Goal: Task Accomplishment & Management: Manage account settings

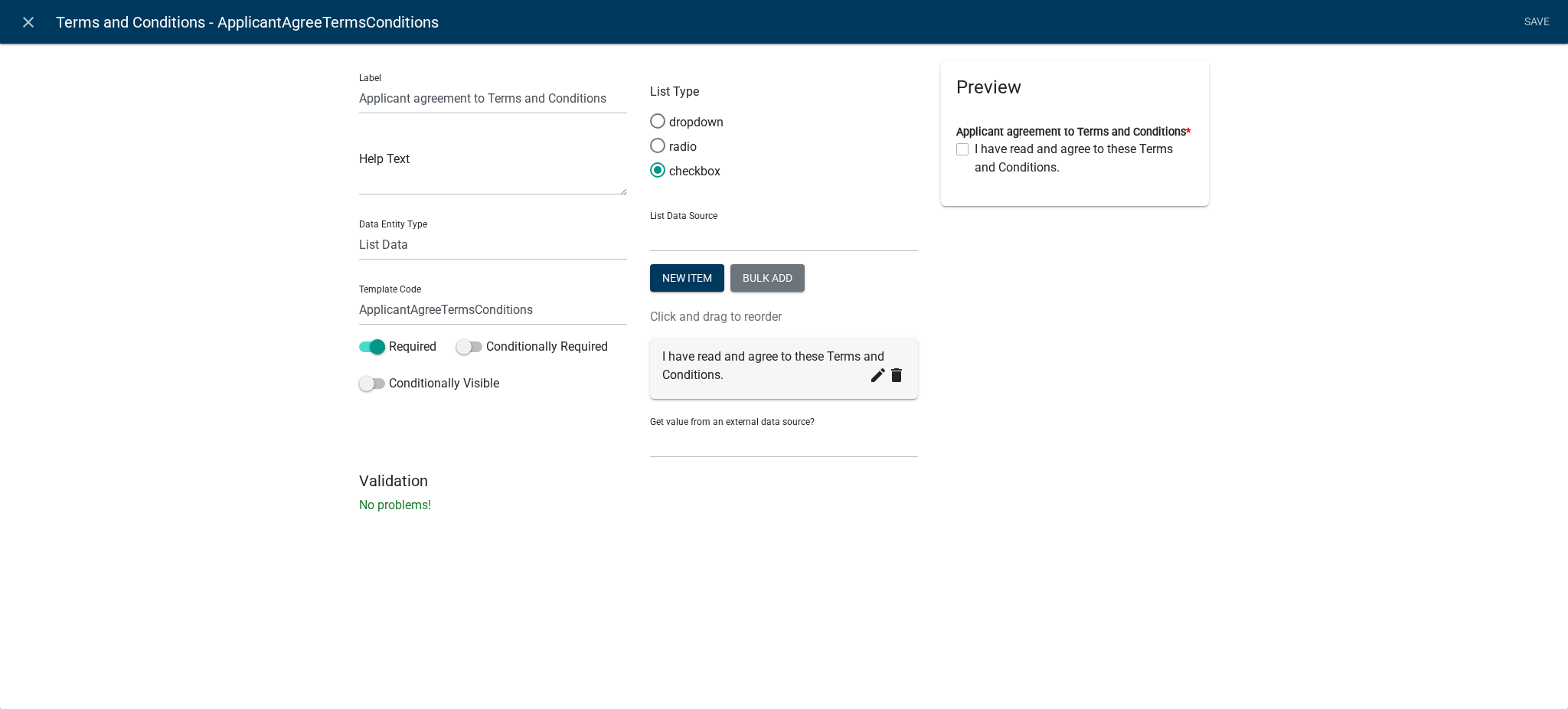
select select "list-data"
select select
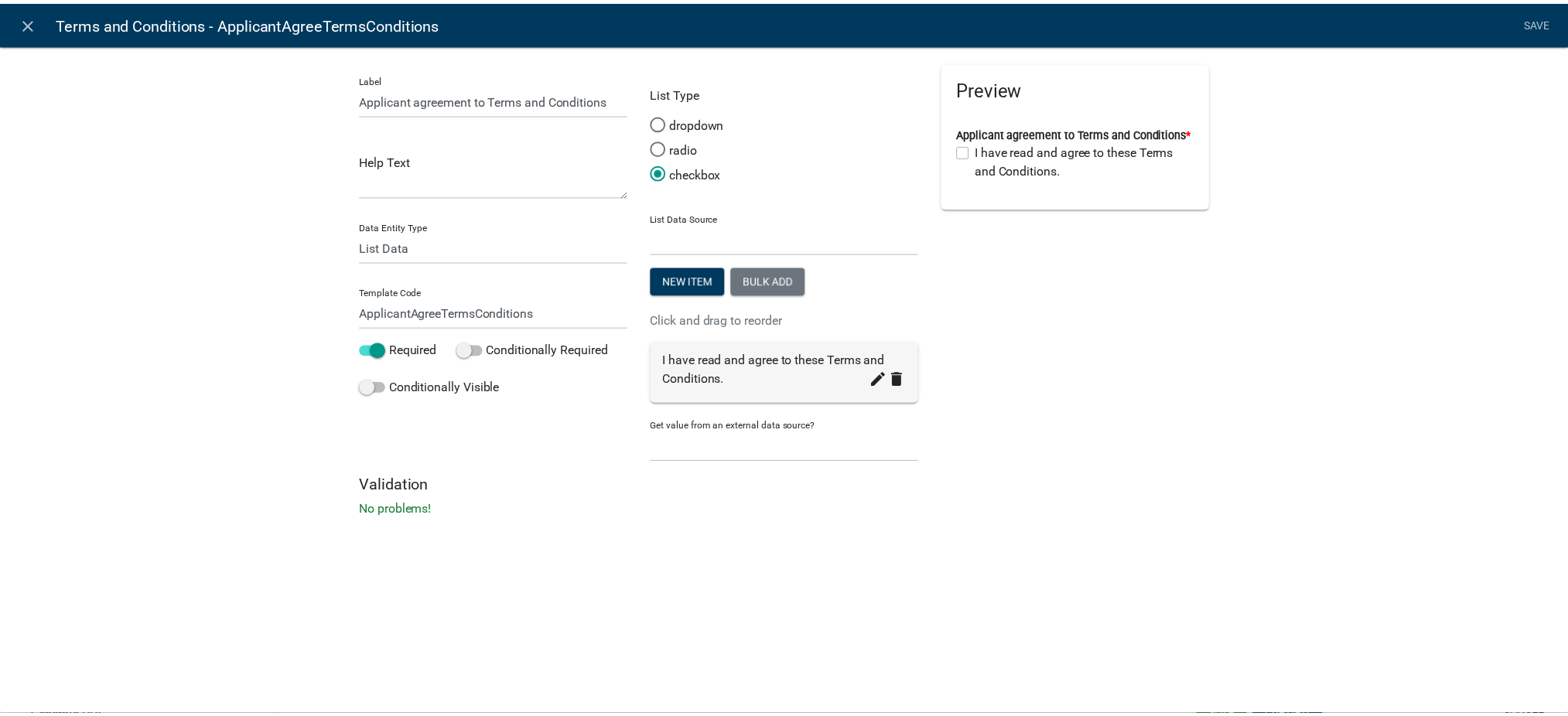
scroll to position [63, 0]
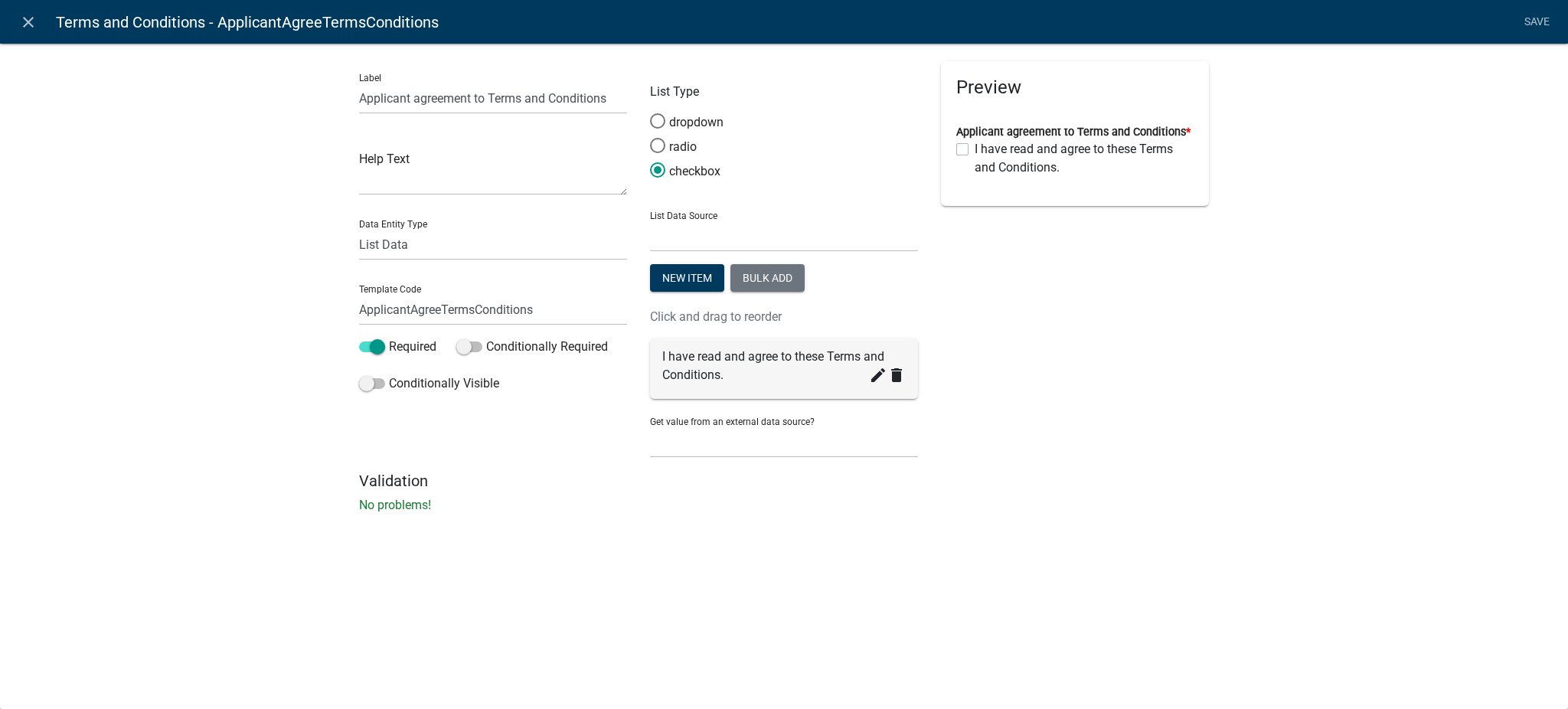
click at [1172, 401] on div "Preview Applicant agreement to Terms and Conditions * I have read and agree to …" at bounding box center [1074, 267] width 291 height 411
click at [21, 15] on icon "close" at bounding box center [28, 22] width 18 height 18
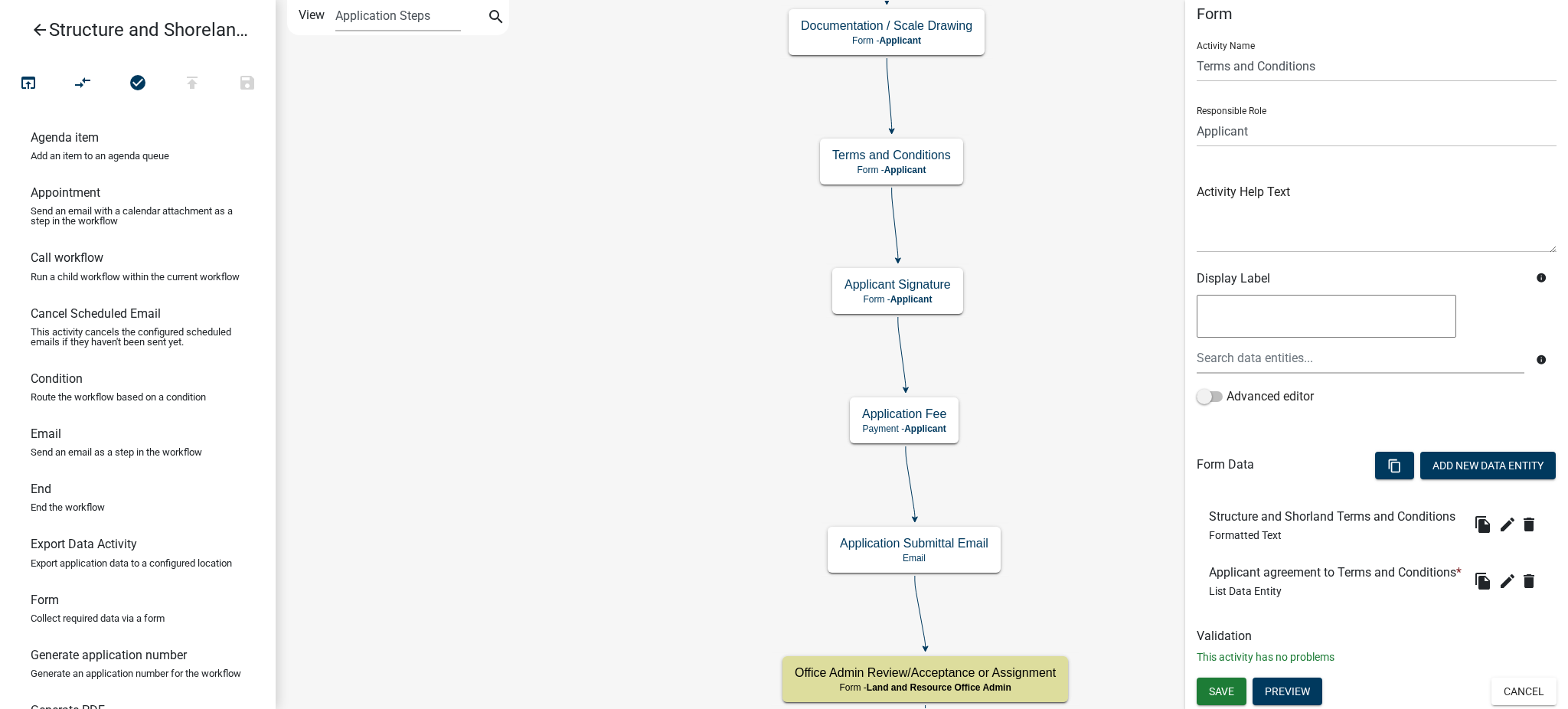
click at [35, 25] on icon "arrow_back" at bounding box center [39, 32] width 18 height 21
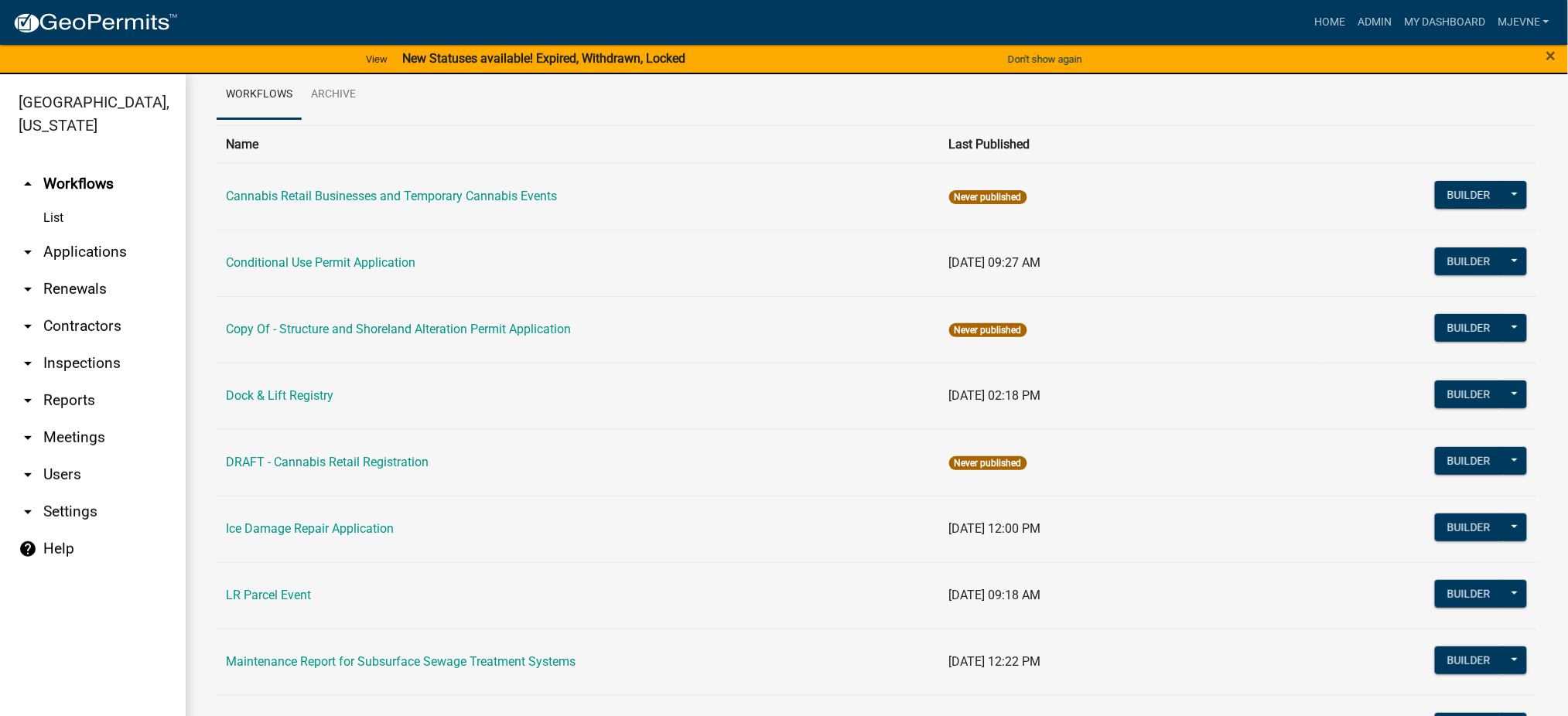
scroll to position [103, 0]
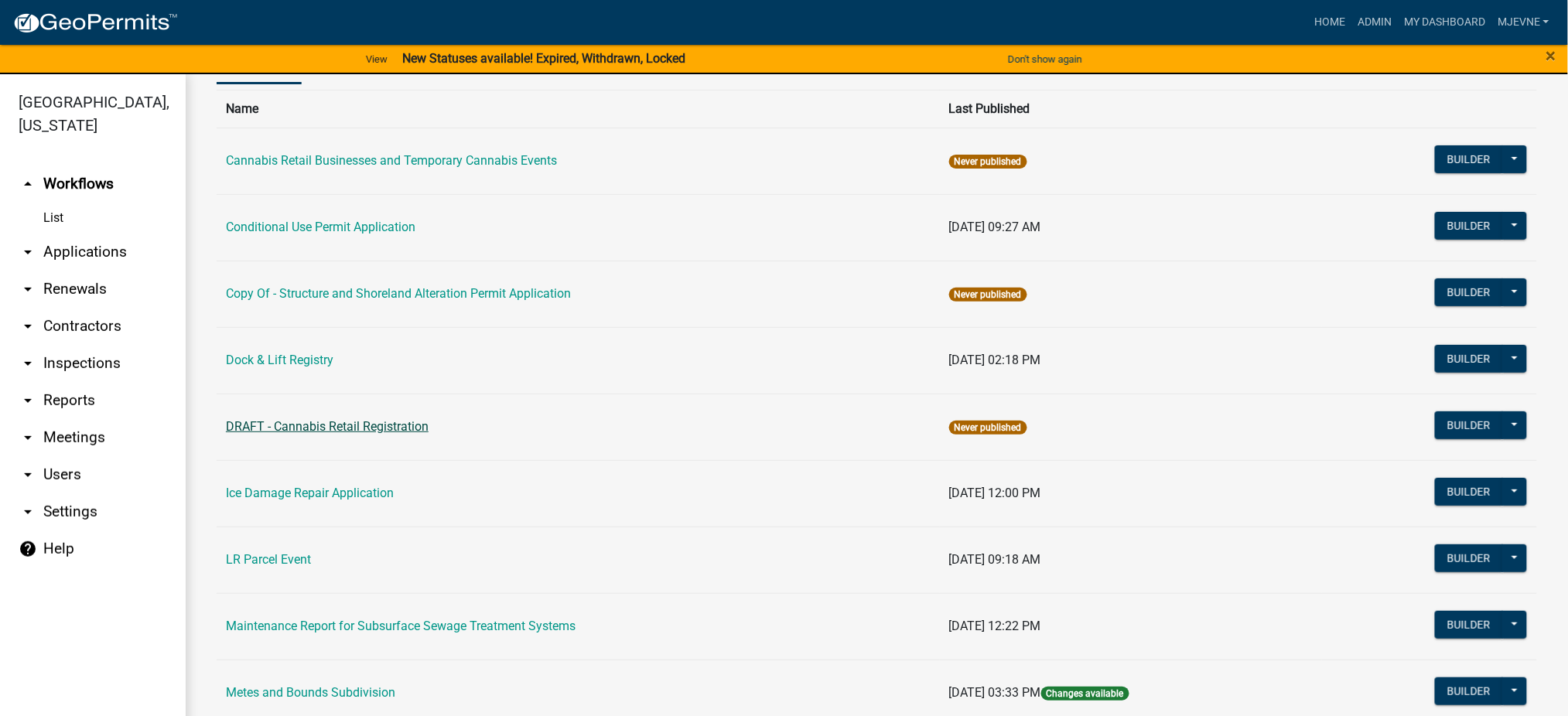
click at [324, 426] on link "DRAFT - Cannabis Retail Registration" at bounding box center [327, 426] width 203 height 15
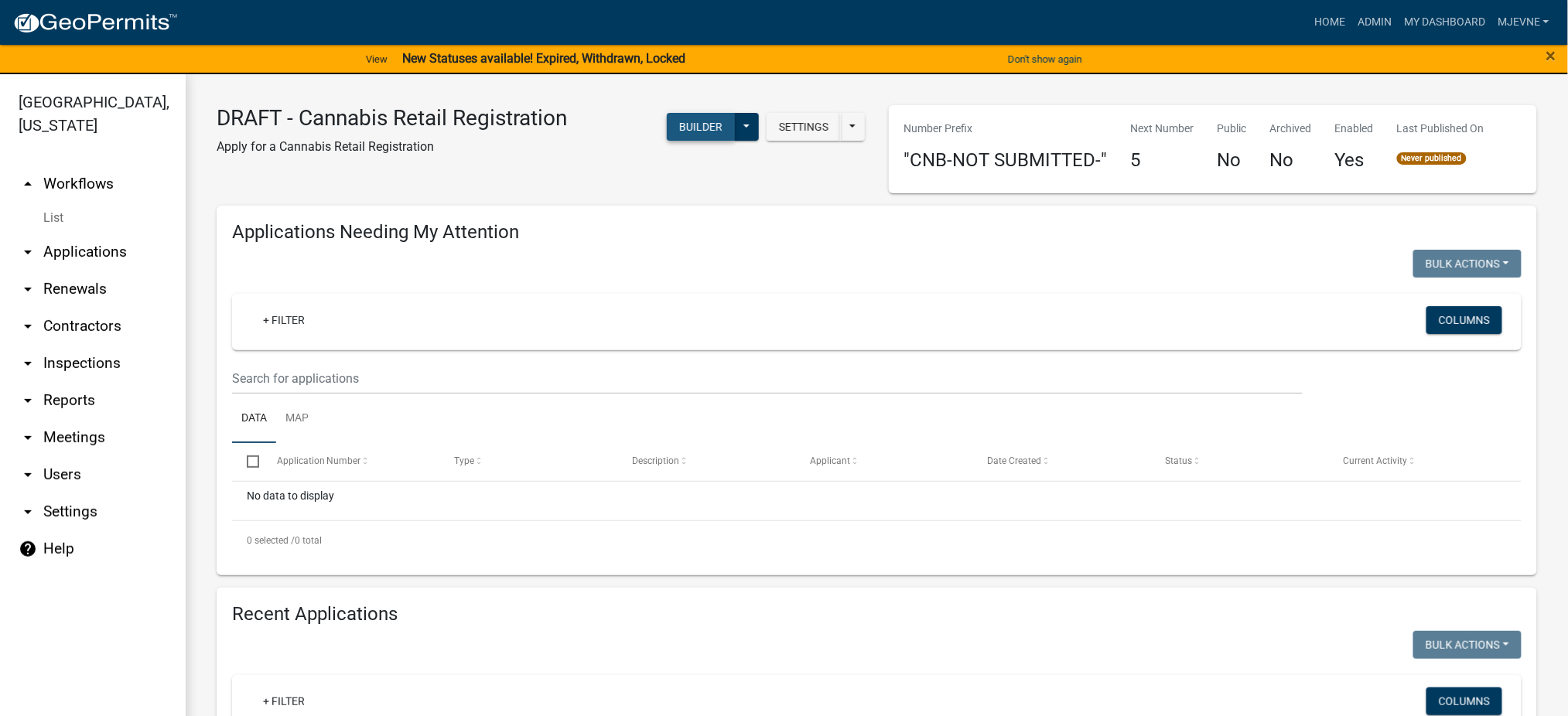
click at [697, 125] on button "Builder" at bounding box center [701, 127] width 68 height 28
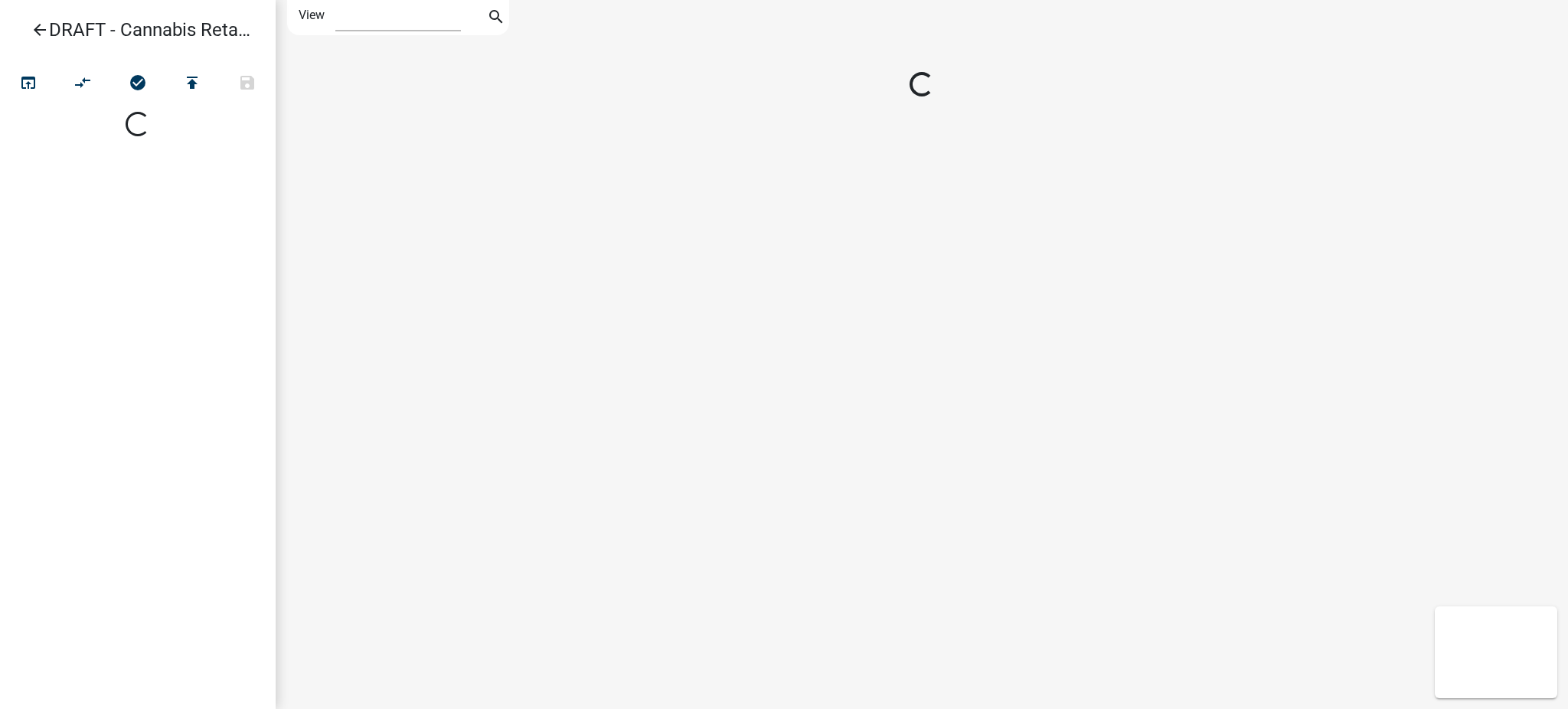
select select "1"
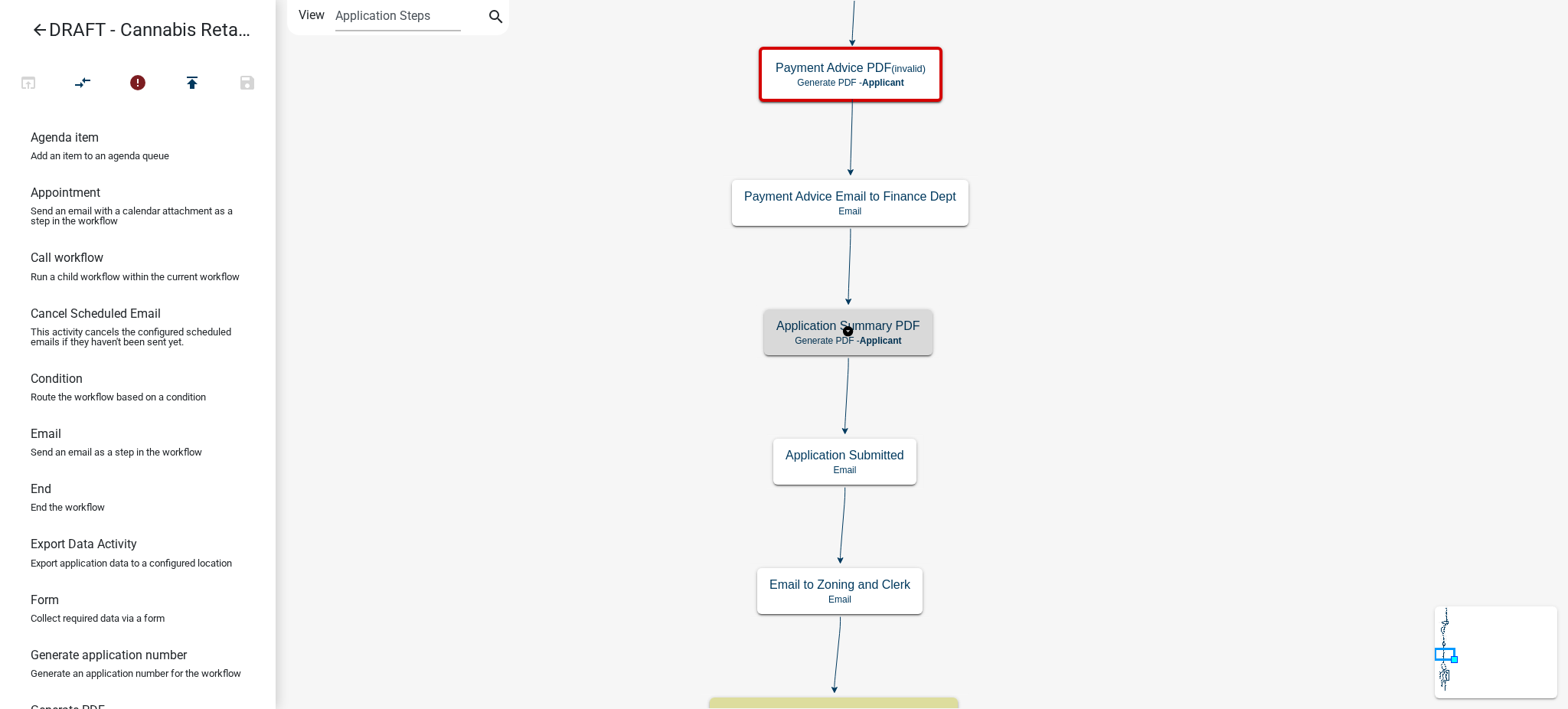
click at [866, 340] on span "Applicant" at bounding box center [880, 341] width 42 height 11
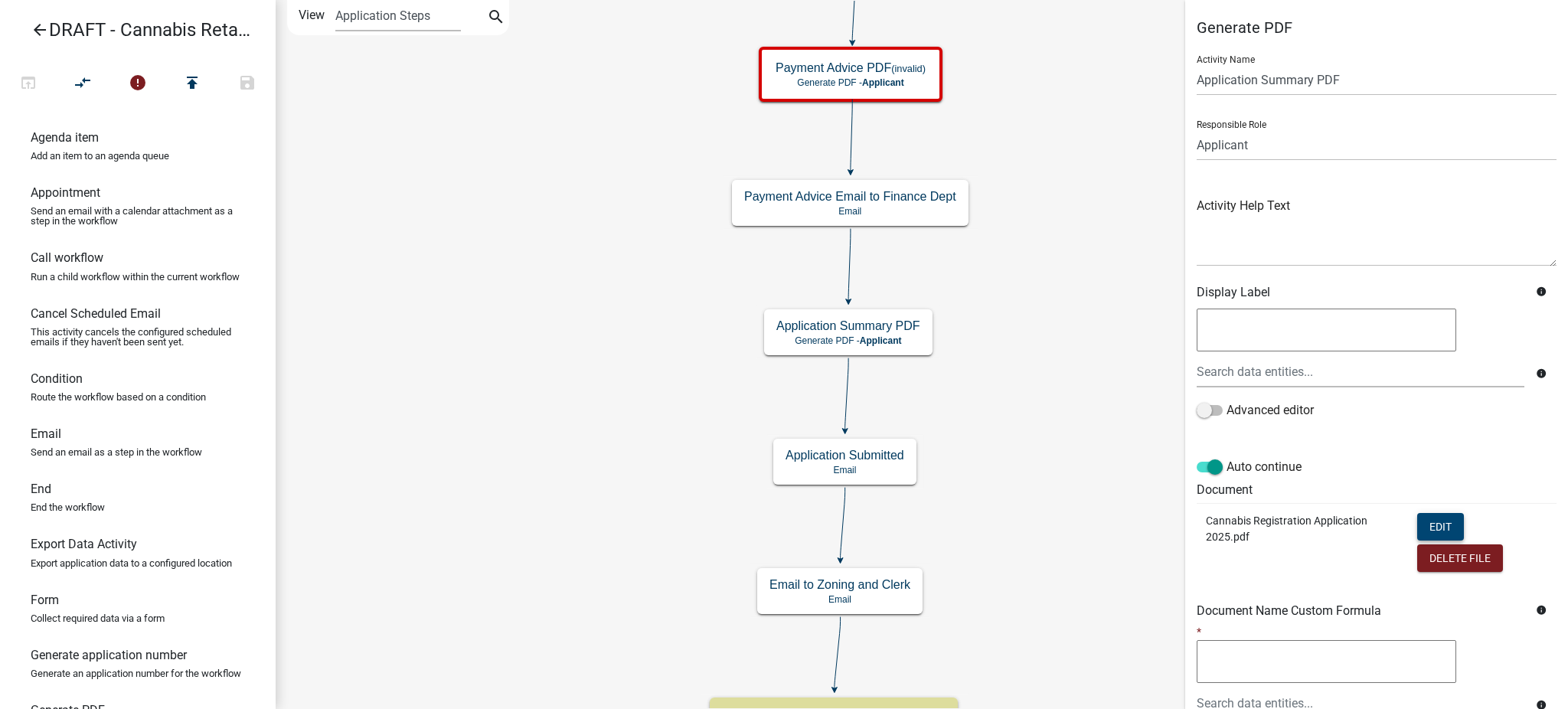
click at [1436, 526] on button "Edit" at bounding box center [1440, 527] width 47 height 28
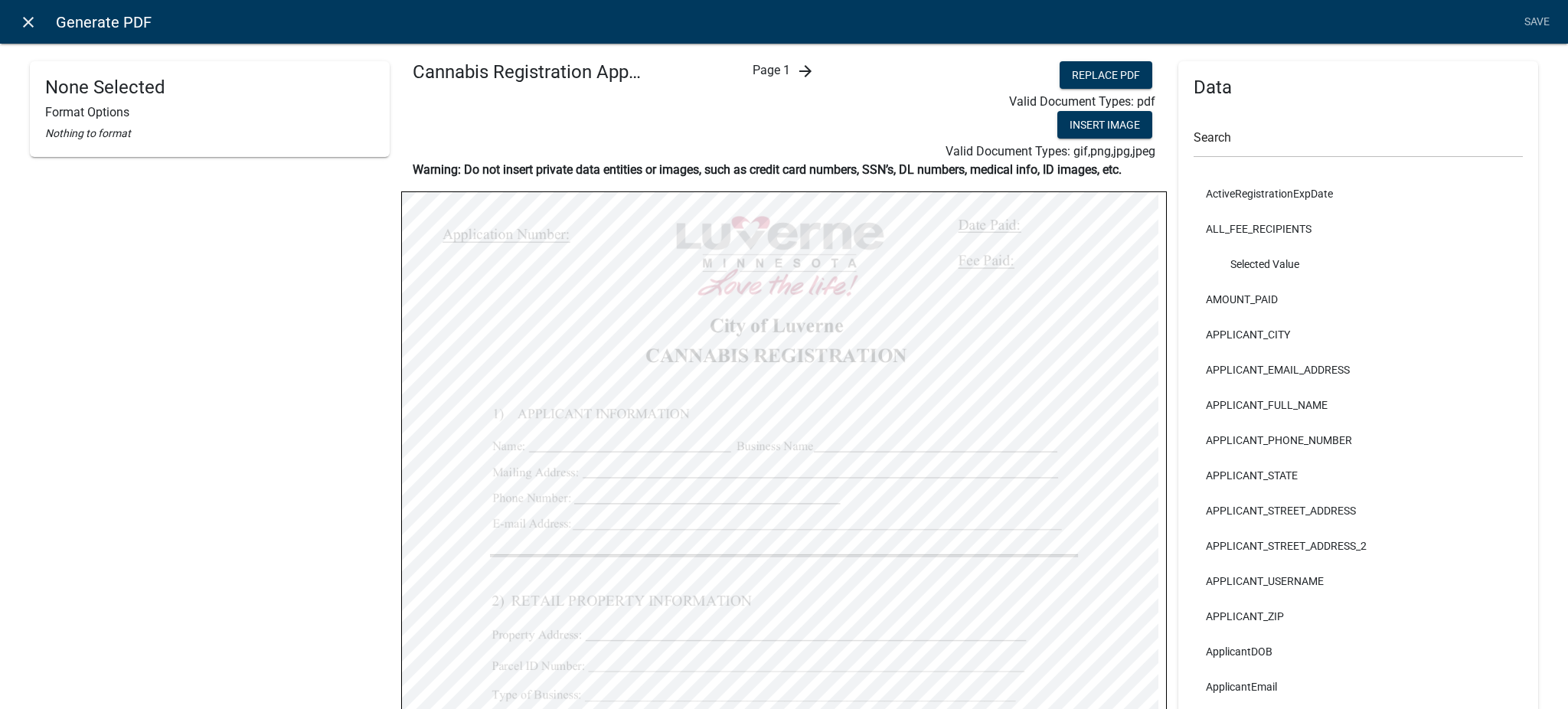
click at [28, 18] on icon "close" at bounding box center [28, 22] width 18 height 18
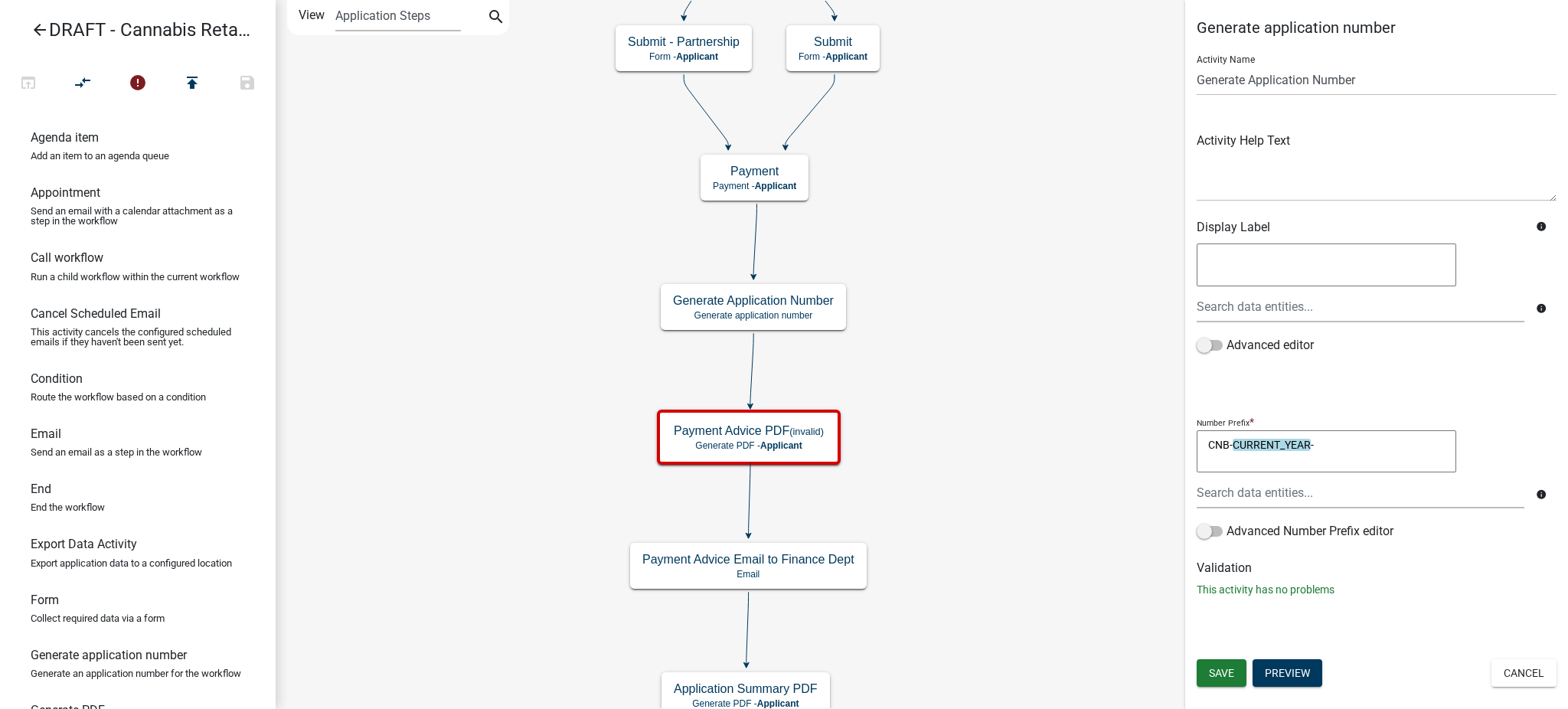
click at [43, 25] on icon "arrow_back" at bounding box center [39, 32] width 18 height 21
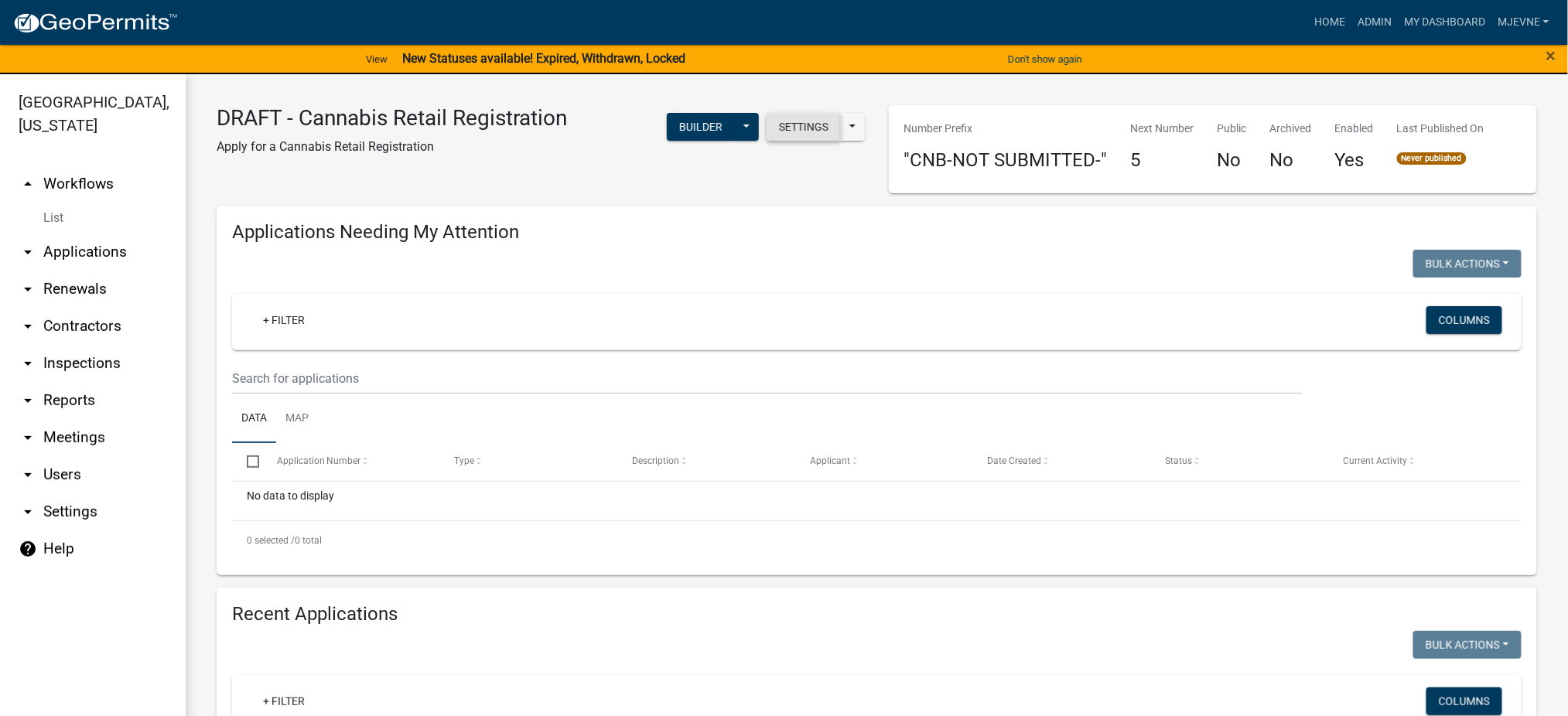
click at [784, 127] on button "Settings" at bounding box center [803, 127] width 75 height 28
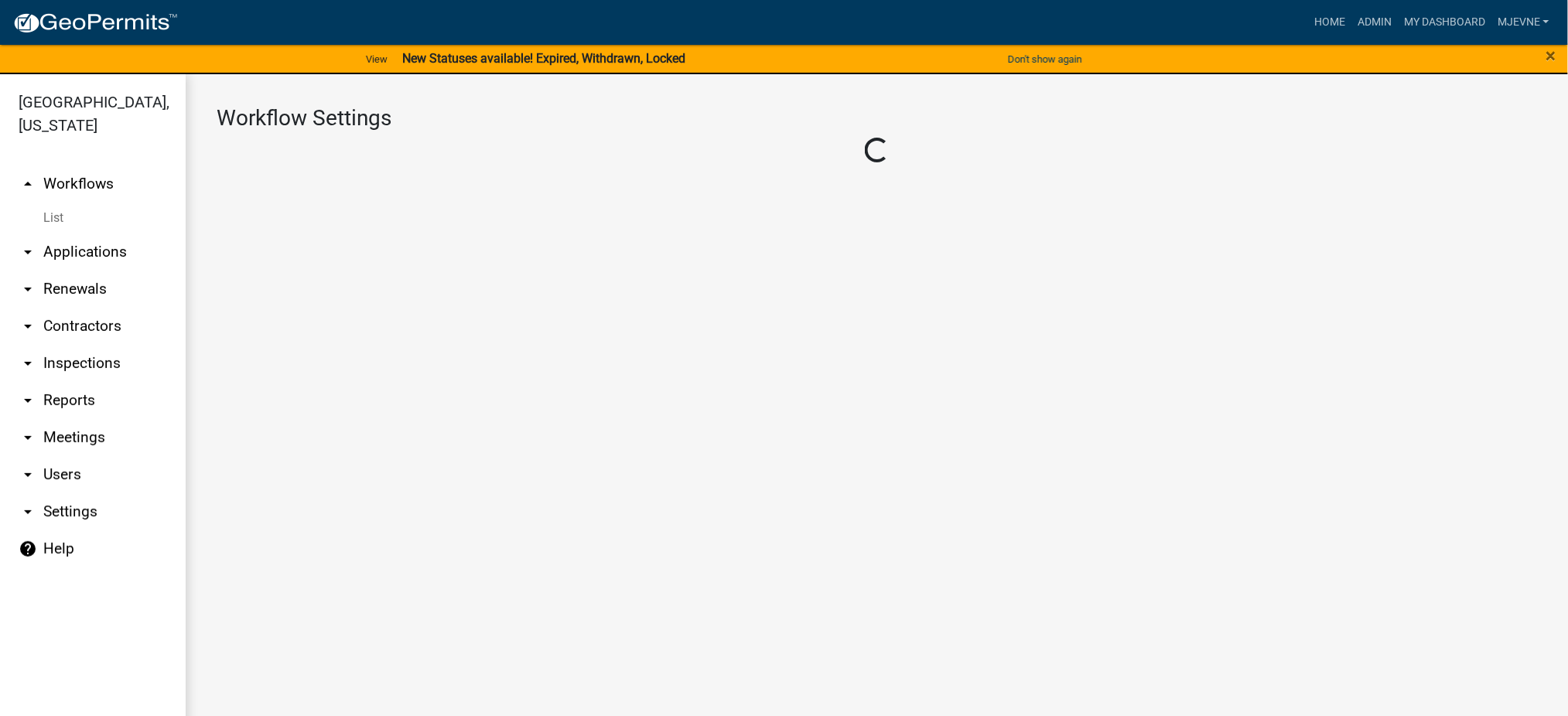
select select "1"
select select "4"
select select "1: Object"
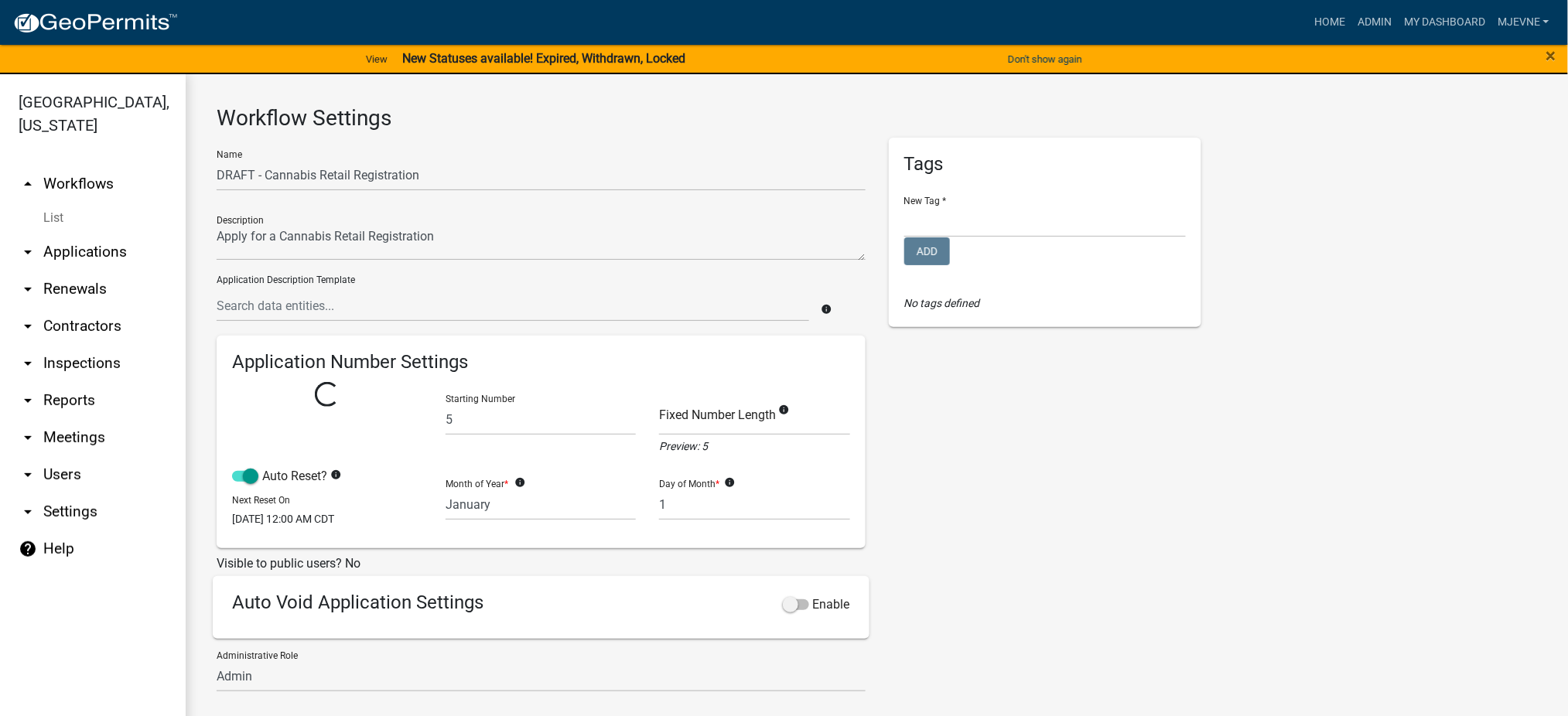
select select "1: 99d00181-ad76-47a1-a241-3987c97ed222"
select select
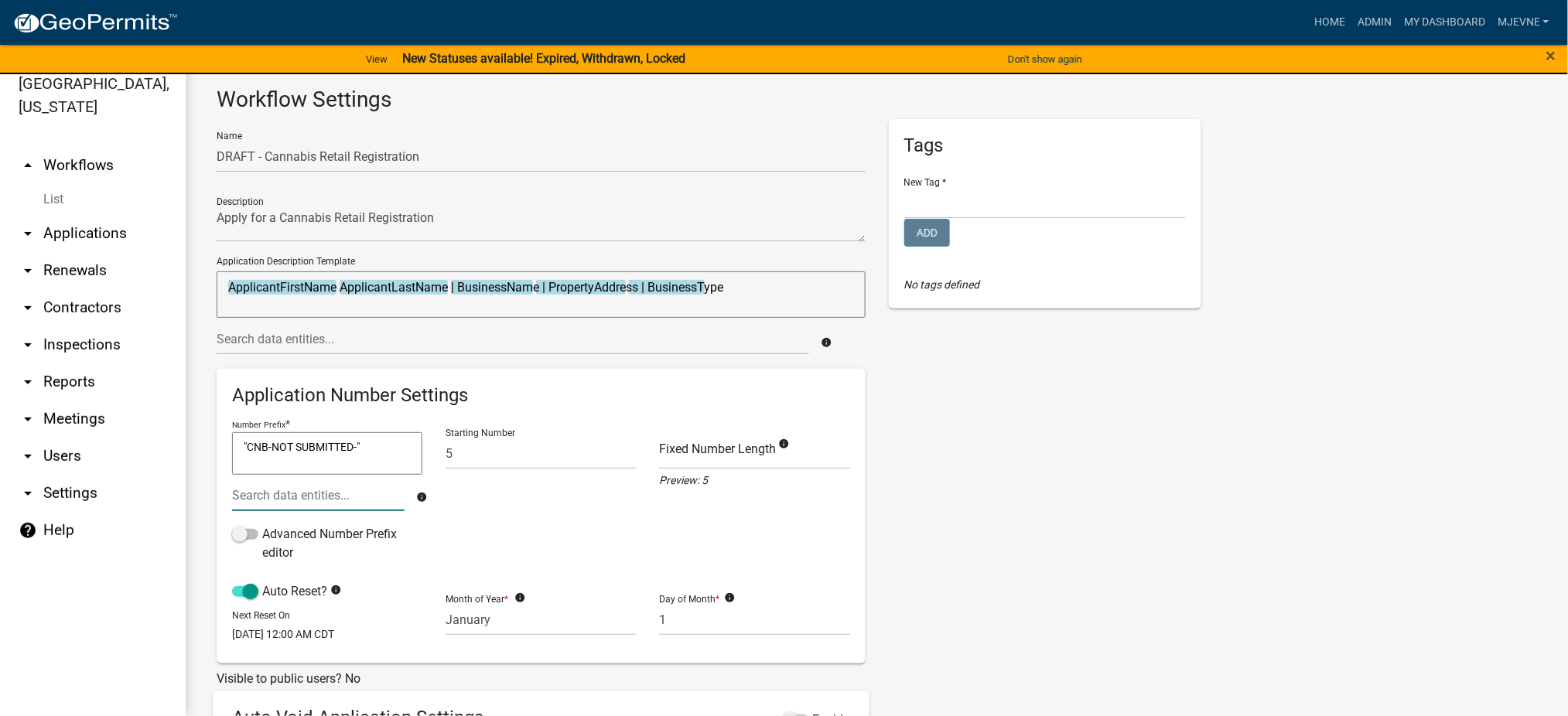
click at [282, 495] on input "text" at bounding box center [318, 495] width 172 height 32
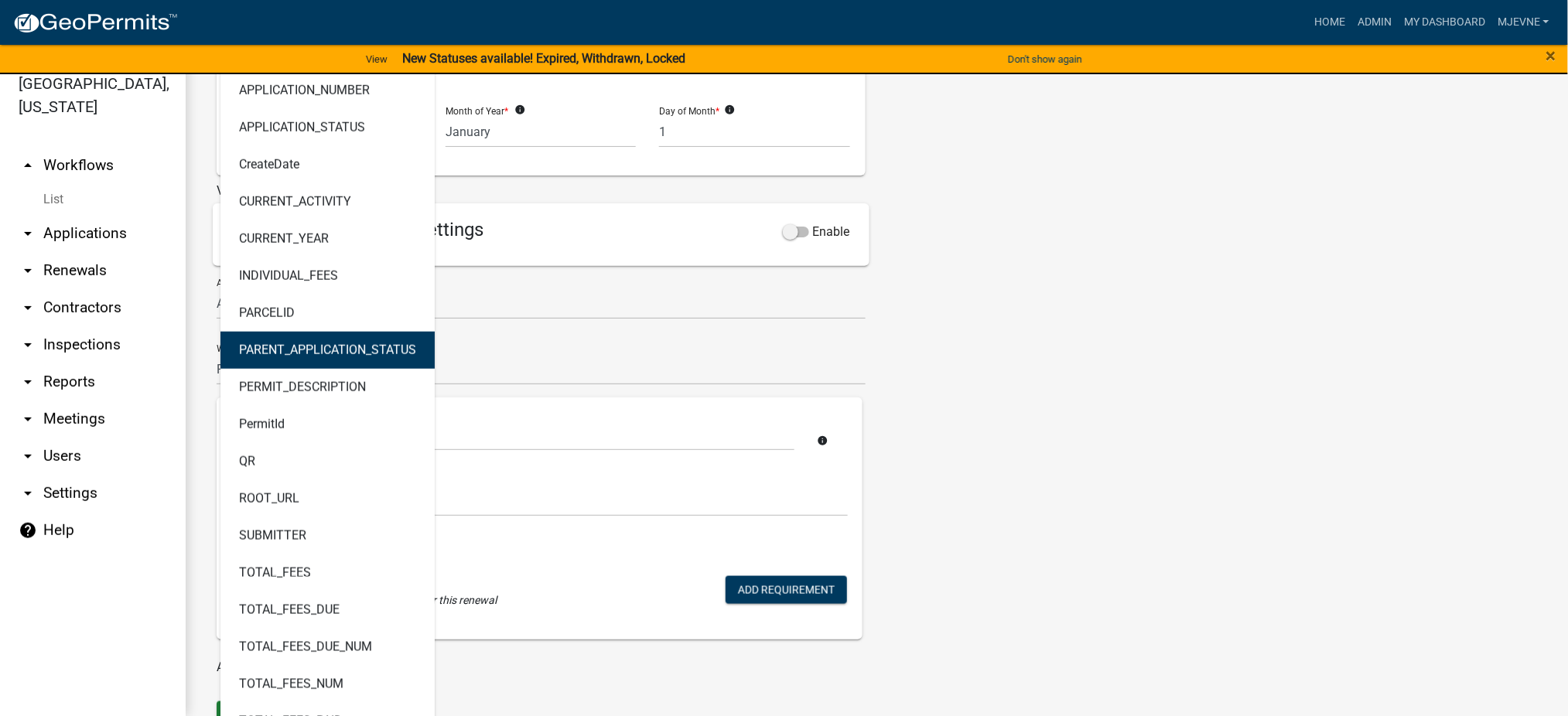
scroll to position [76, 0]
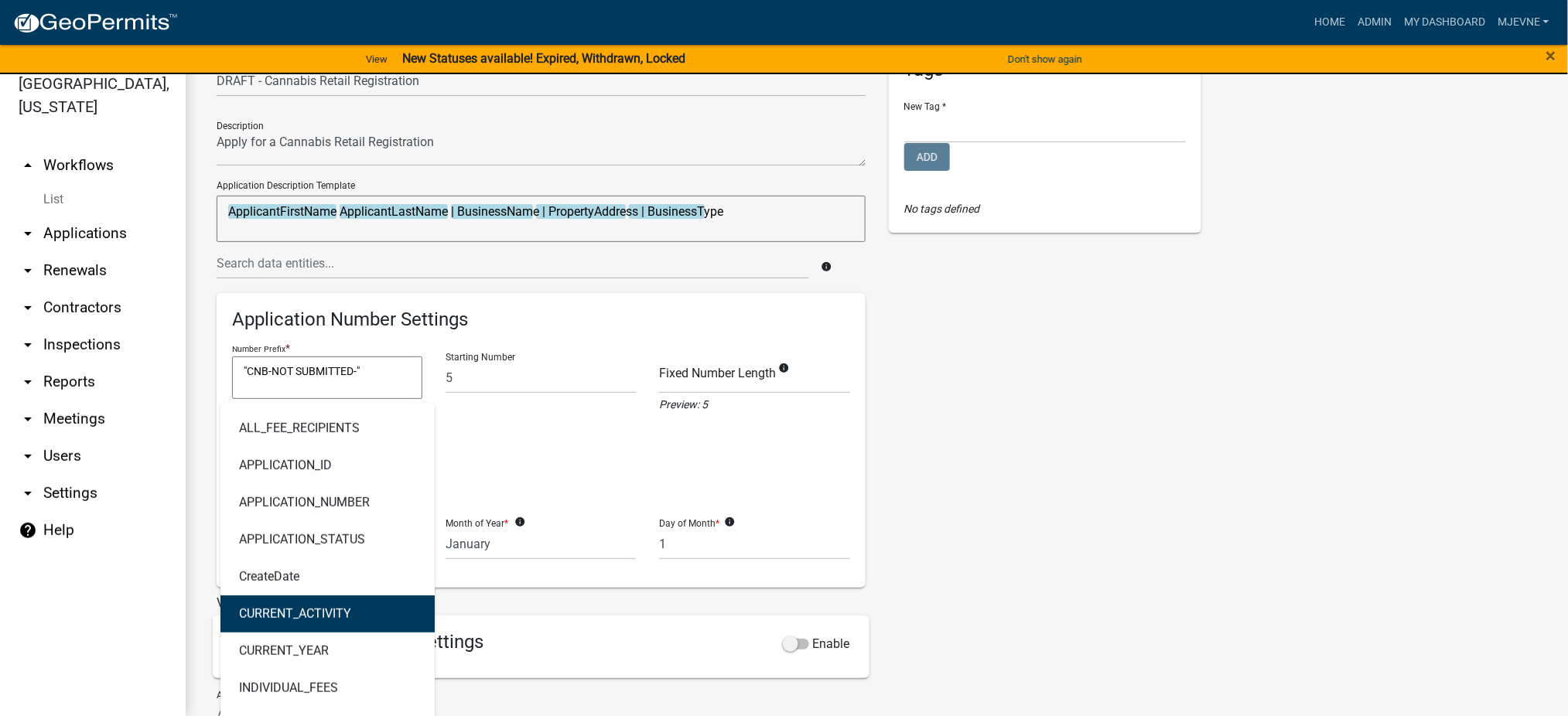
click at [1055, 540] on div "Tags New Tag * CUP/Variance LR Internal Notes and Applications LR Parcel Events…" at bounding box center [1045, 578] width 335 height 1071
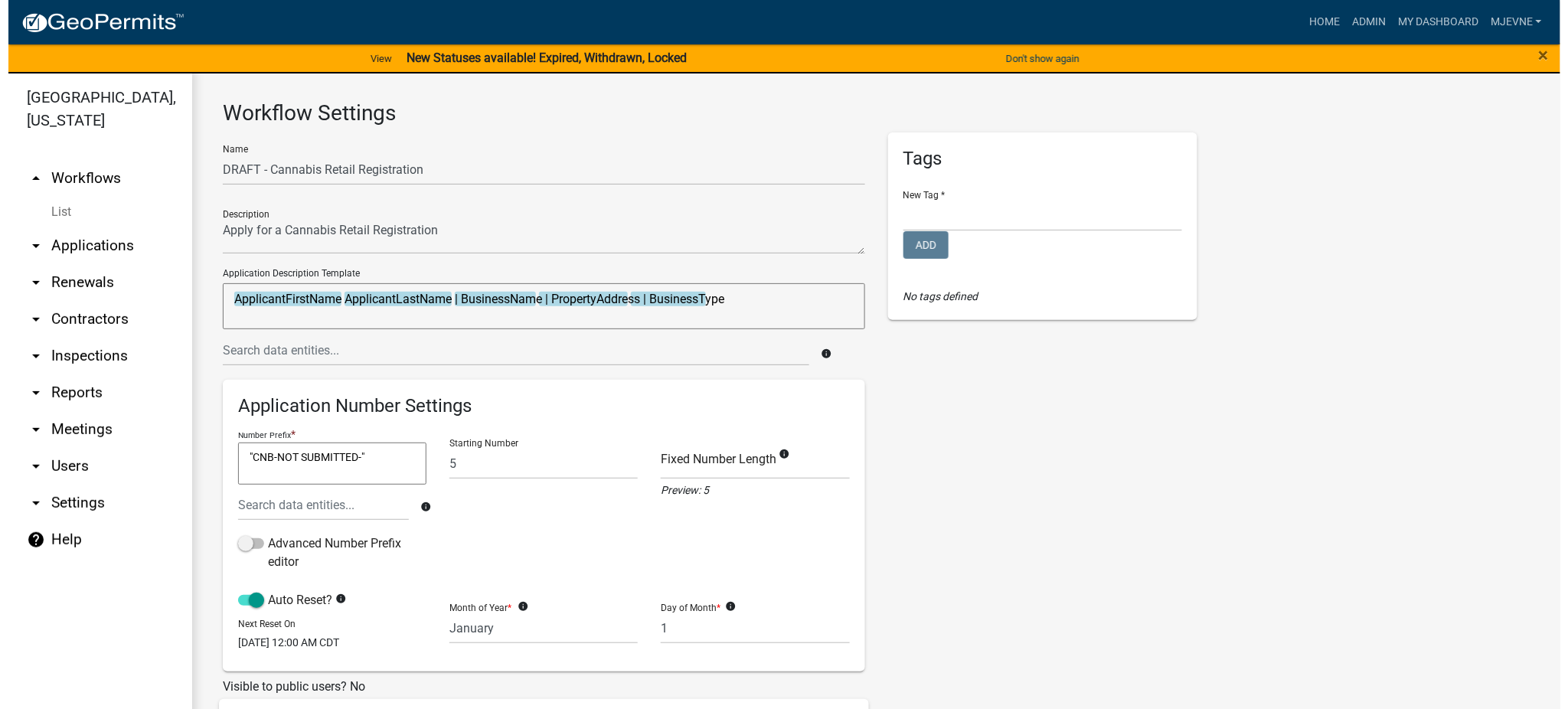
scroll to position [0, 0]
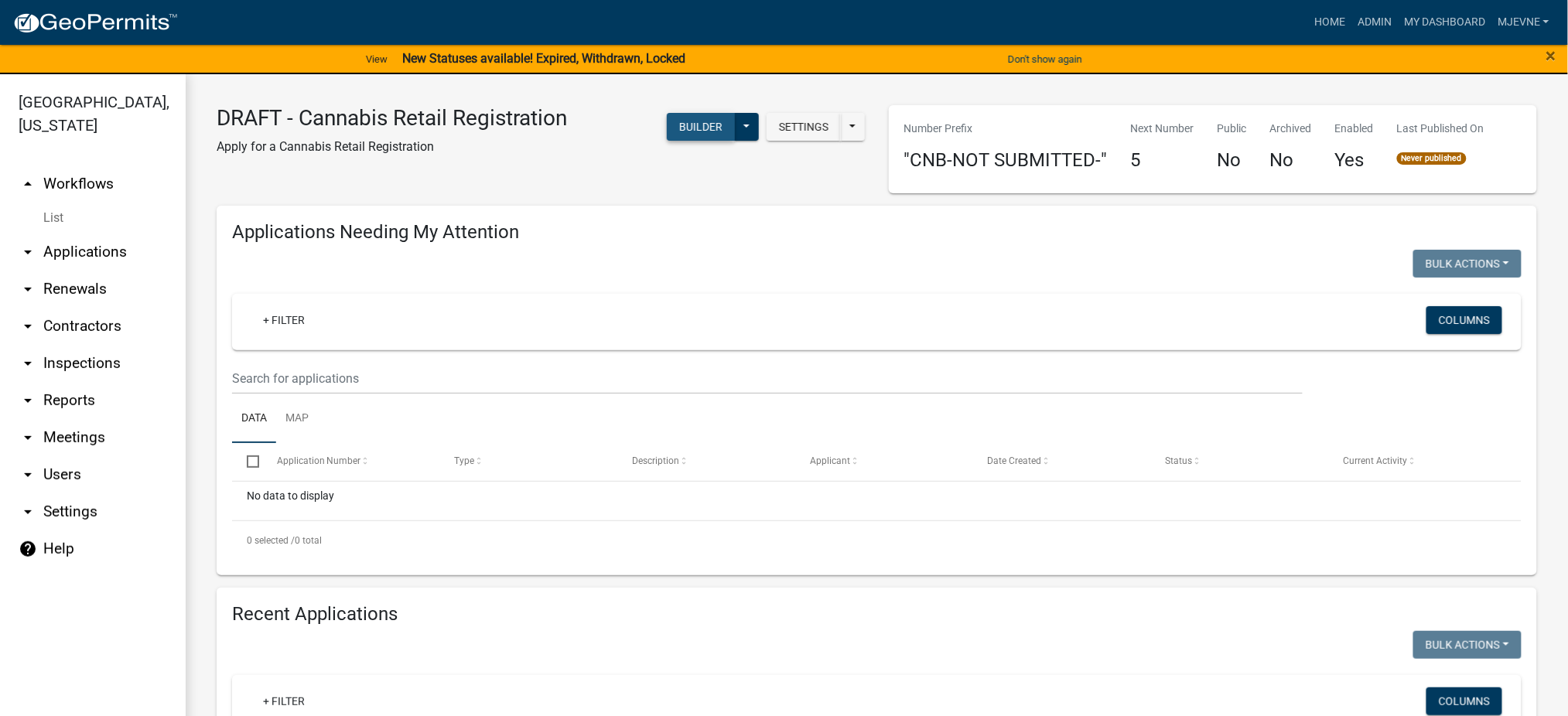
click at [704, 127] on button "Builder" at bounding box center [701, 127] width 68 height 28
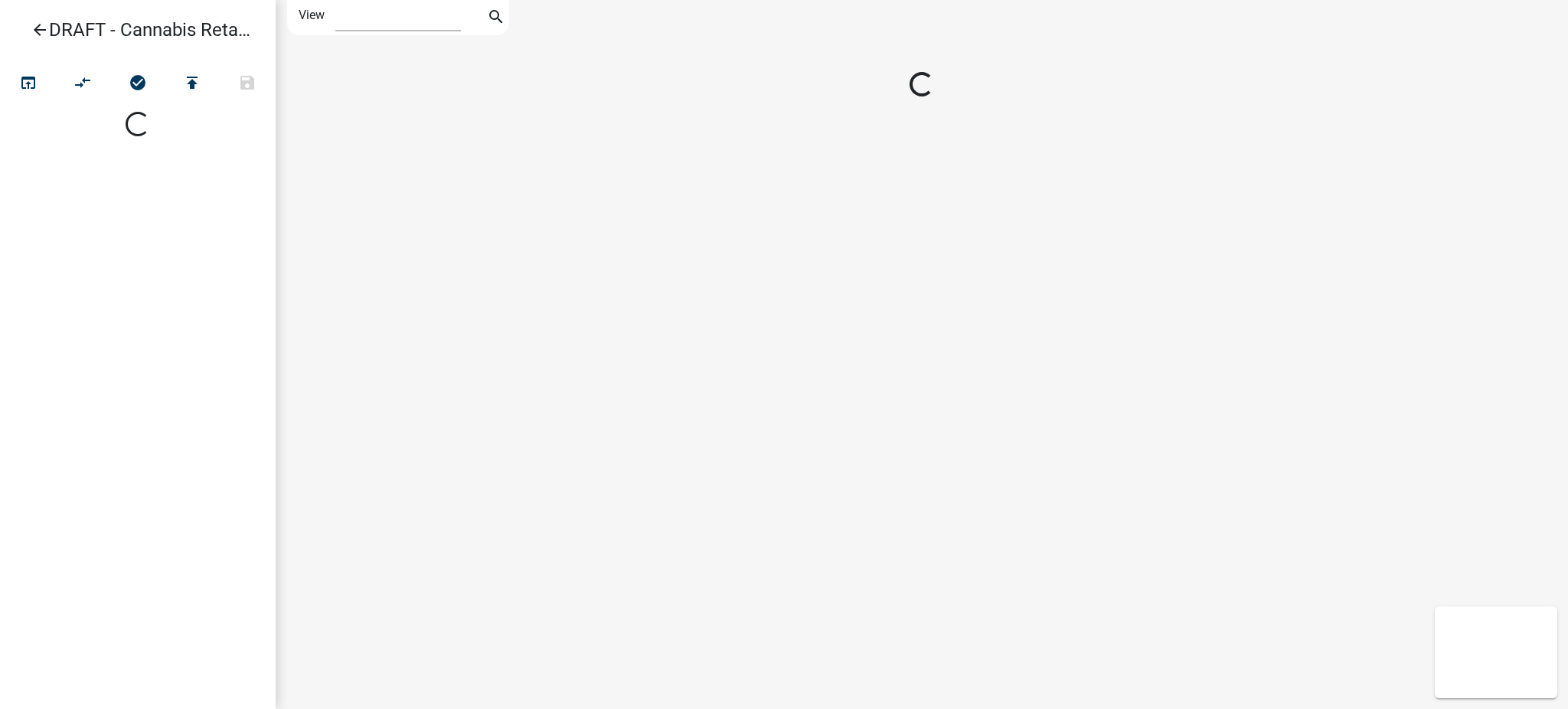
select select "1"
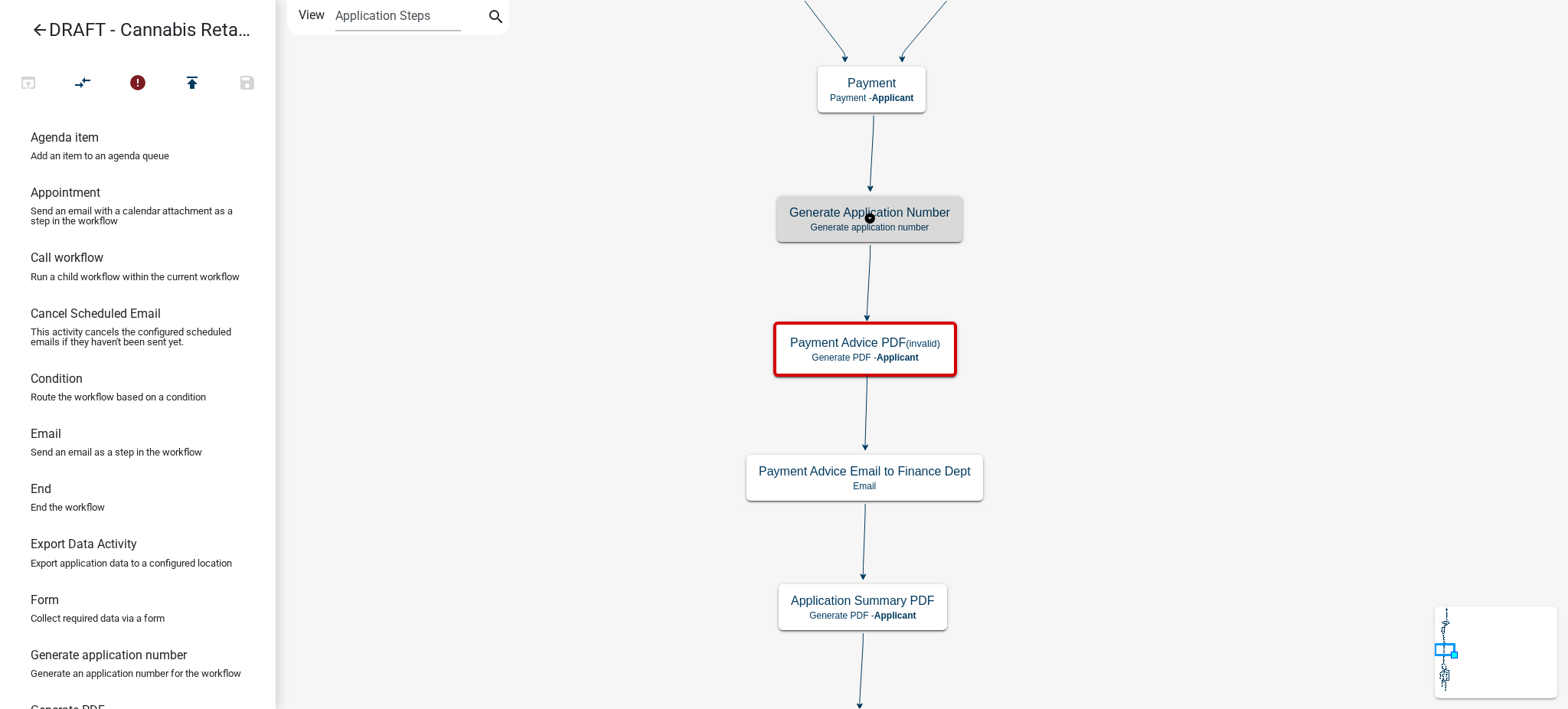
click at [920, 224] on p "Generate application number" at bounding box center [870, 226] width 161 height 11
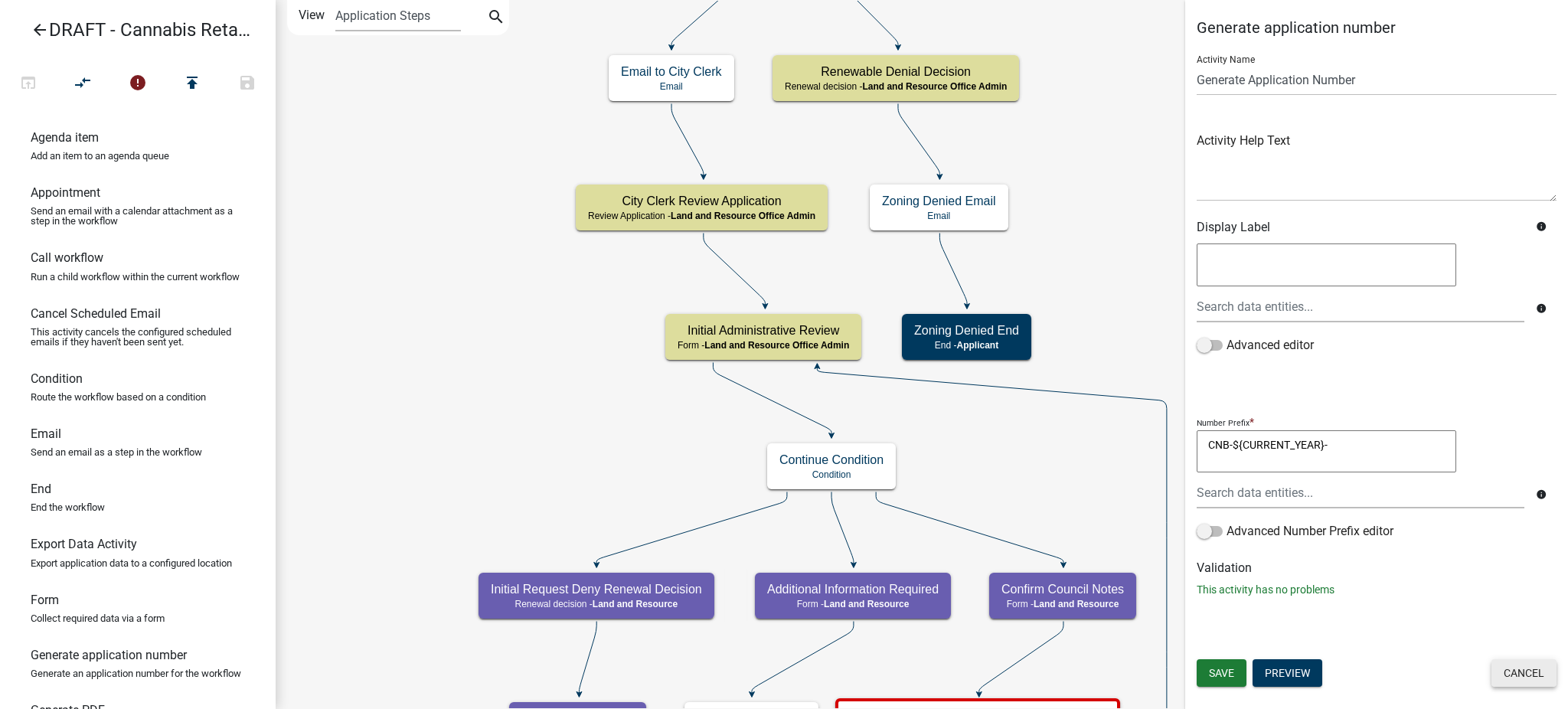
click at [1523, 678] on button "Cancel" at bounding box center [1524, 673] width 65 height 28
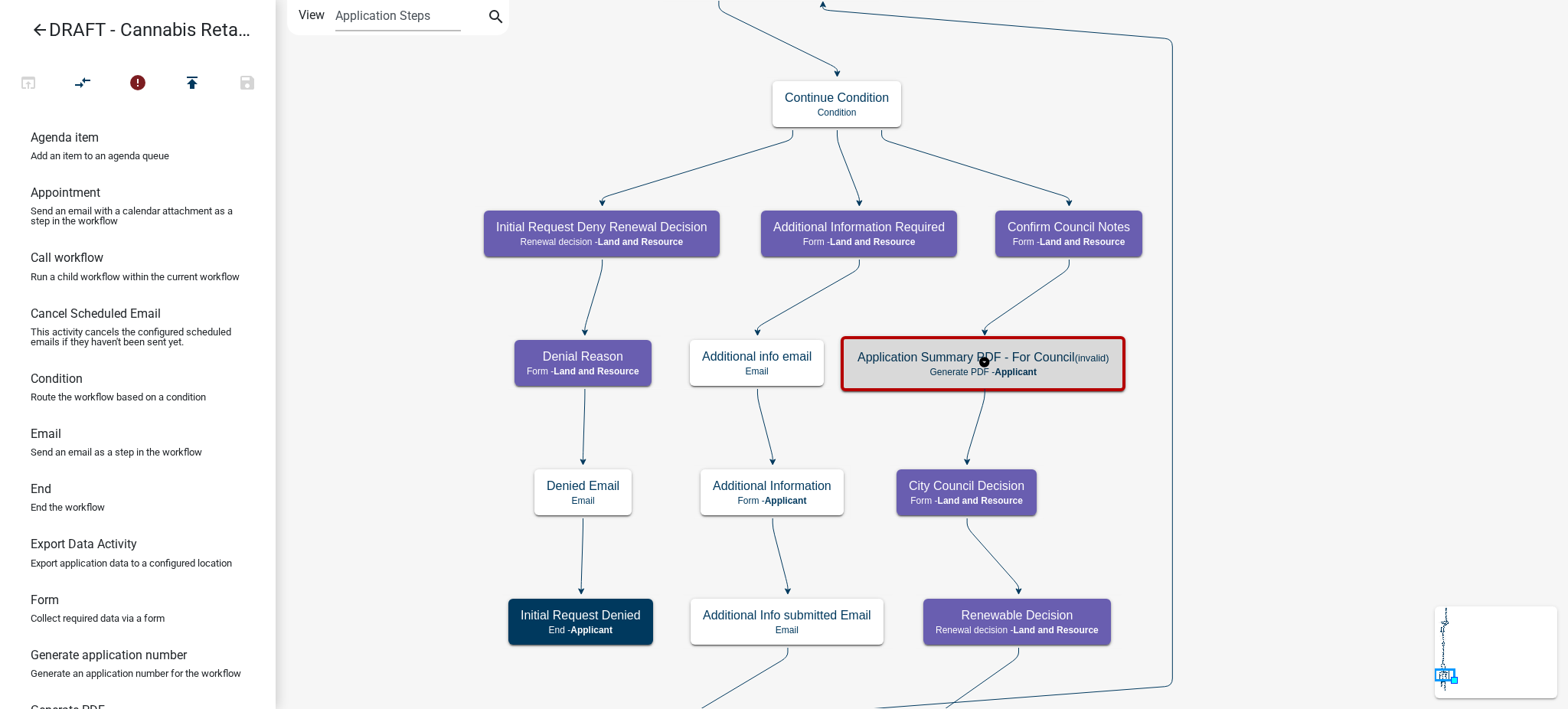
click at [1034, 366] on span "Applicant" at bounding box center [1016, 371] width 42 height 11
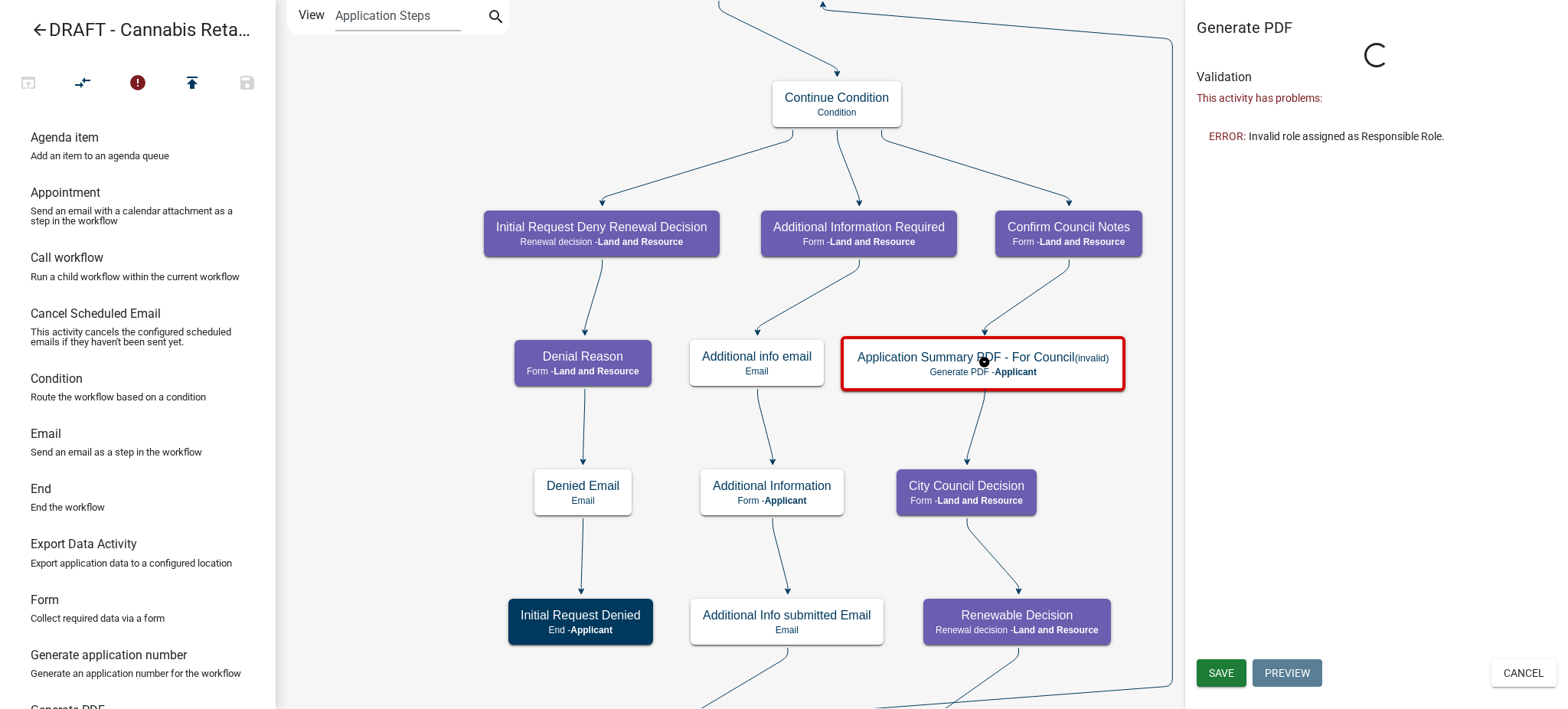
select select
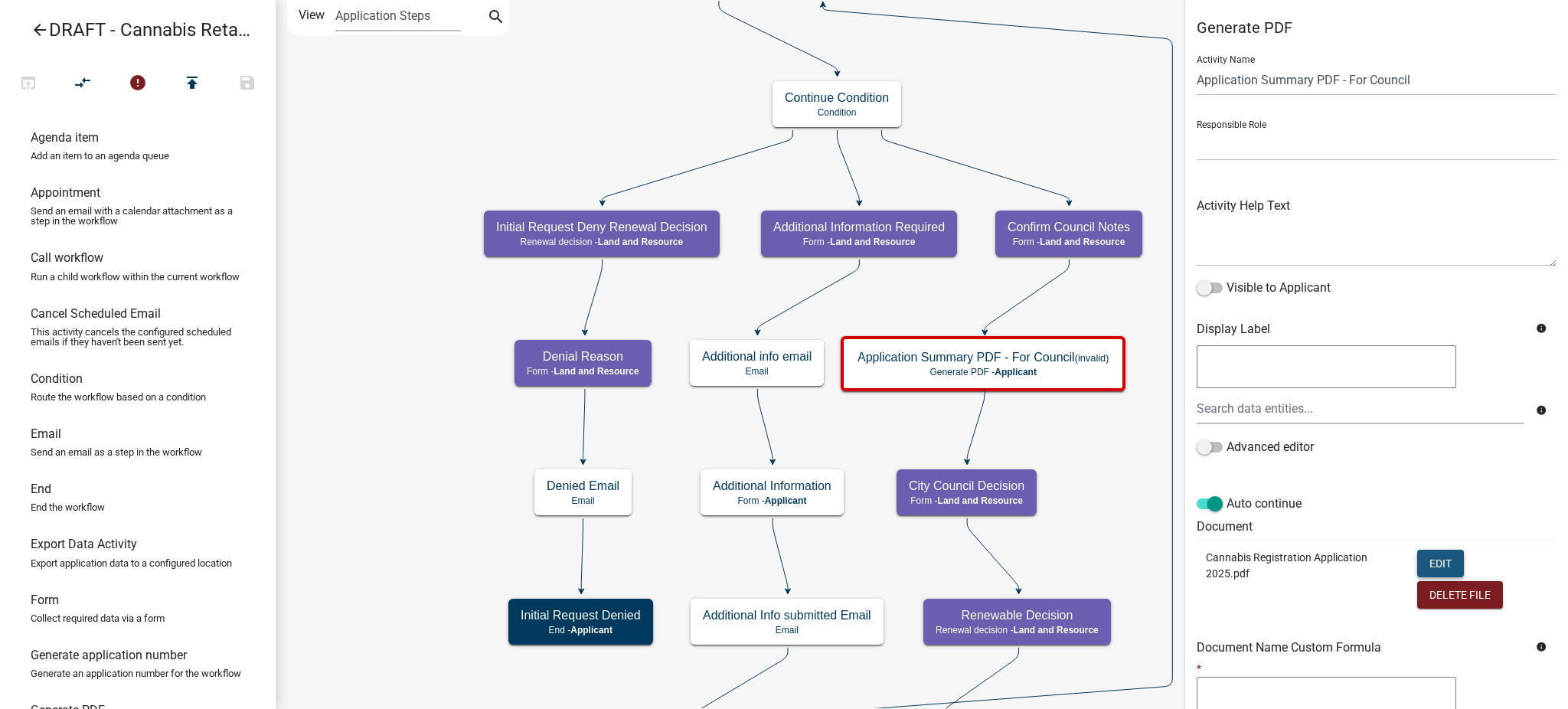
click at [1437, 561] on button "Edit" at bounding box center [1440, 563] width 47 height 28
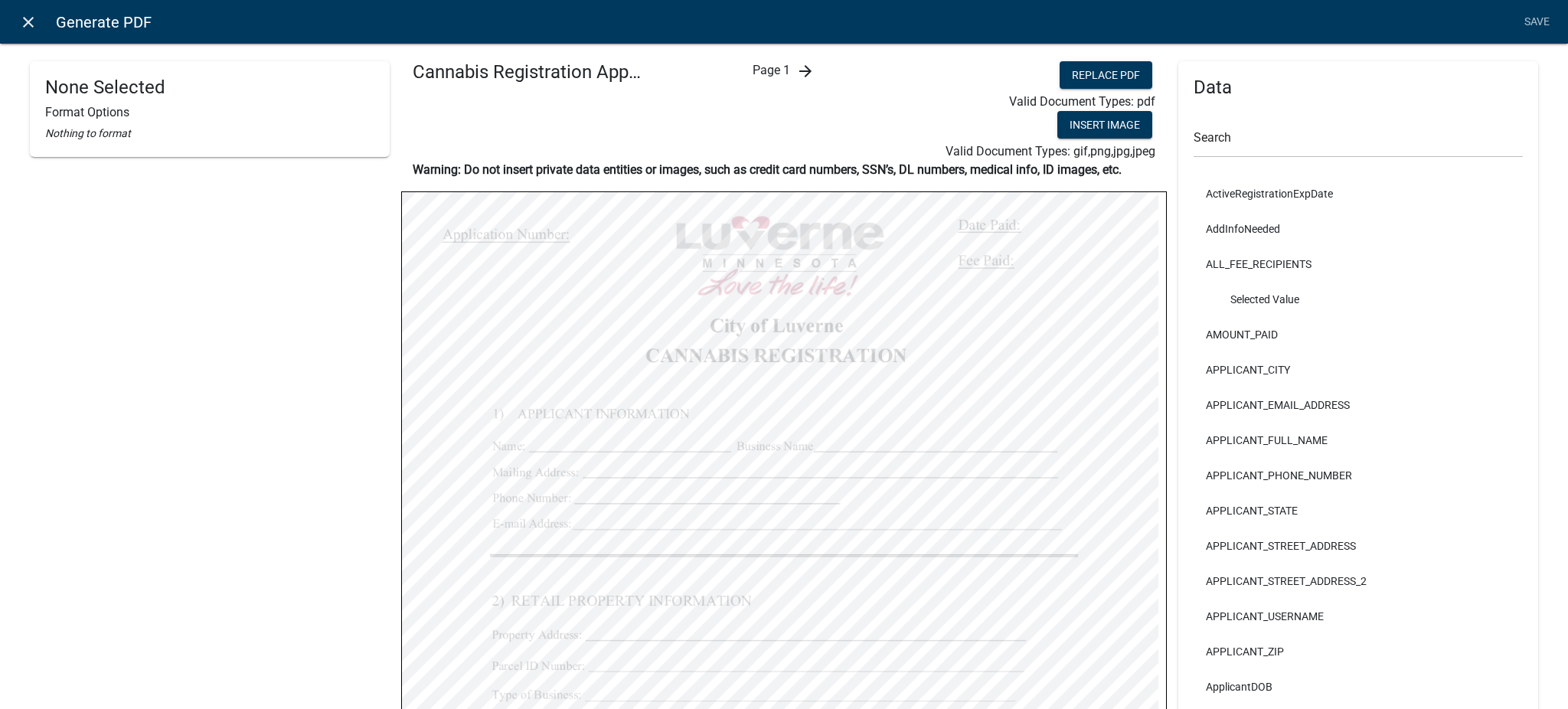
click at [25, 15] on icon "close" at bounding box center [28, 22] width 18 height 18
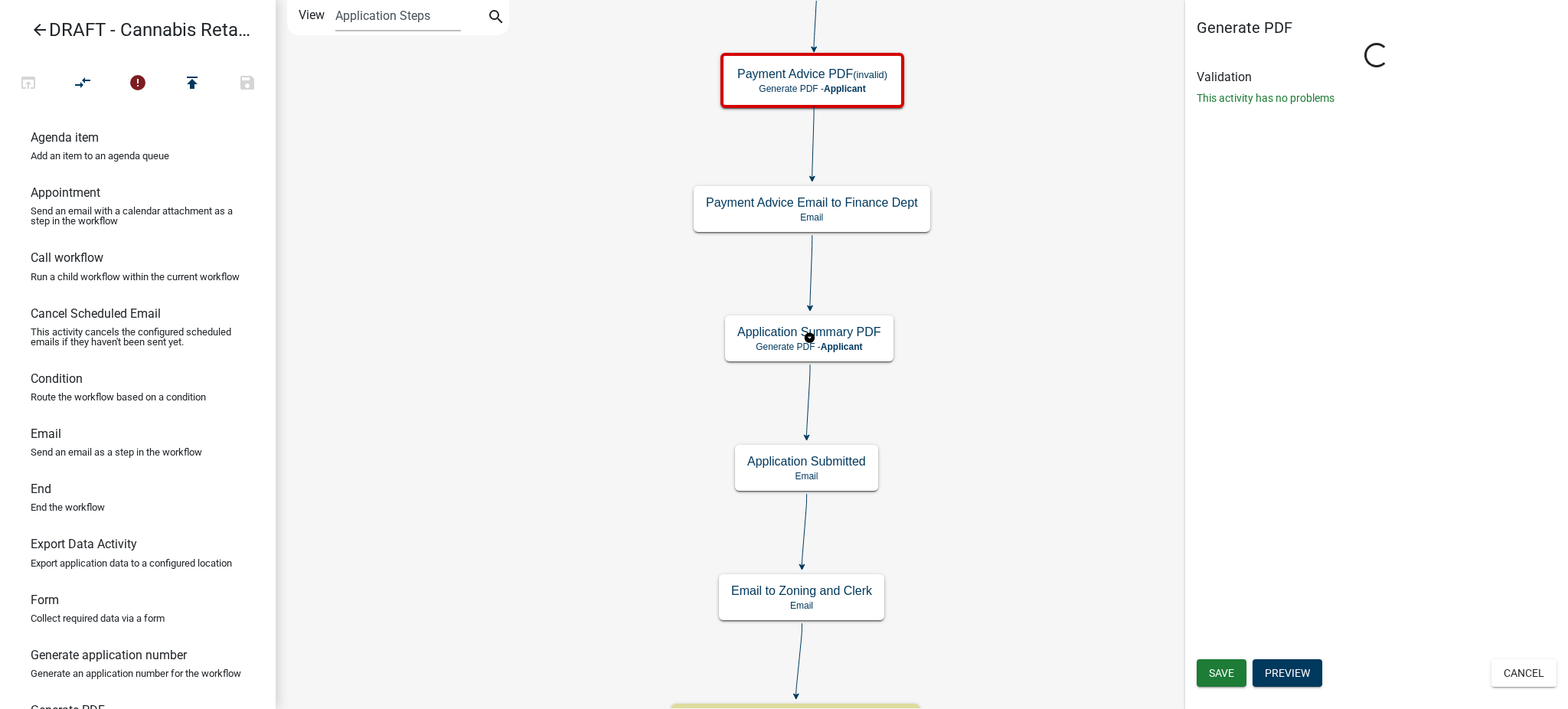
select select
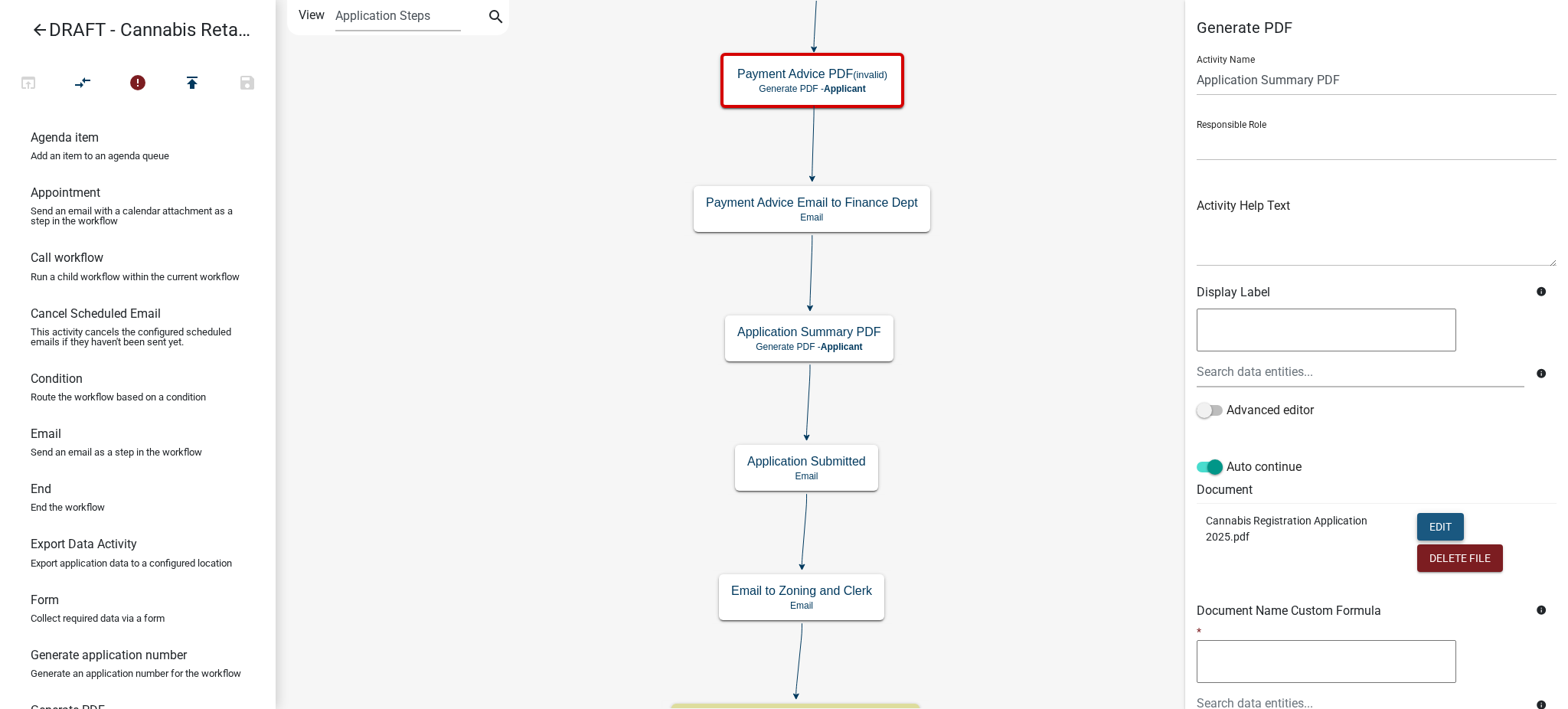
click at [1429, 525] on button "Edit" at bounding box center [1440, 527] width 47 height 28
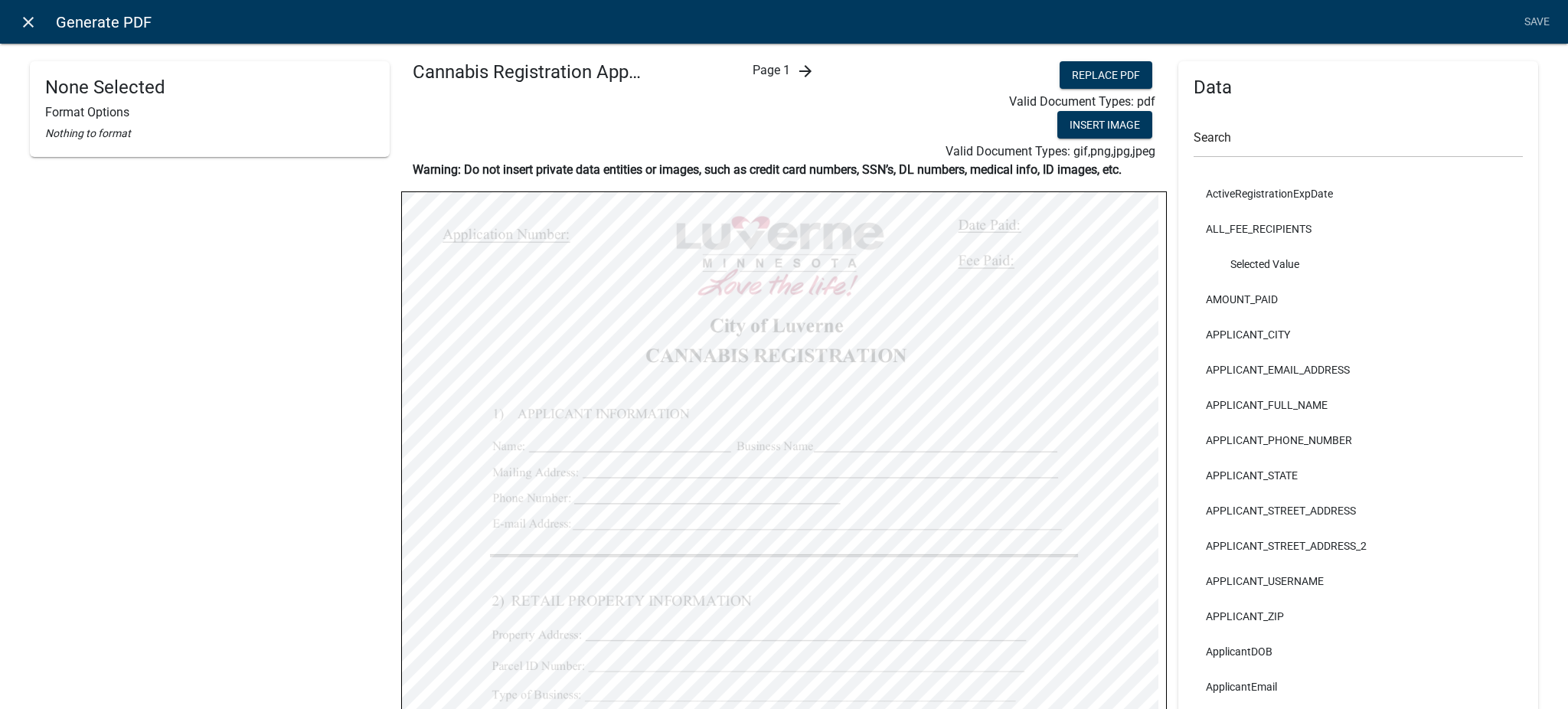
click at [35, 24] on icon "close" at bounding box center [28, 22] width 18 height 18
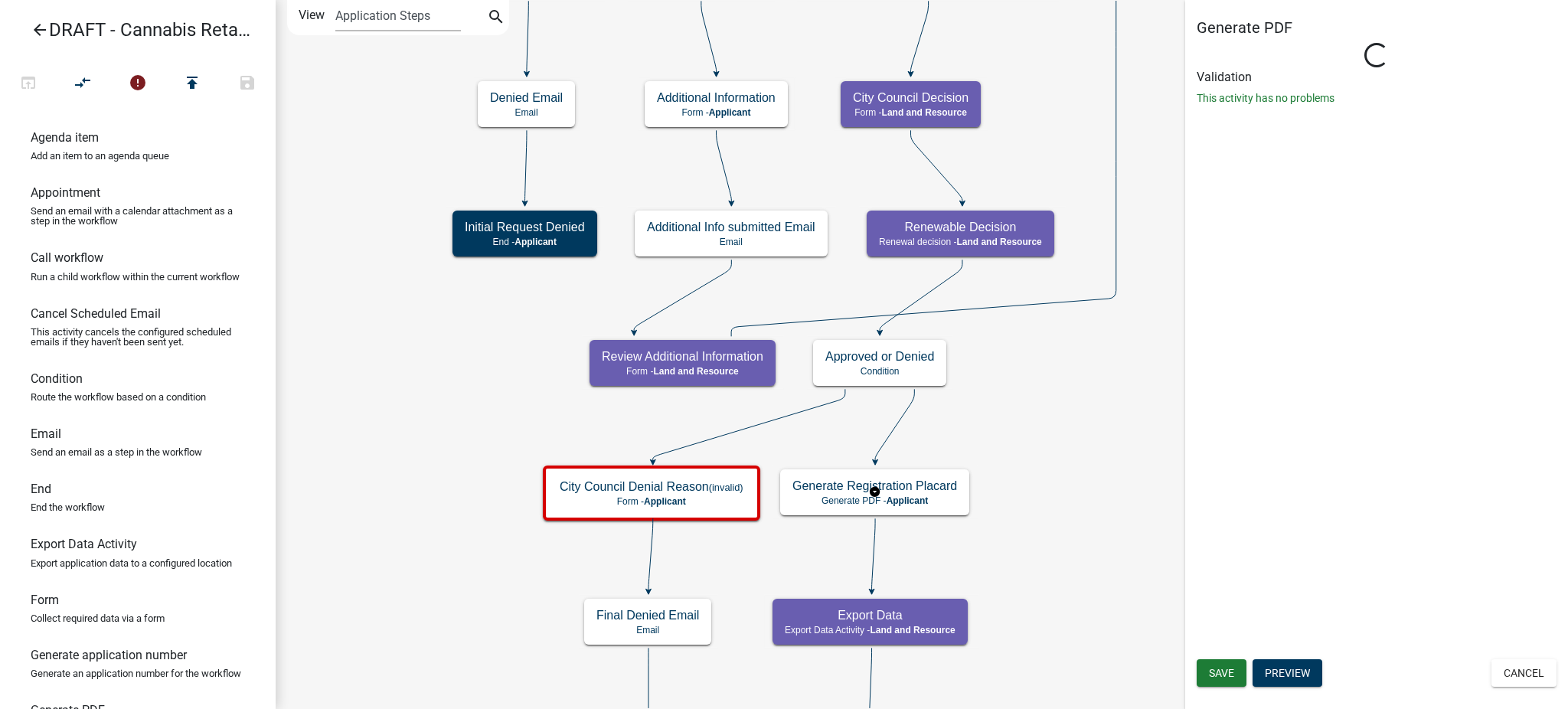
select select
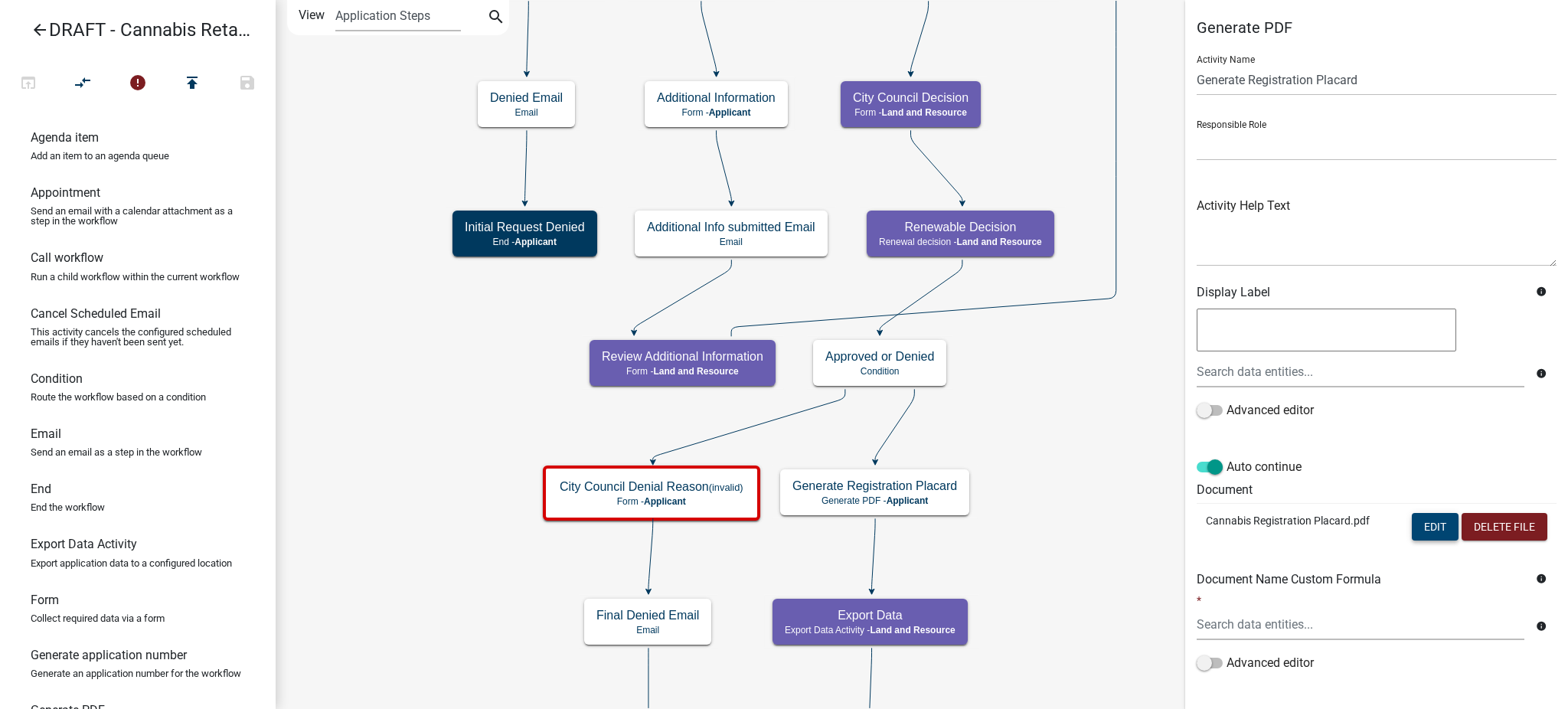
click at [1421, 532] on button "Edit" at bounding box center [1435, 527] width 47 height 28
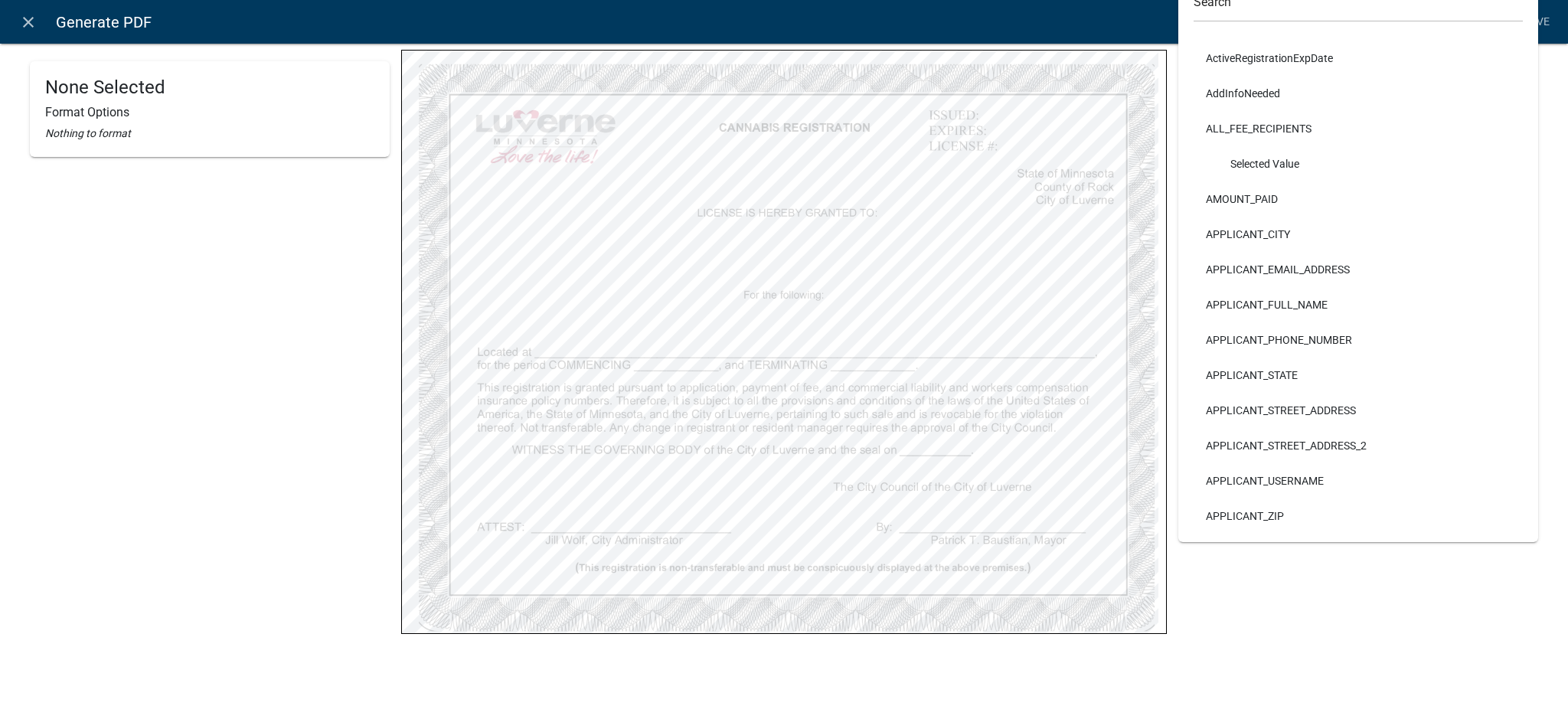
scroll to position [159, 0]
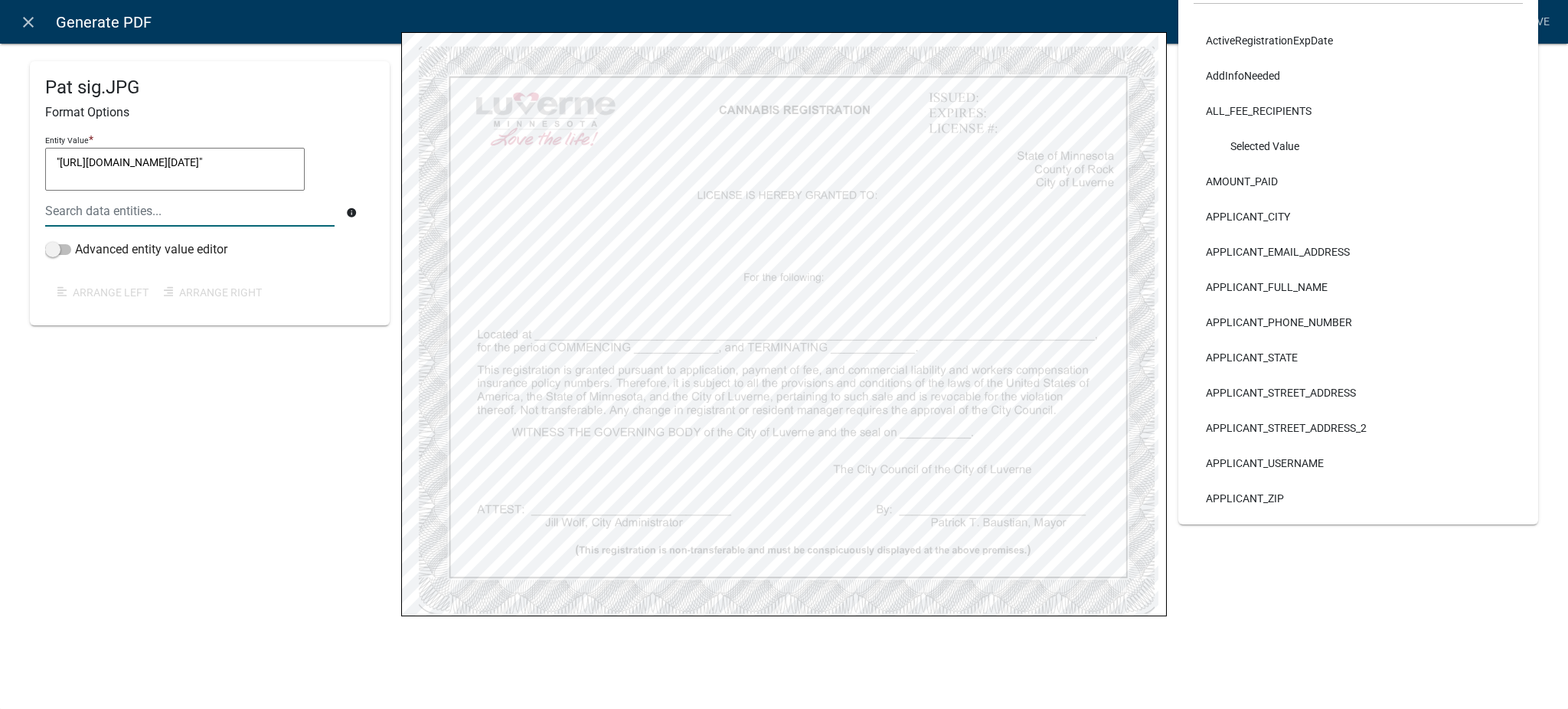
drag, startPoint x: 283, startPoint y: 188, endPoint x: 290, endPoint y: 230, distance: 42.6
click at [290, 230] on div "Entity Value * "[URL][DOMAIN_NAME][DATE]" "[URL][DOMAIN_NAME][DATE]" info" at bounding box center [203, 185] width 325 height 108
click at [324, 97] on h4 "Pat sig.JPG" at bounding box center [209, 87] width 329 height 22
select select
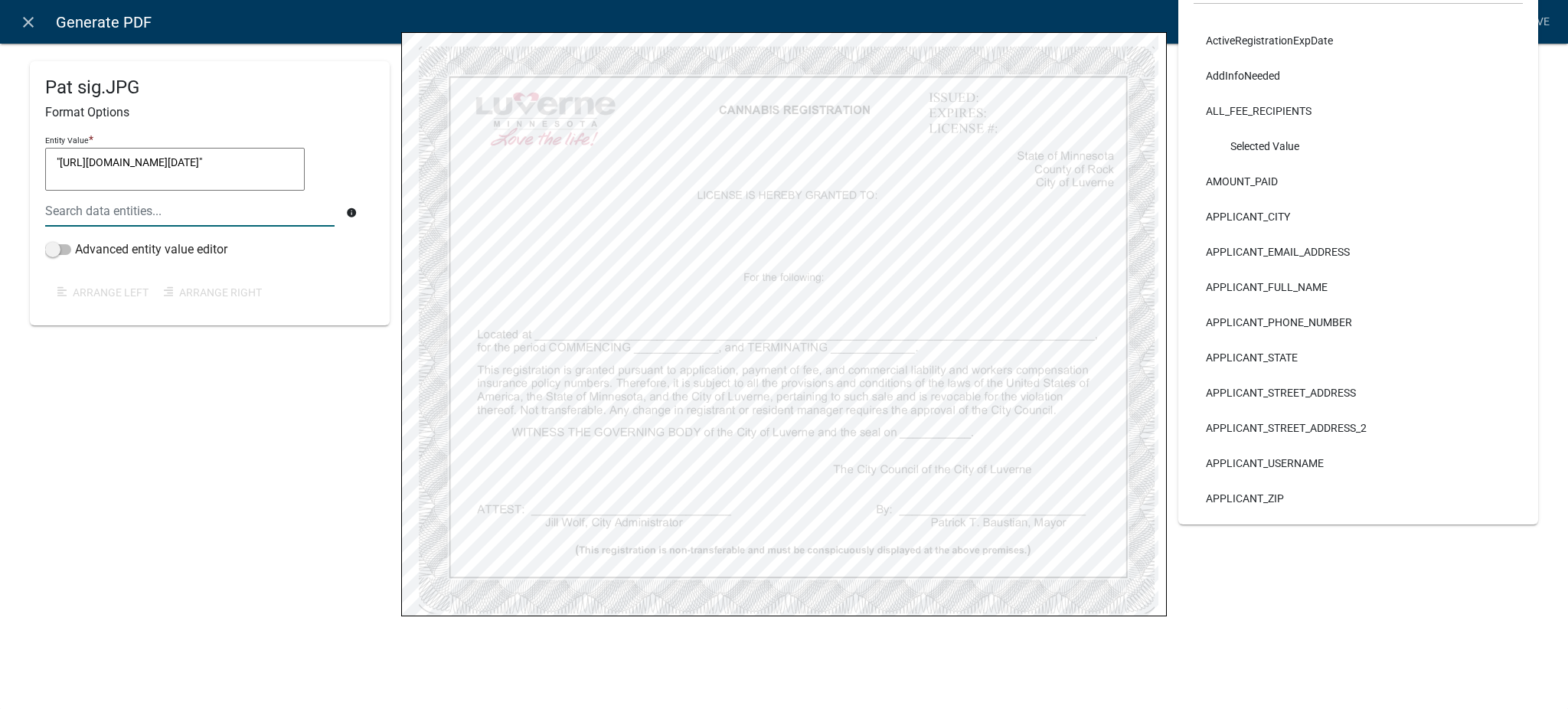
select select
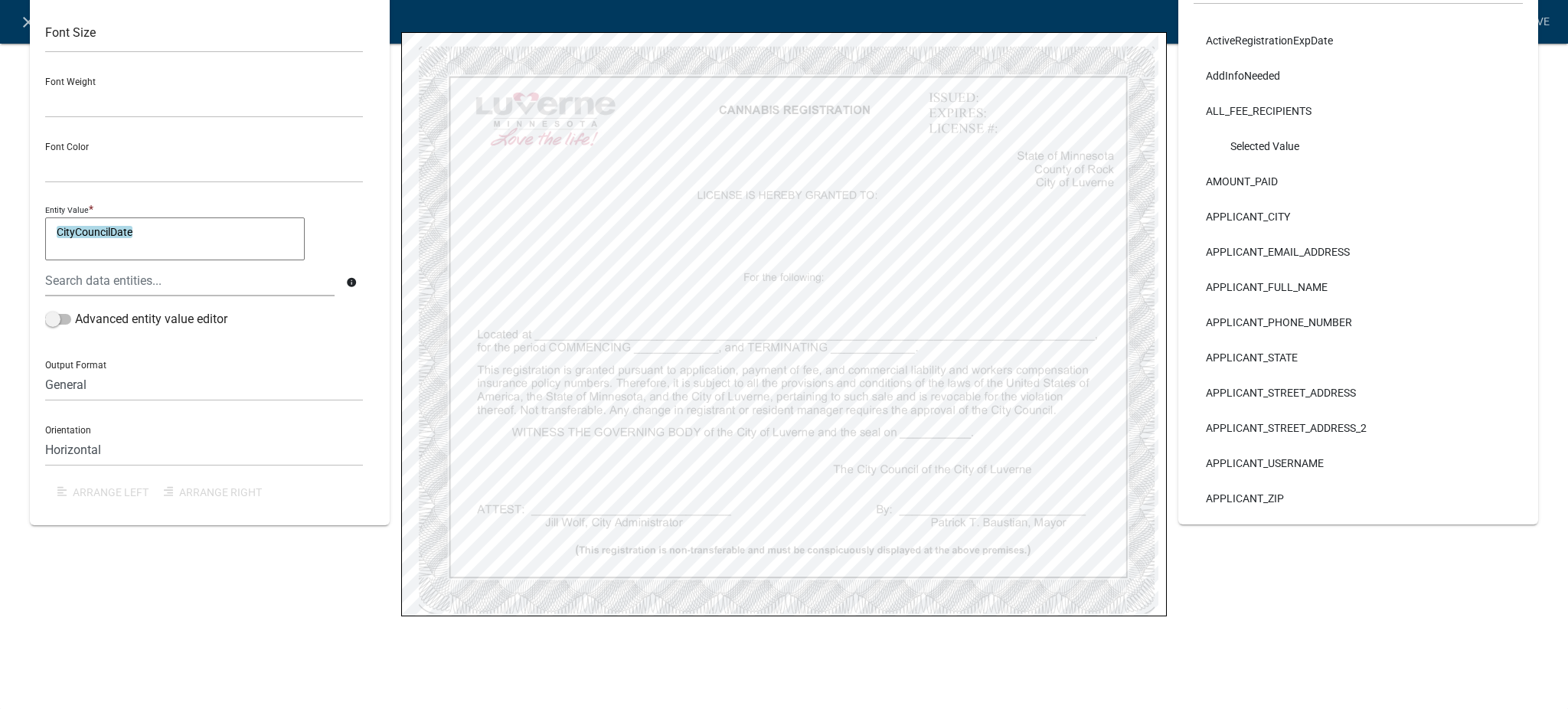
select select
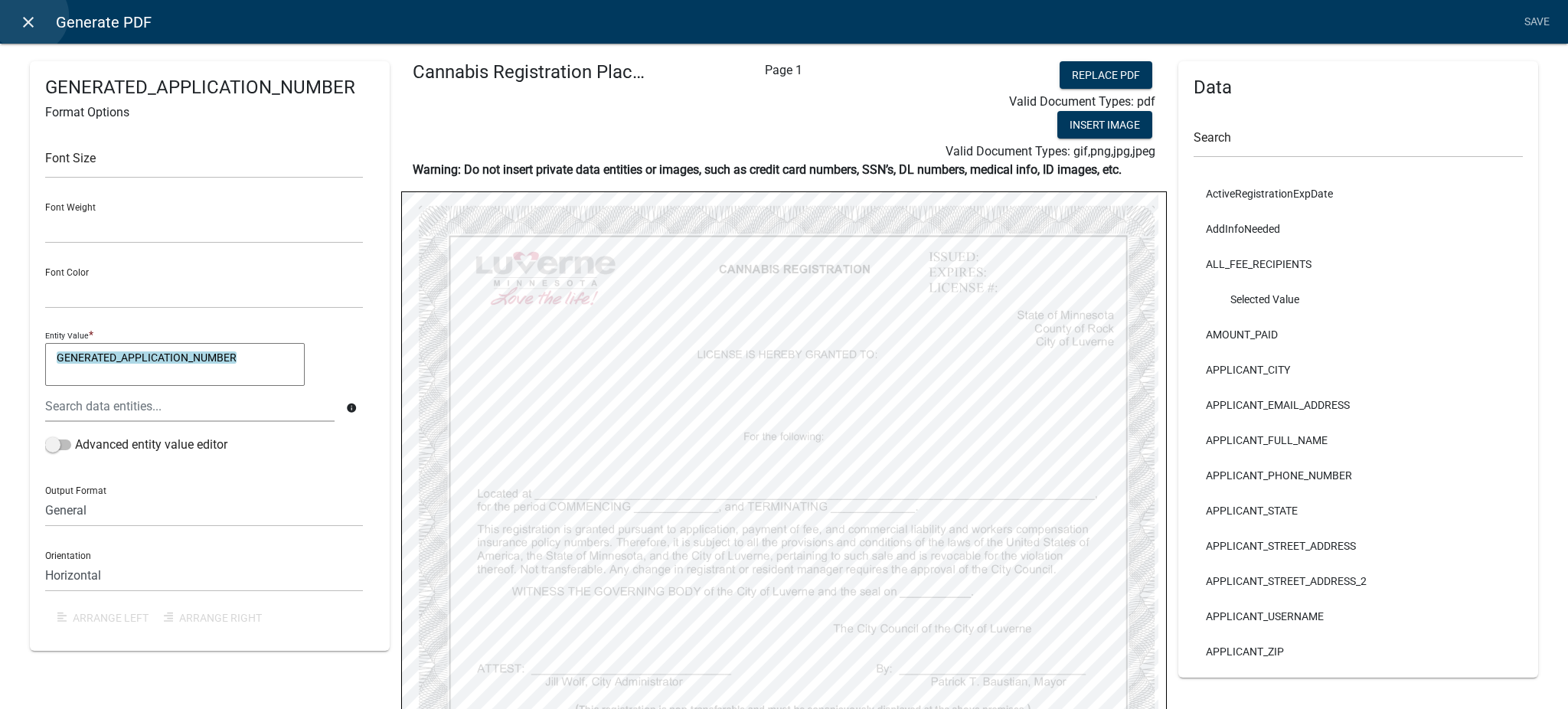
click at [30, 15] on icon "close" at bounding box center [28, 22] width 18 height 18
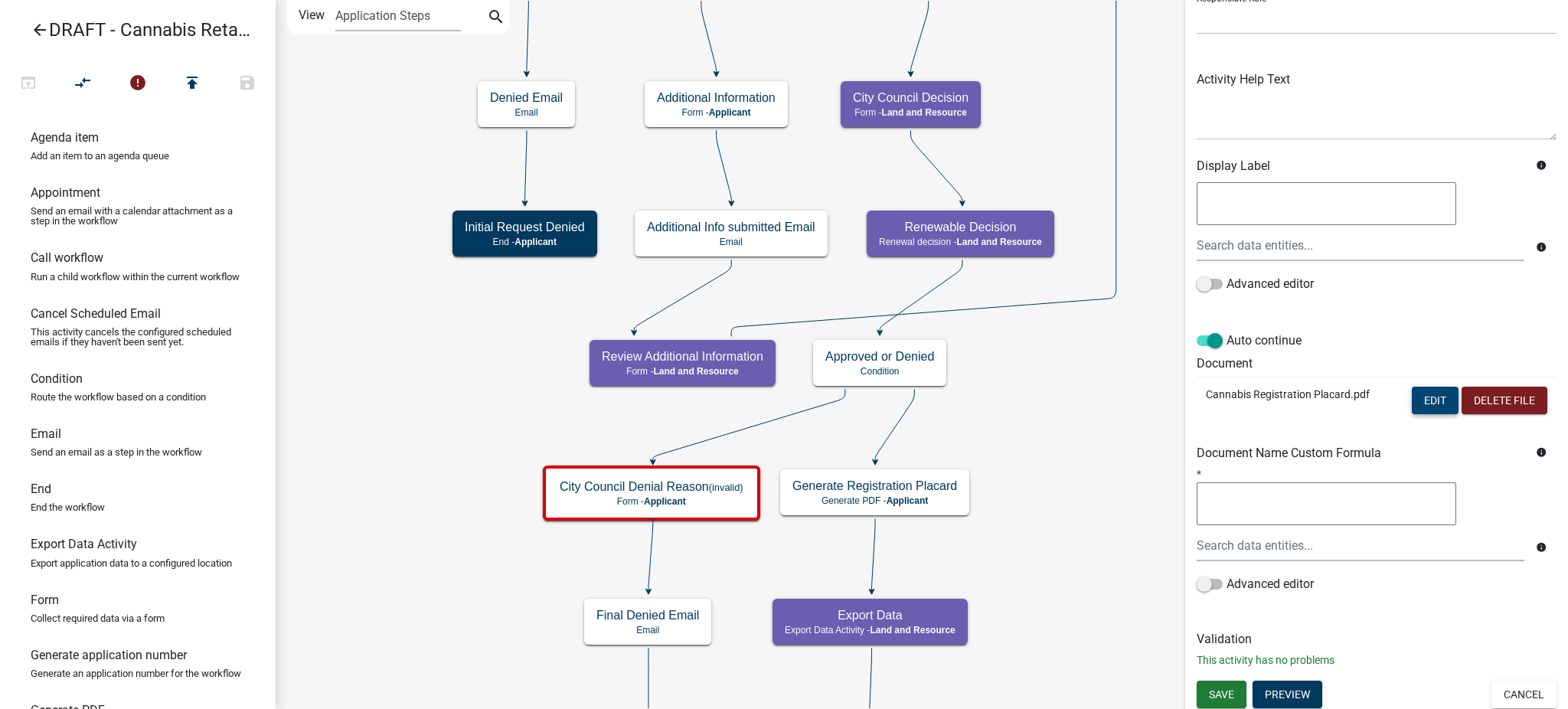
scroll to position [129, 0]
click at [1524, 698] on button "Cancel" at bounding box center [1524, 692] width 65 height 28
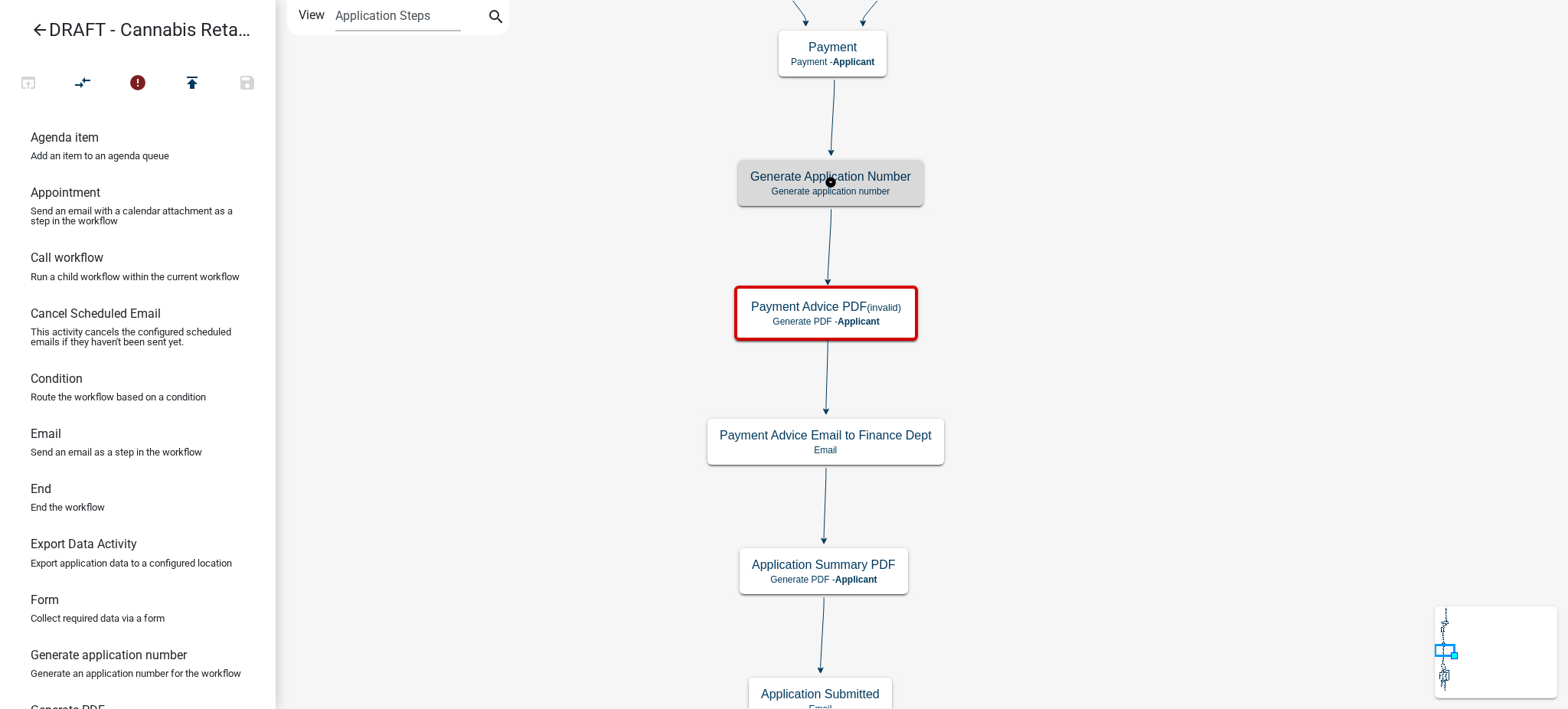
click at [875, 191] on p "Generate application number" at bounding box center [831, 191] width 161 height 11
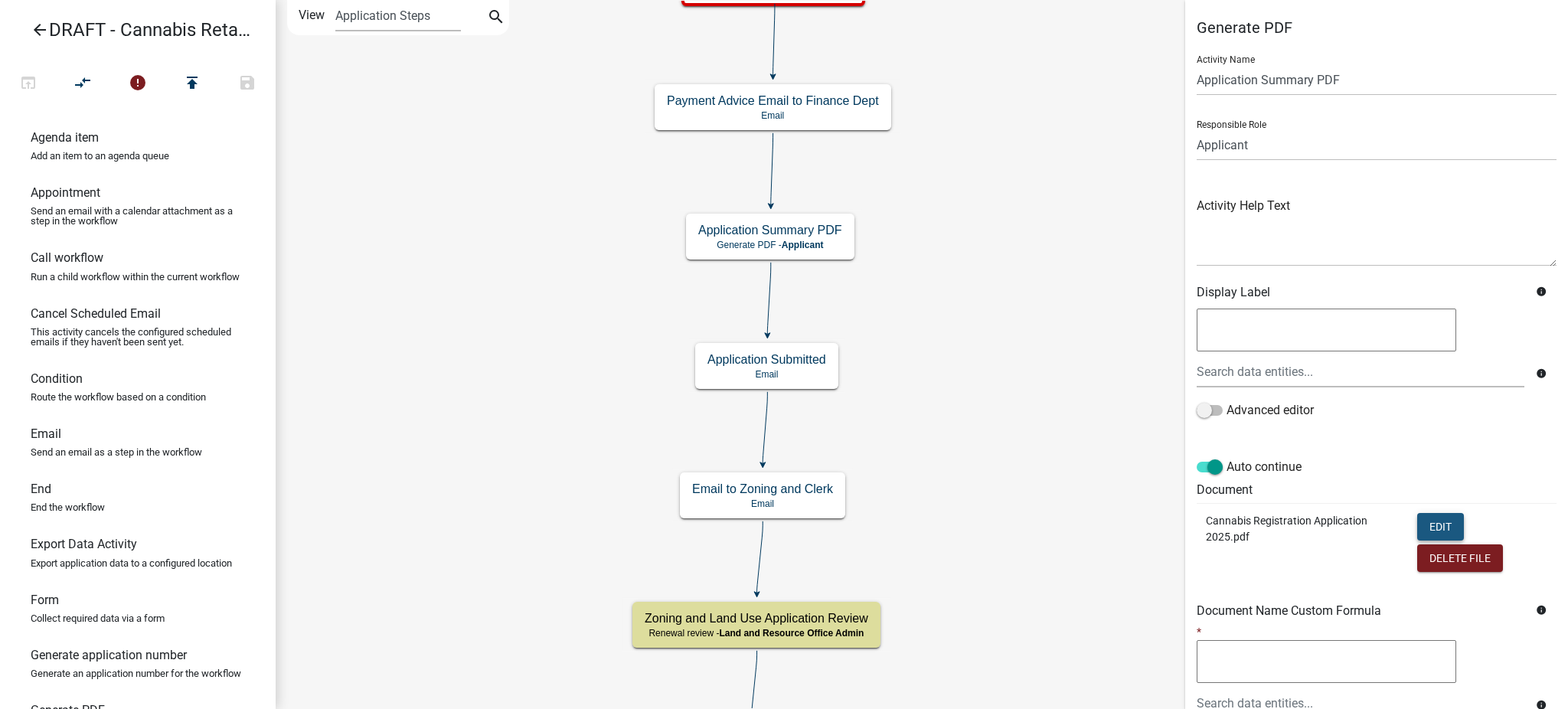
click at [1418, 525] on button "Edit" at bounding box center [1440, 527] width 47 height 28
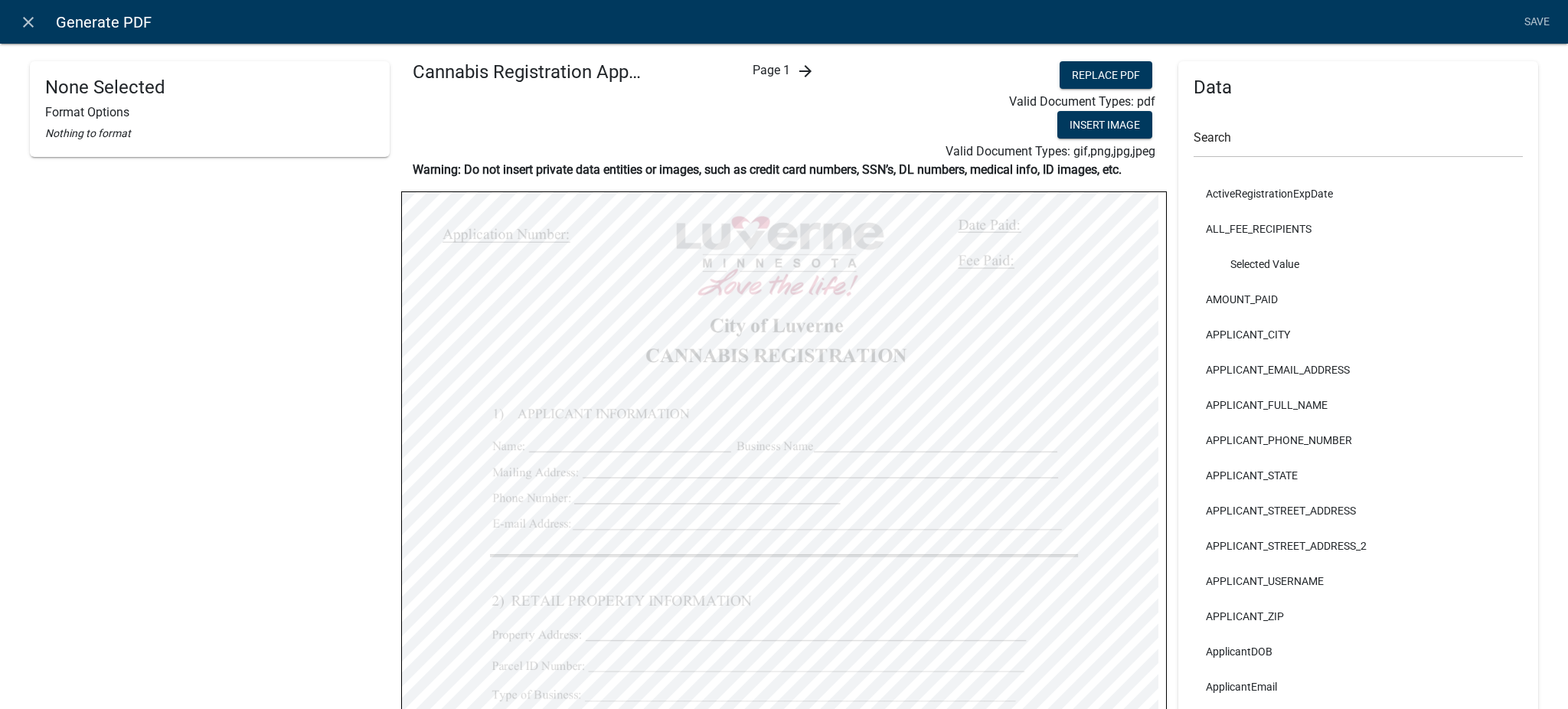
click at [246, 268] on div "None Selected Format Options Nothing to format" at bounding box center [209, 570] width 360 height 1017
click at [27, 18] on icon "close" at bounding box center [28, 22] width 18 height 18
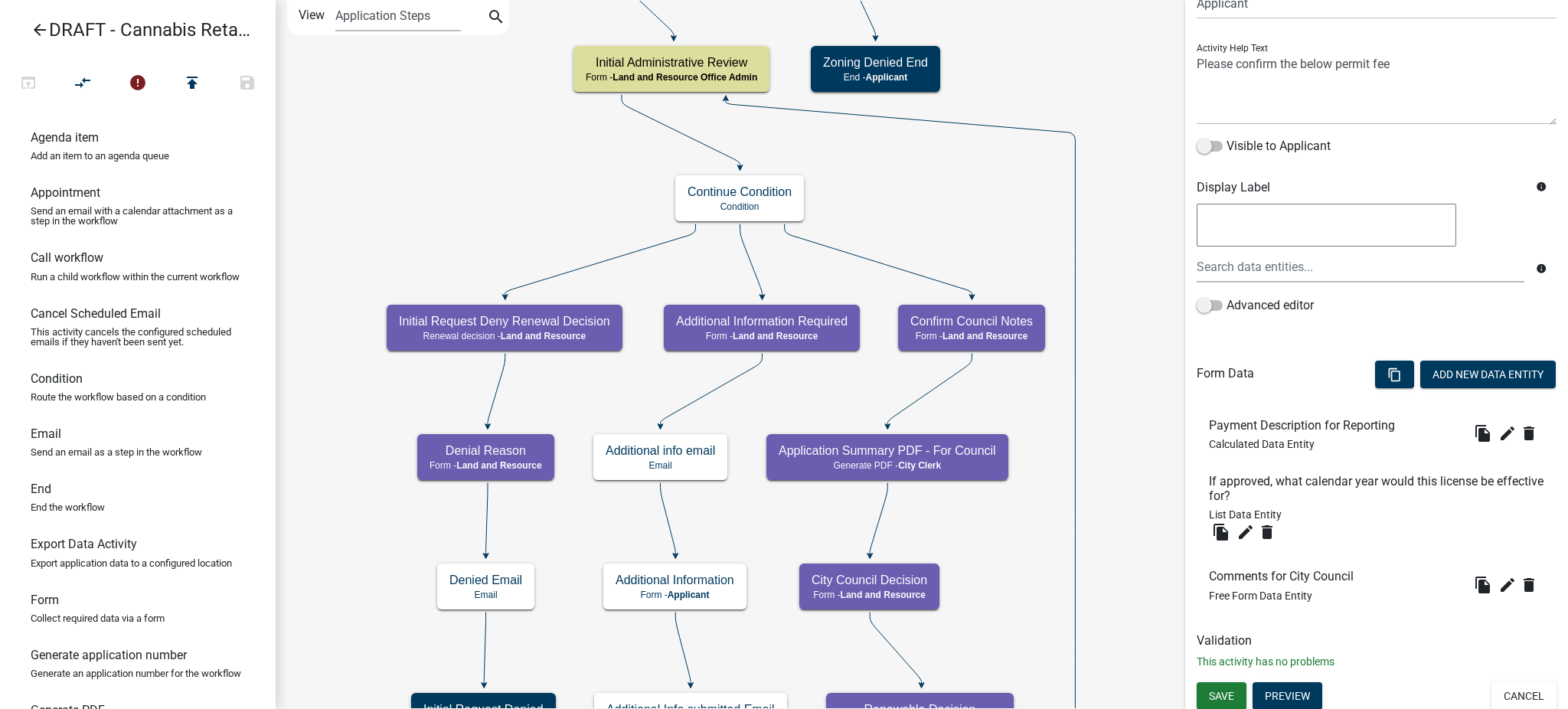
scroll to position [145, 0]
click at [1280, 697] on button "Preview" at bounding box center [1287, 693] width 70 height 28
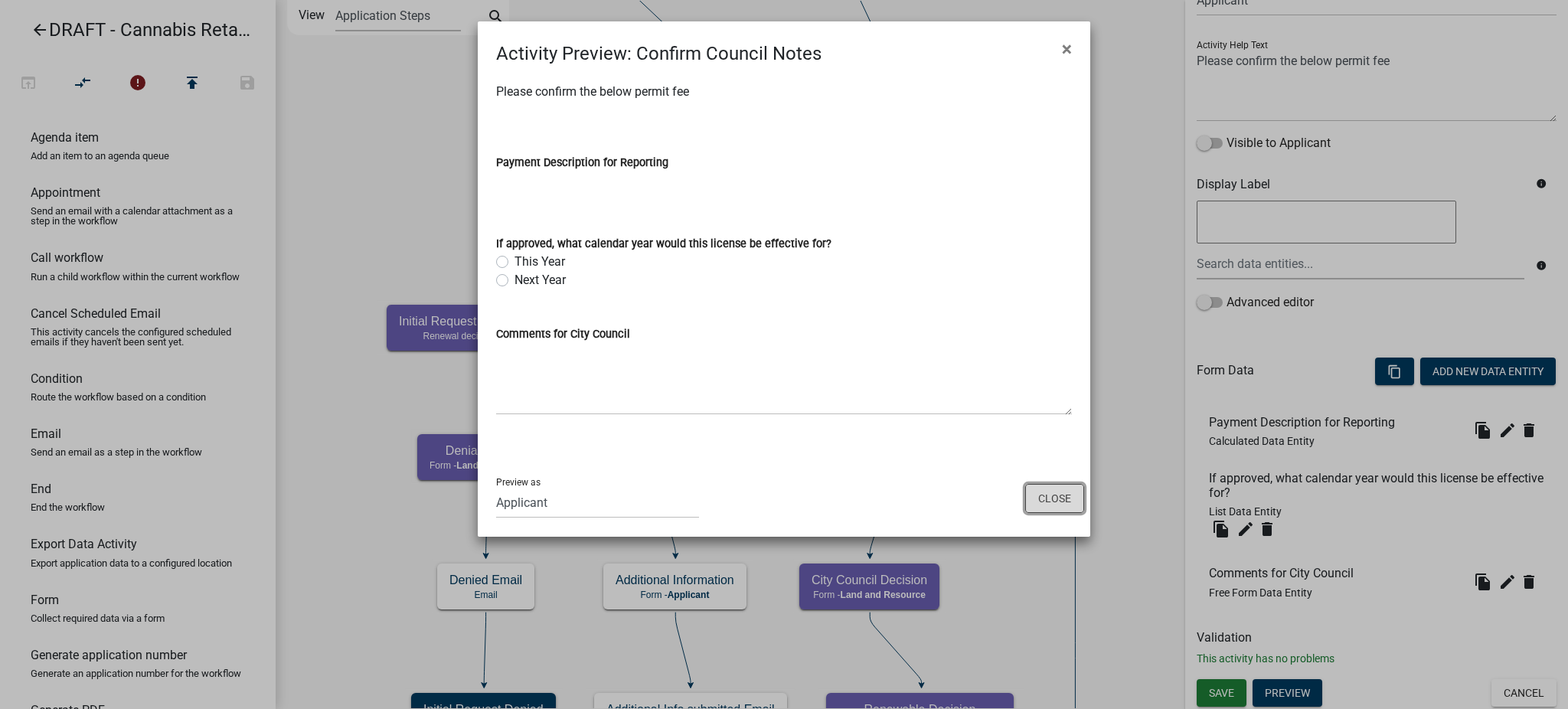
click at [1051, 503] on button "Close" at bounding box center [1054, 498] width 59 height 29
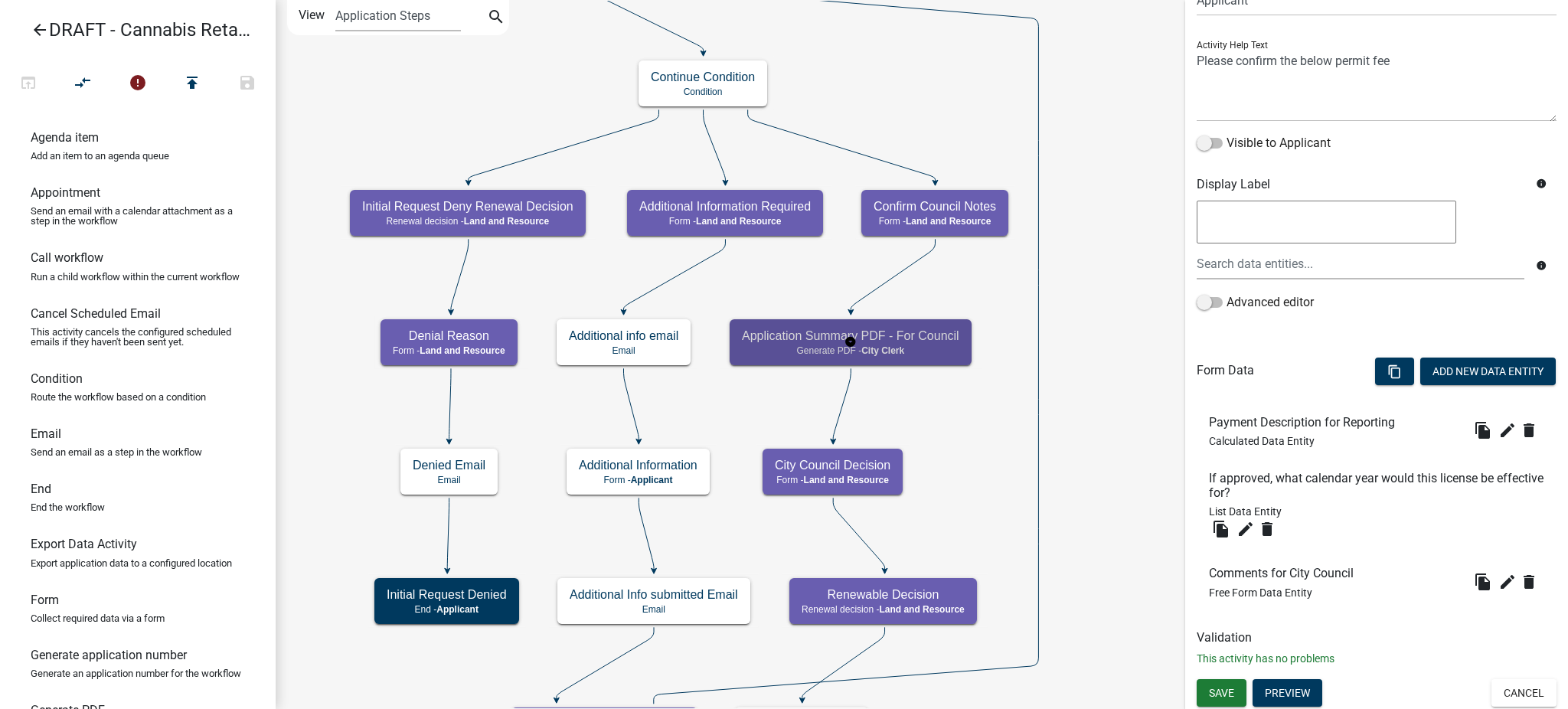
scroll to position [0, 0]
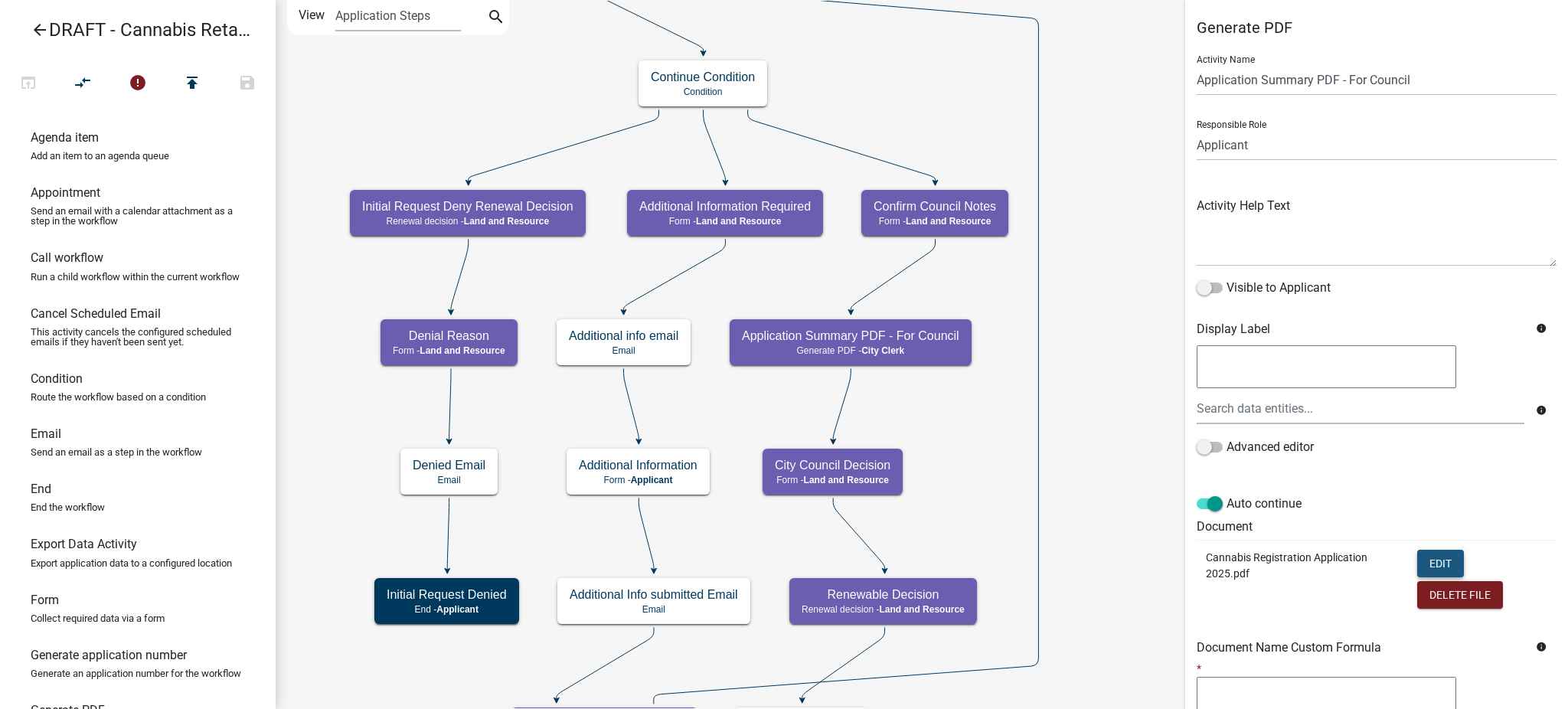
click at [1436, 564] on button "Edit" at bounding box center [1440, 563] width 47 height 28
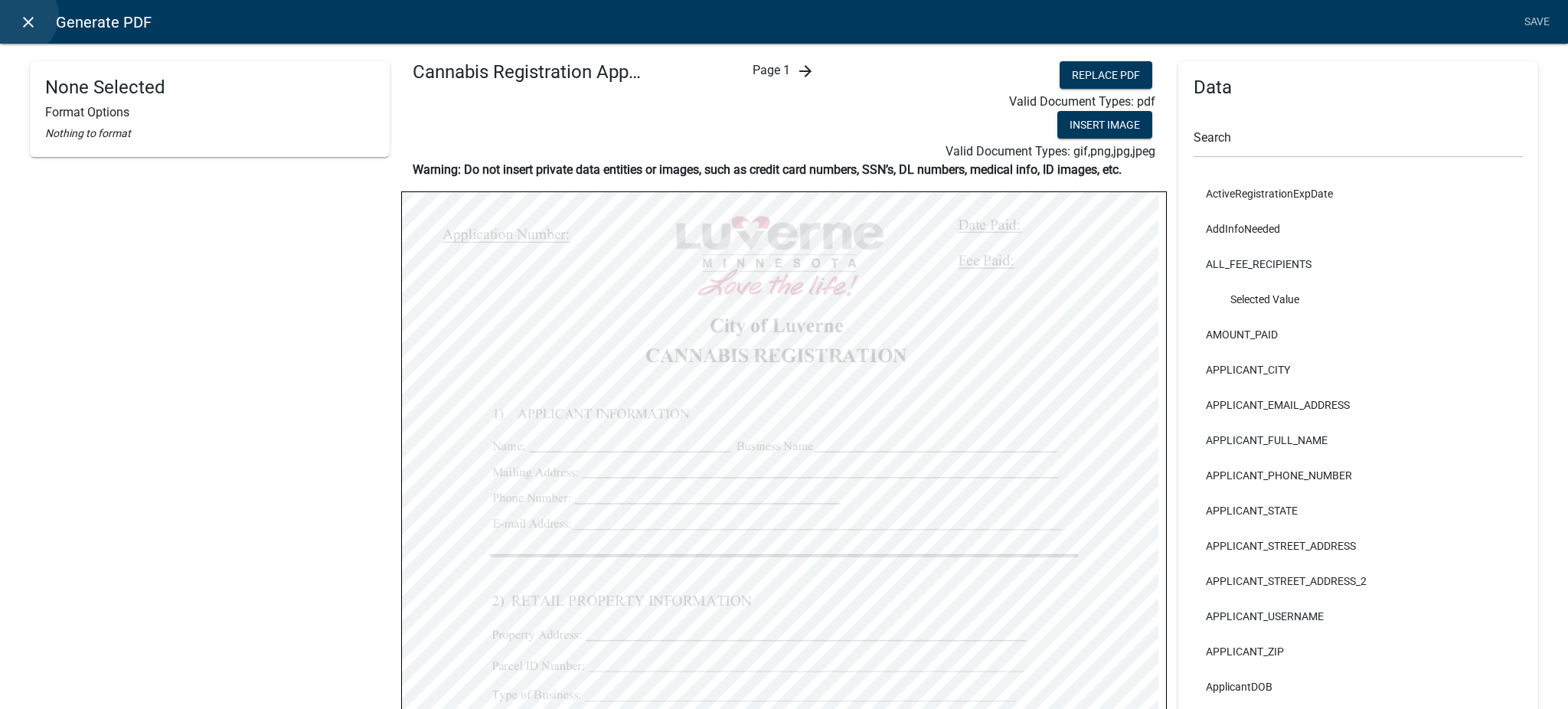
click at [20, 16] on icon "close" at bounding box center [28, 22] width 18 height 18
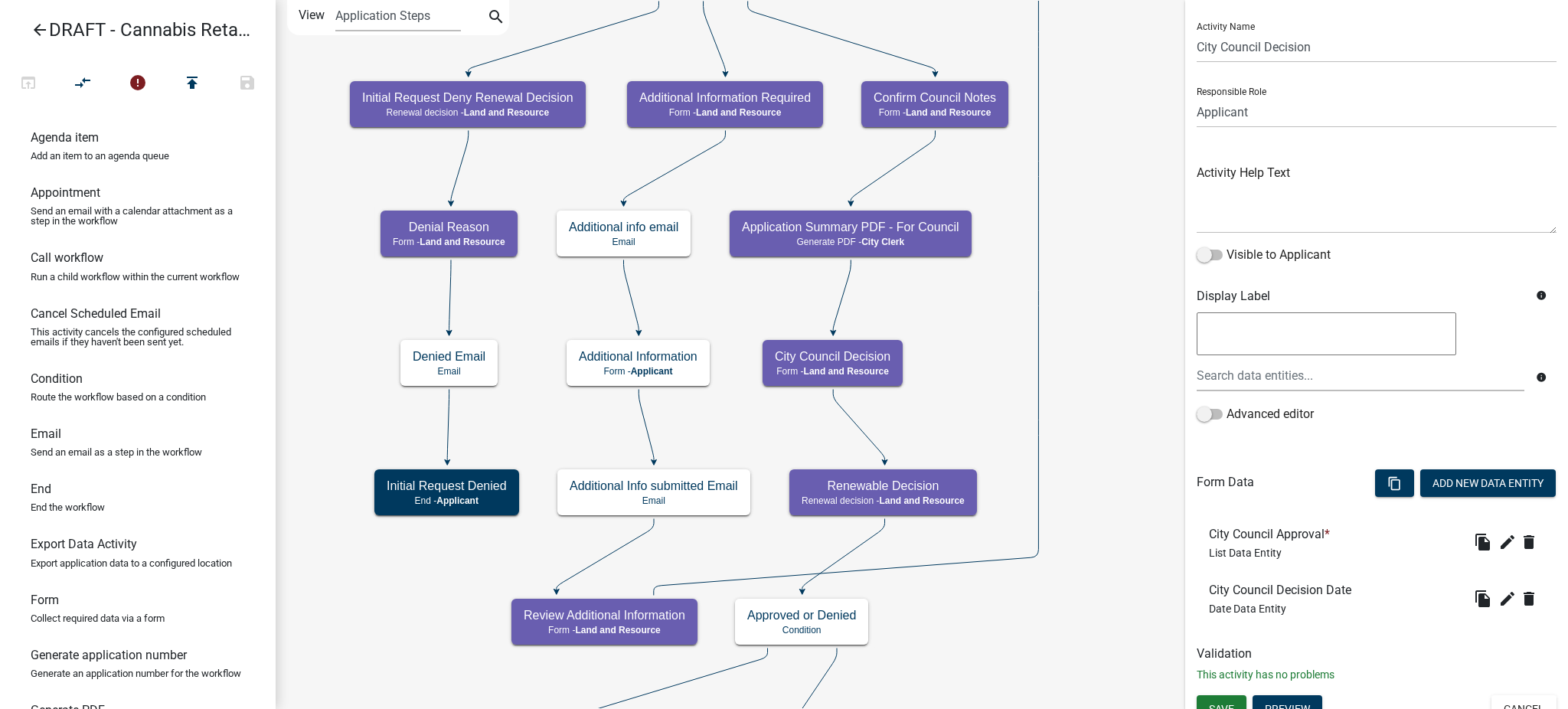
scroll to position [51, 0]
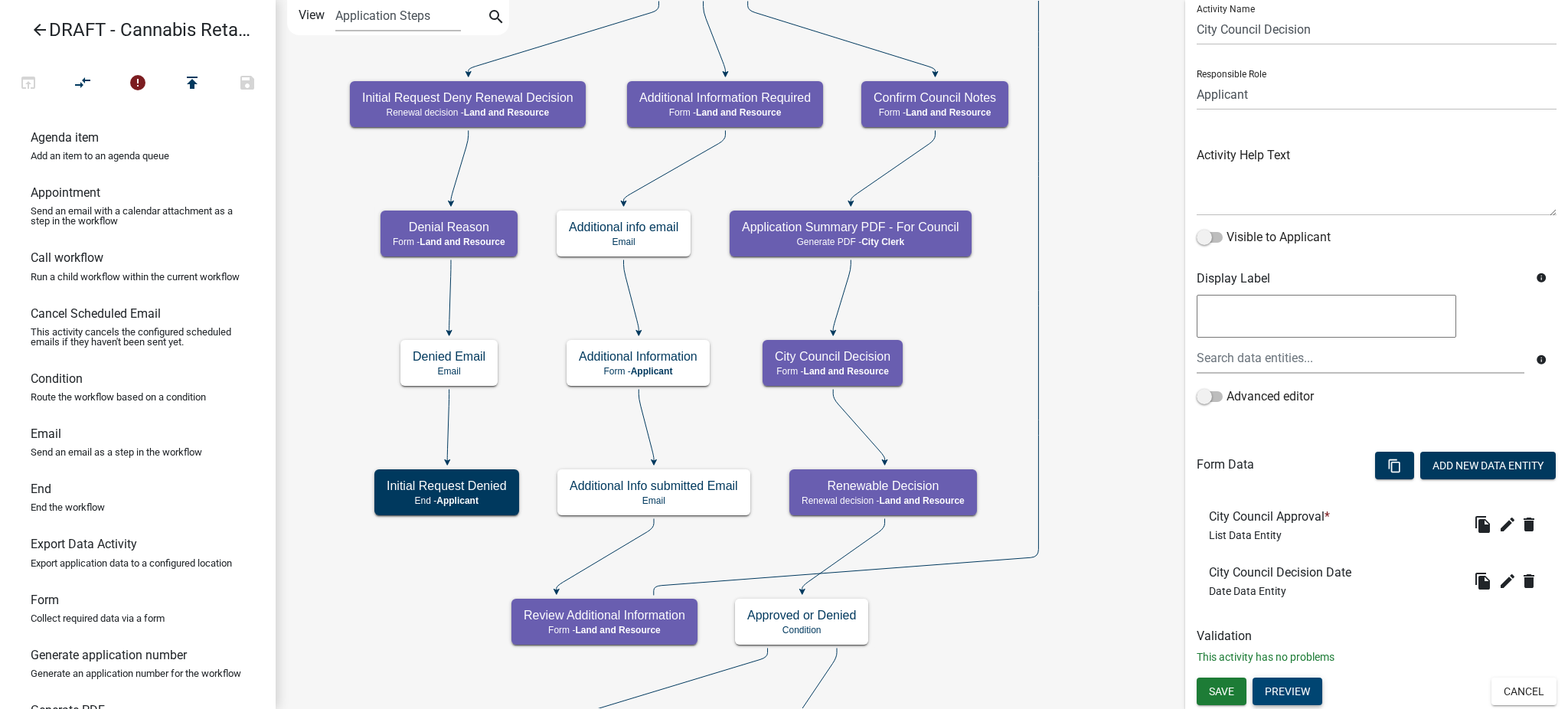
click at [1300, 685] on button "Preview" at bounding box center [1287, 691] width 70 height 28
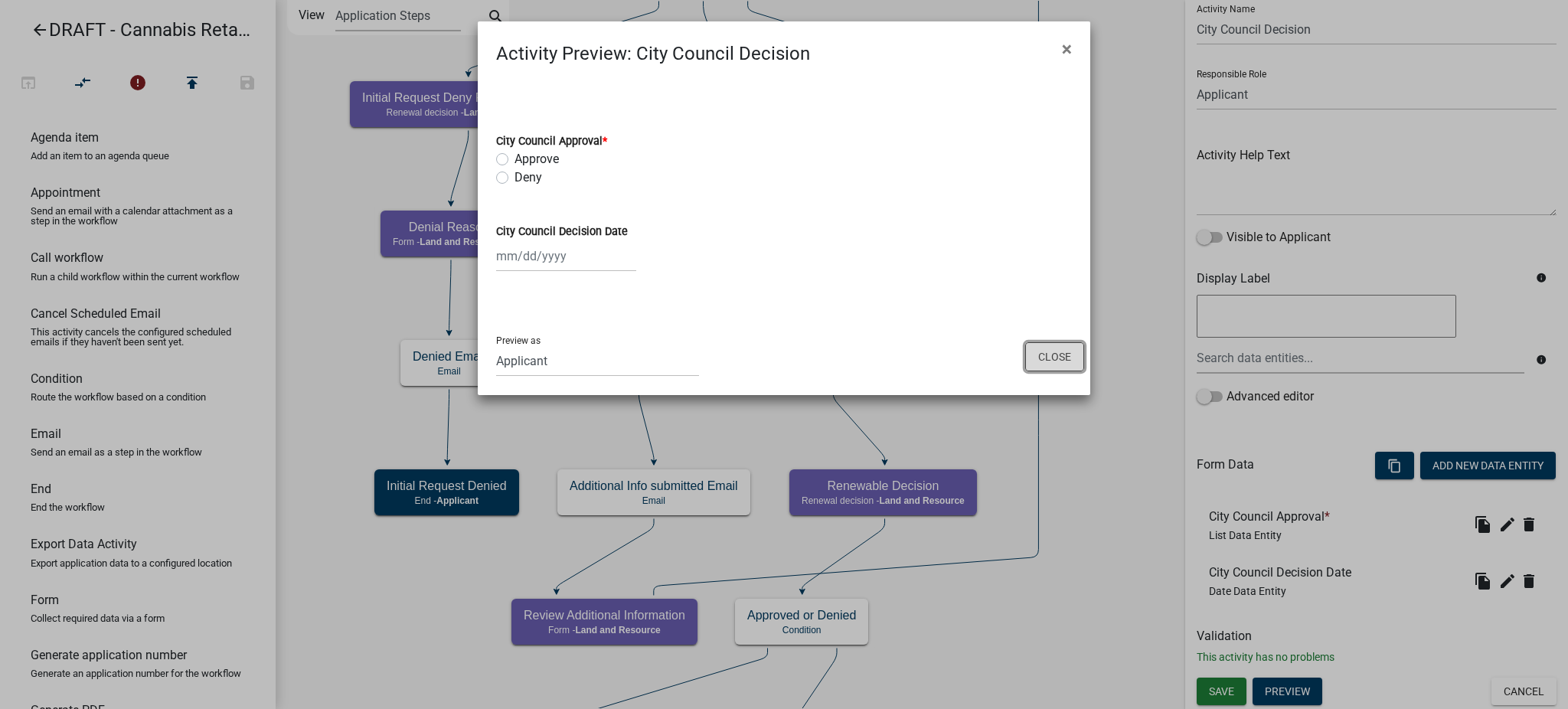
click at [1051, 355] on button "Close" at bounding box center [1054, 357] width 59 height 29
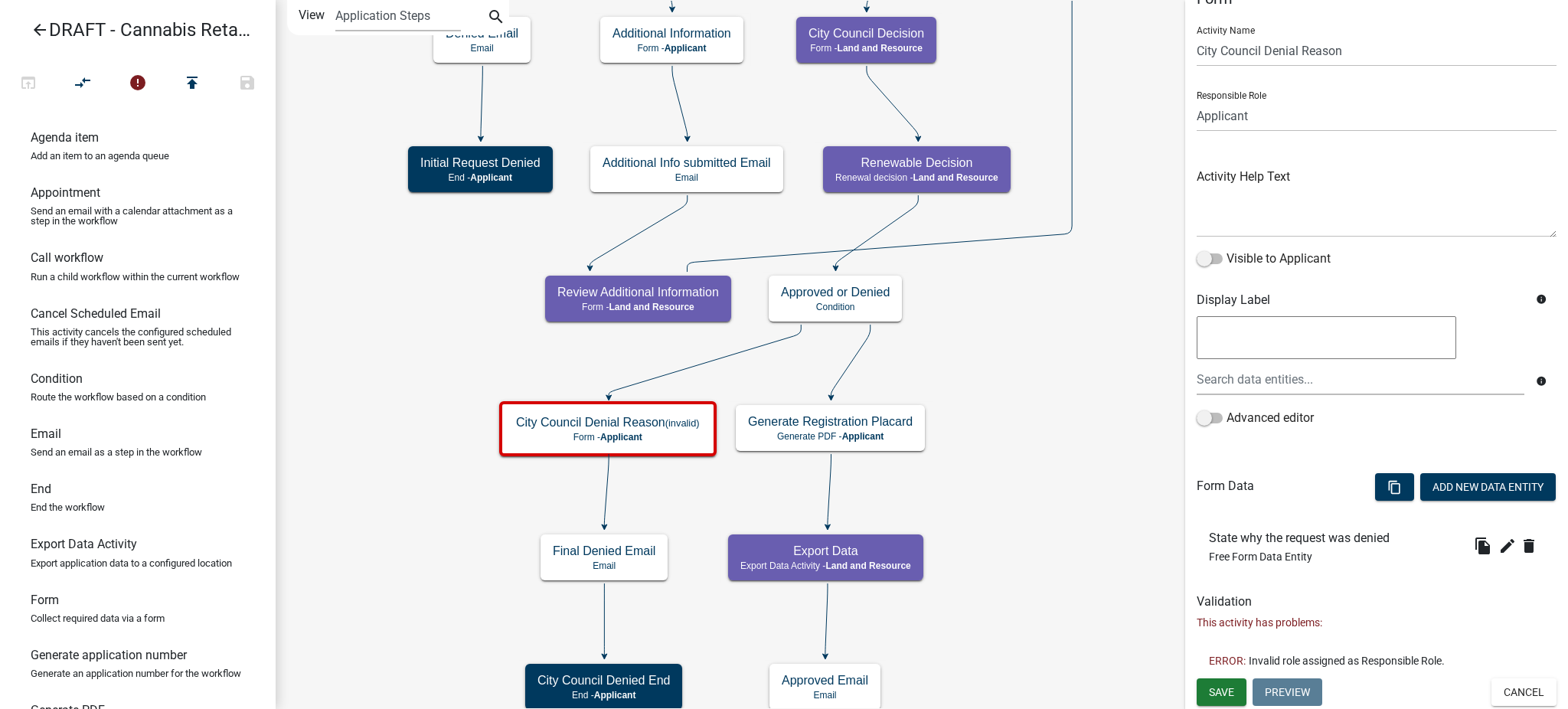
scroll to position [0, 0]
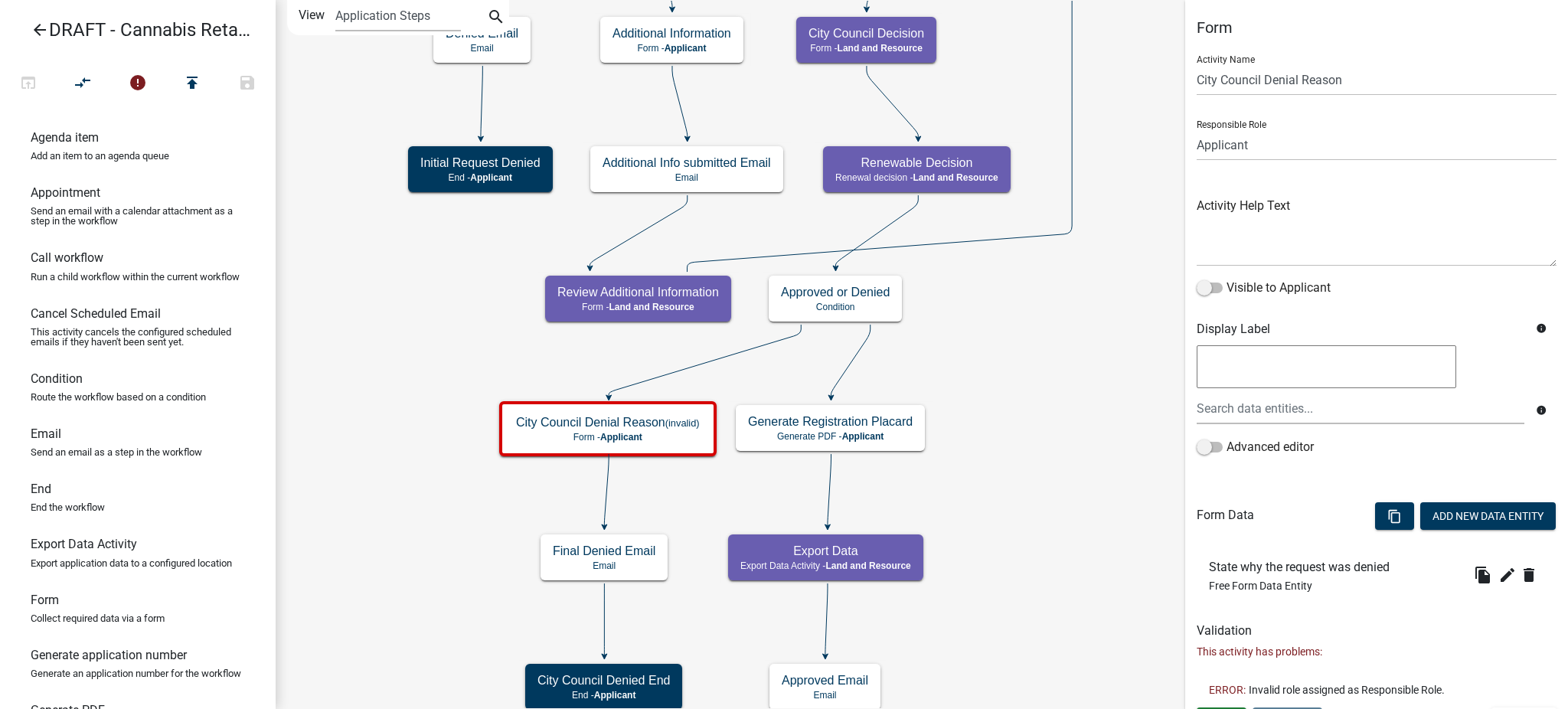
click at [989, 469] on icon "Start Start - Applicant Applicant and Business Information Form - Applicant Req…" at bounding box center [922, 486] width 1291 height 972
click at [1498, 575] on icon "edit" at bounding box center [1507, 575] width 18 height 18
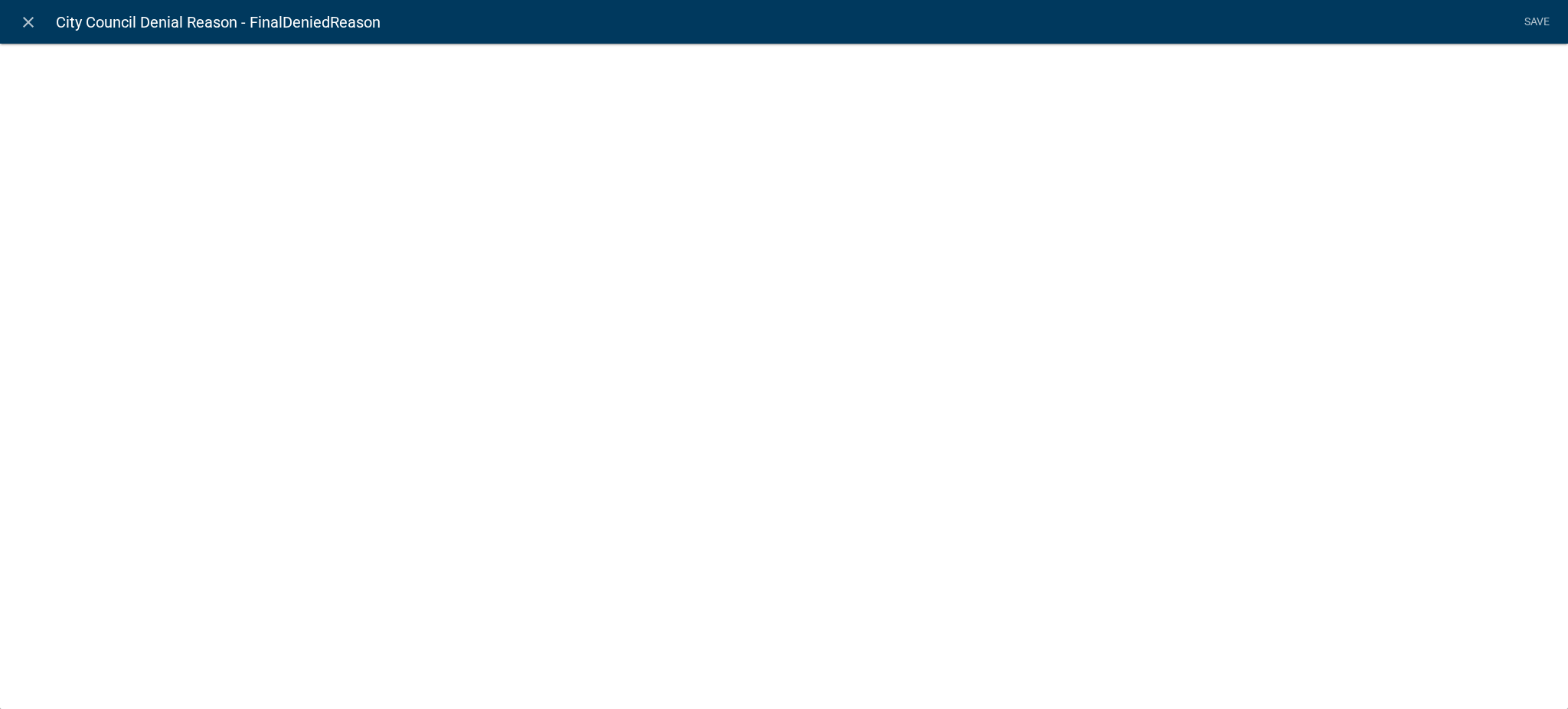
select select
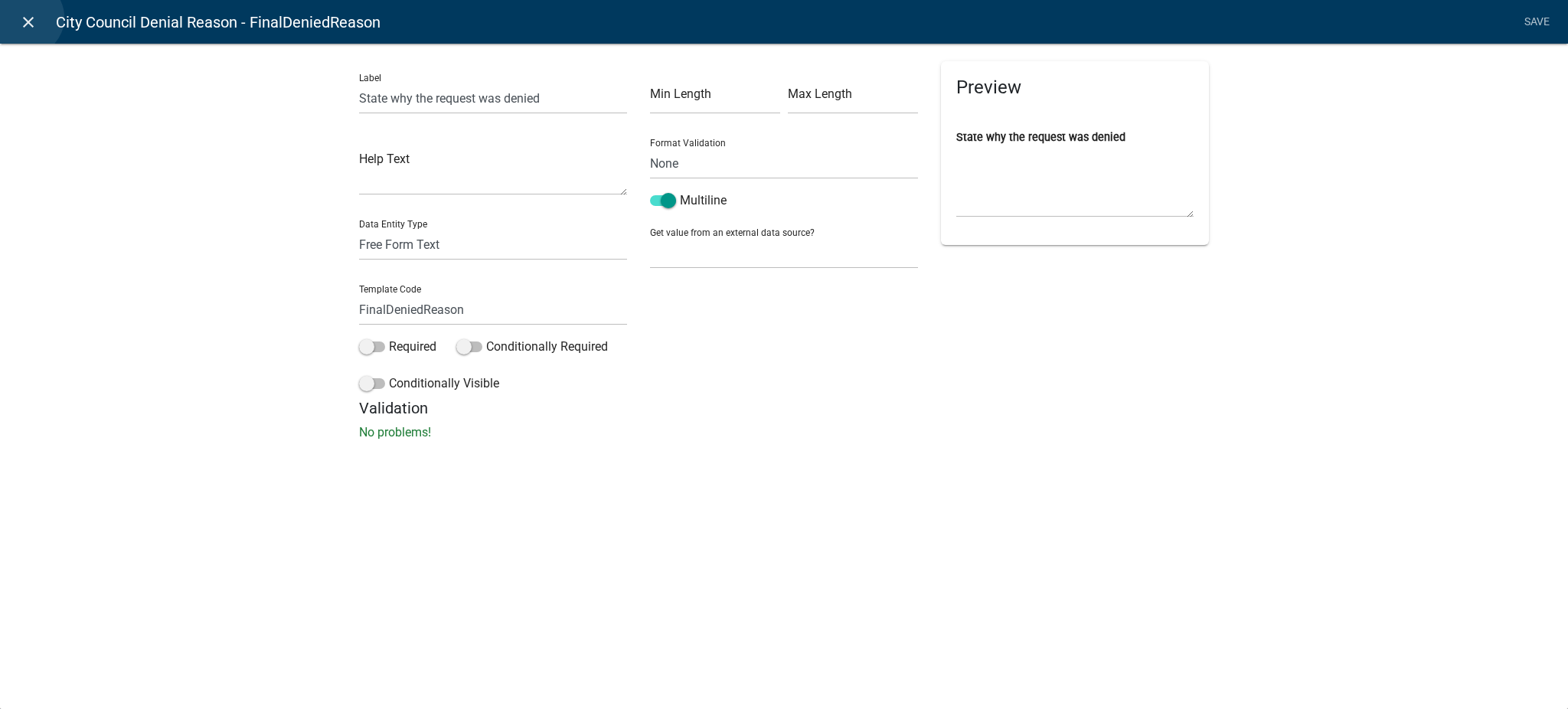
click at [25, 17] on icon "close" at bounding box center [28, 22] width 18 height 18
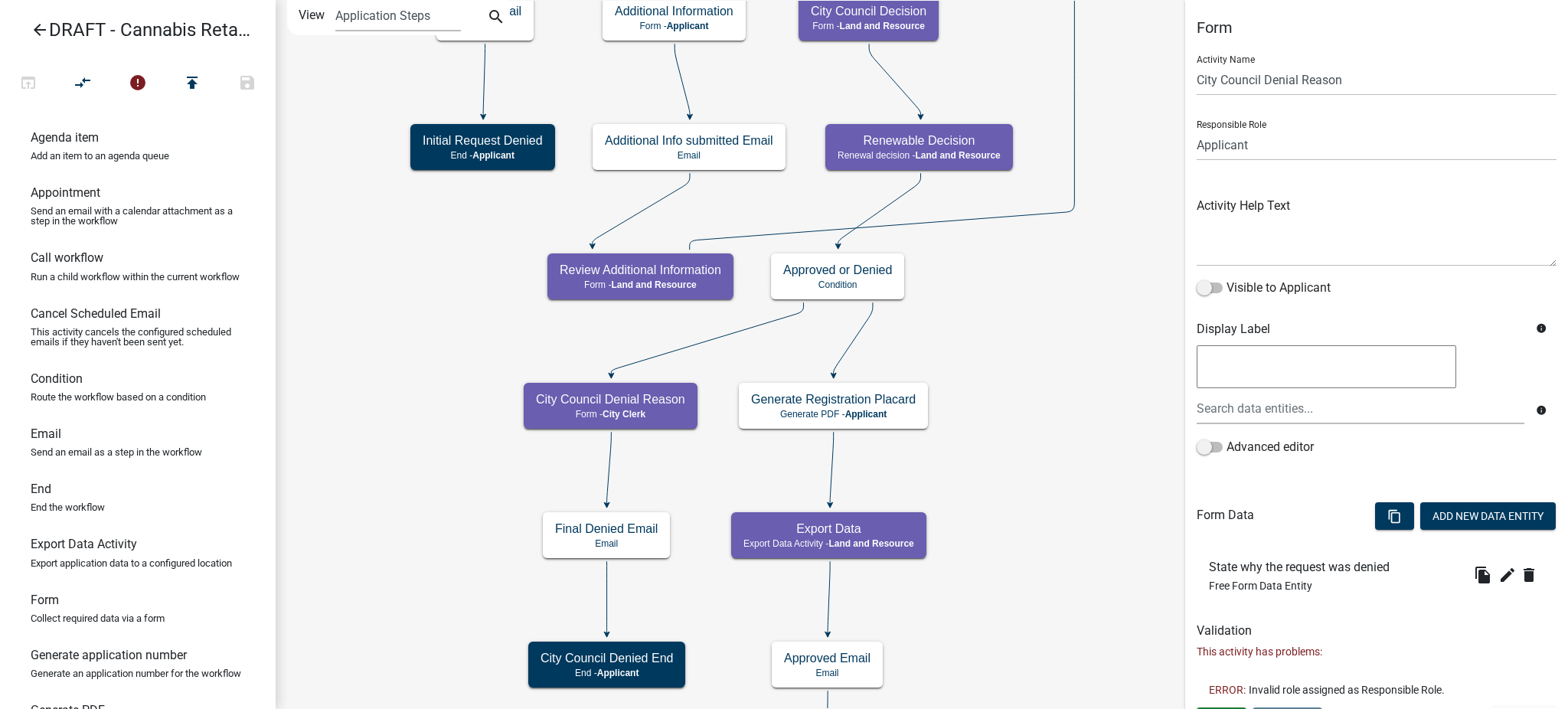
click at [1061, 457] on icon "Start Start - Applicant Applicant and Business Information Form - Applicant Req…" at bounding box center [922, 476] width 1291 height 950
click at [1034, 465] on icon "Start Start - Applicant Applicant and Business Information Form - Applicant Req…" at bounding box center [922, 476] width 1291 height 950
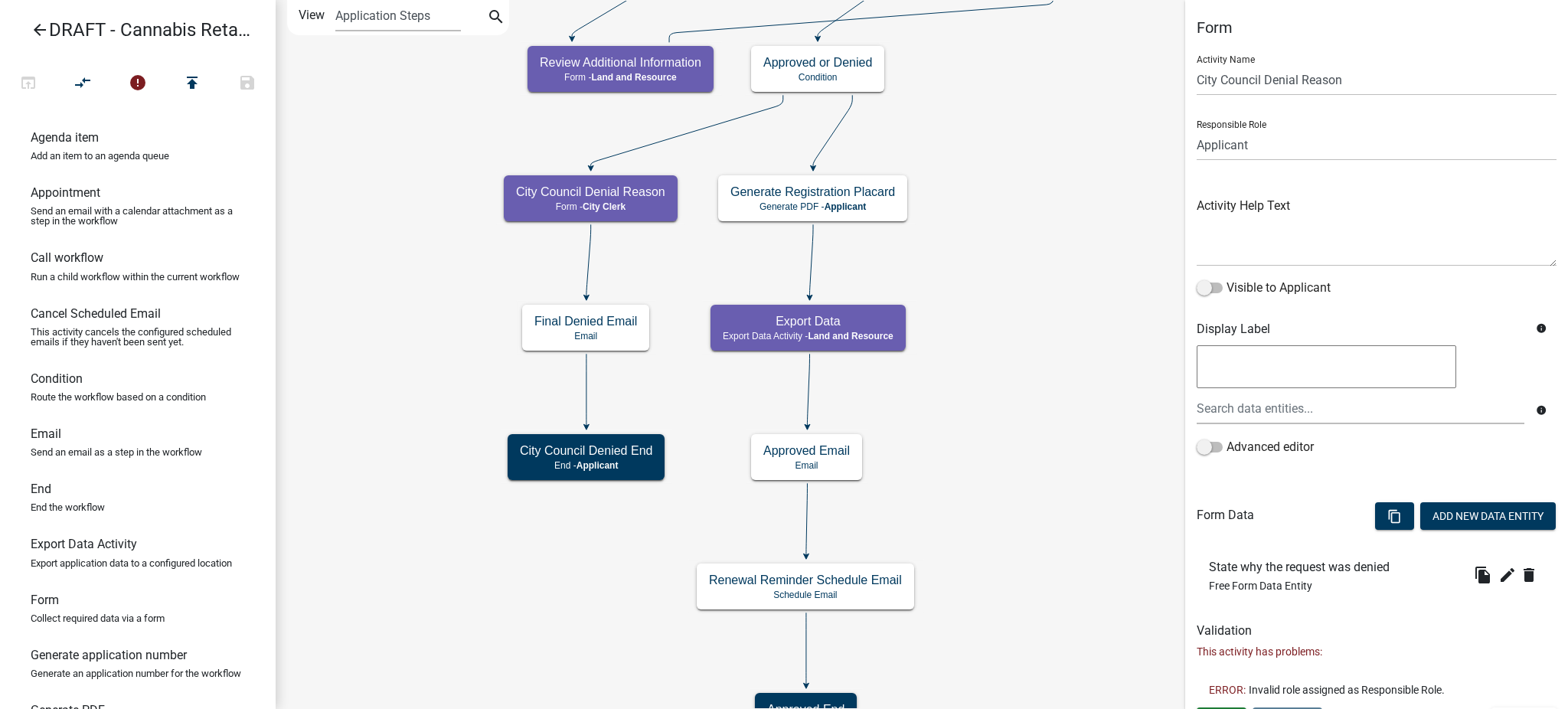
click at [1058, 400] on icon "Start Start - Applicant Applicant and Business Information Form - Applicant Req…" at bounding box center [922, 371] width 1291 height 742
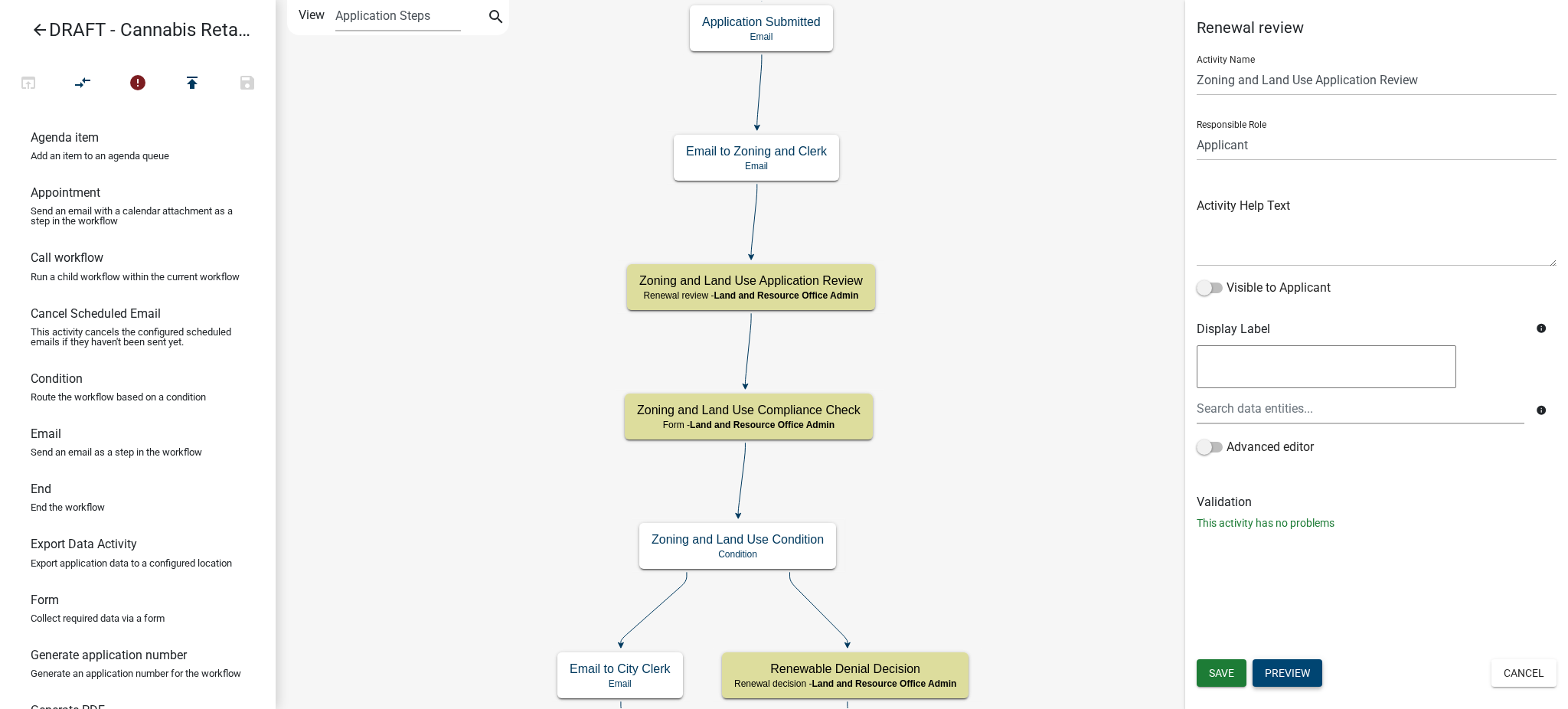
click at [1279, 674] on button "Preview" at bounding box center [1287, 673] width 70 height 28
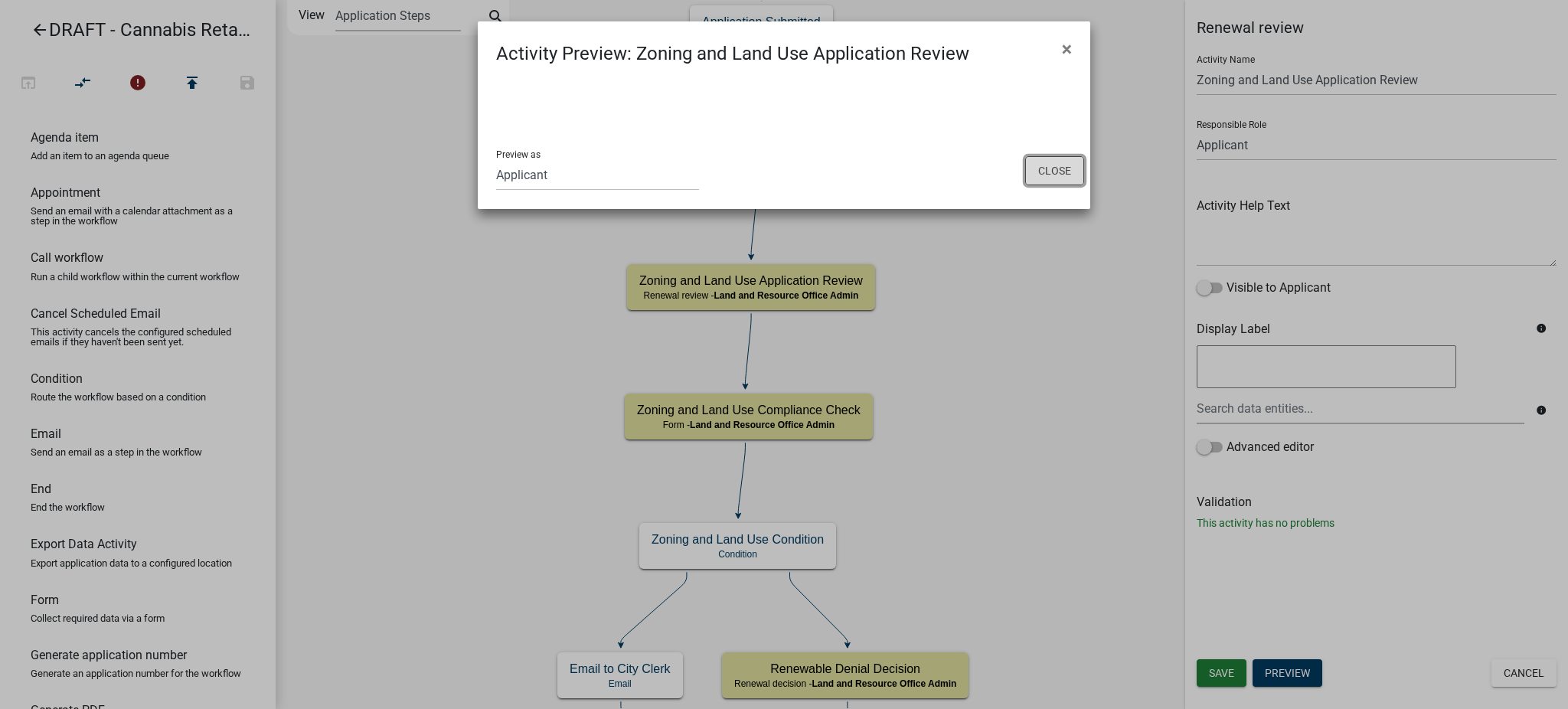
click at [1056, 172] on button "Close" at bounding box center [1054, 171] width 59 height 29
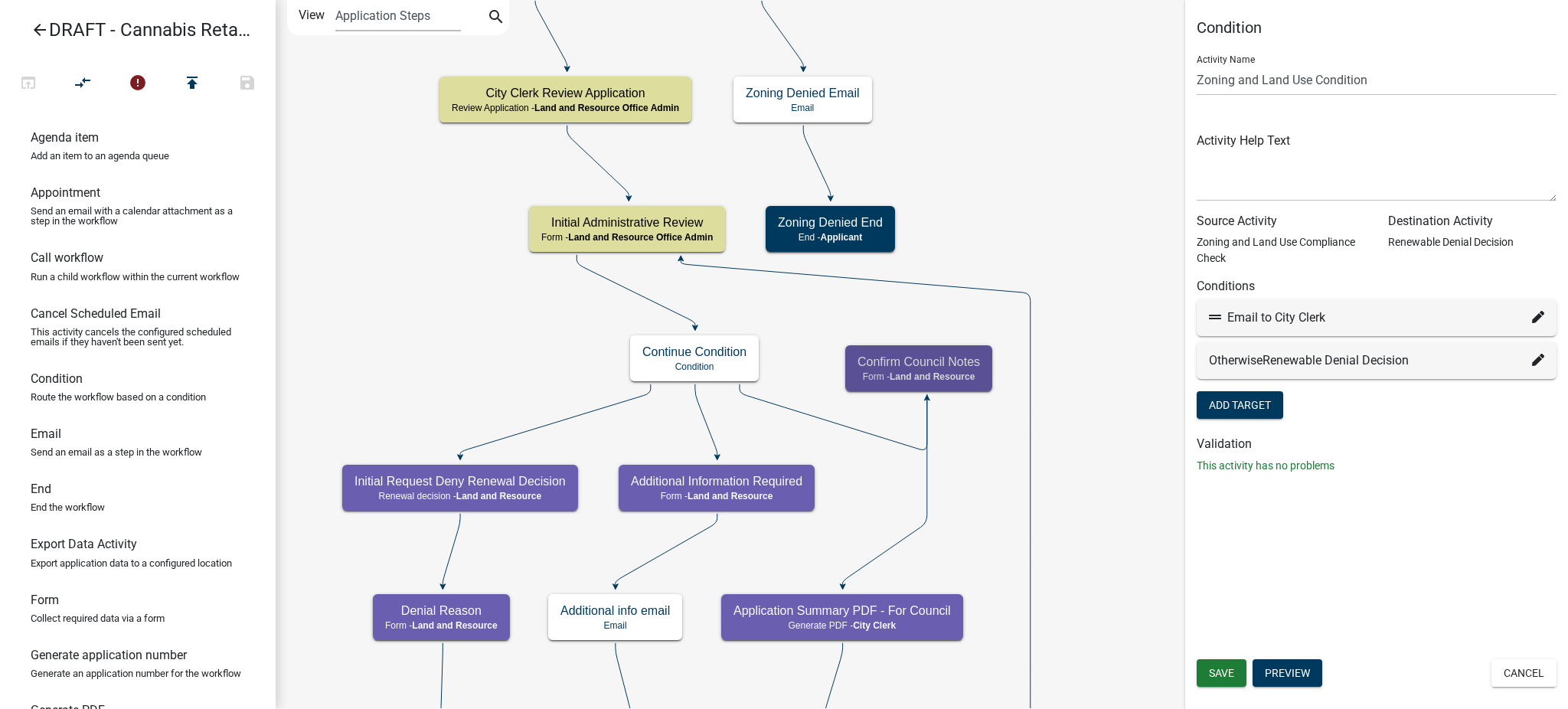
click at [41, 21] on icon "arrow_back" at bounding box center [39, 32] width 18 height 21
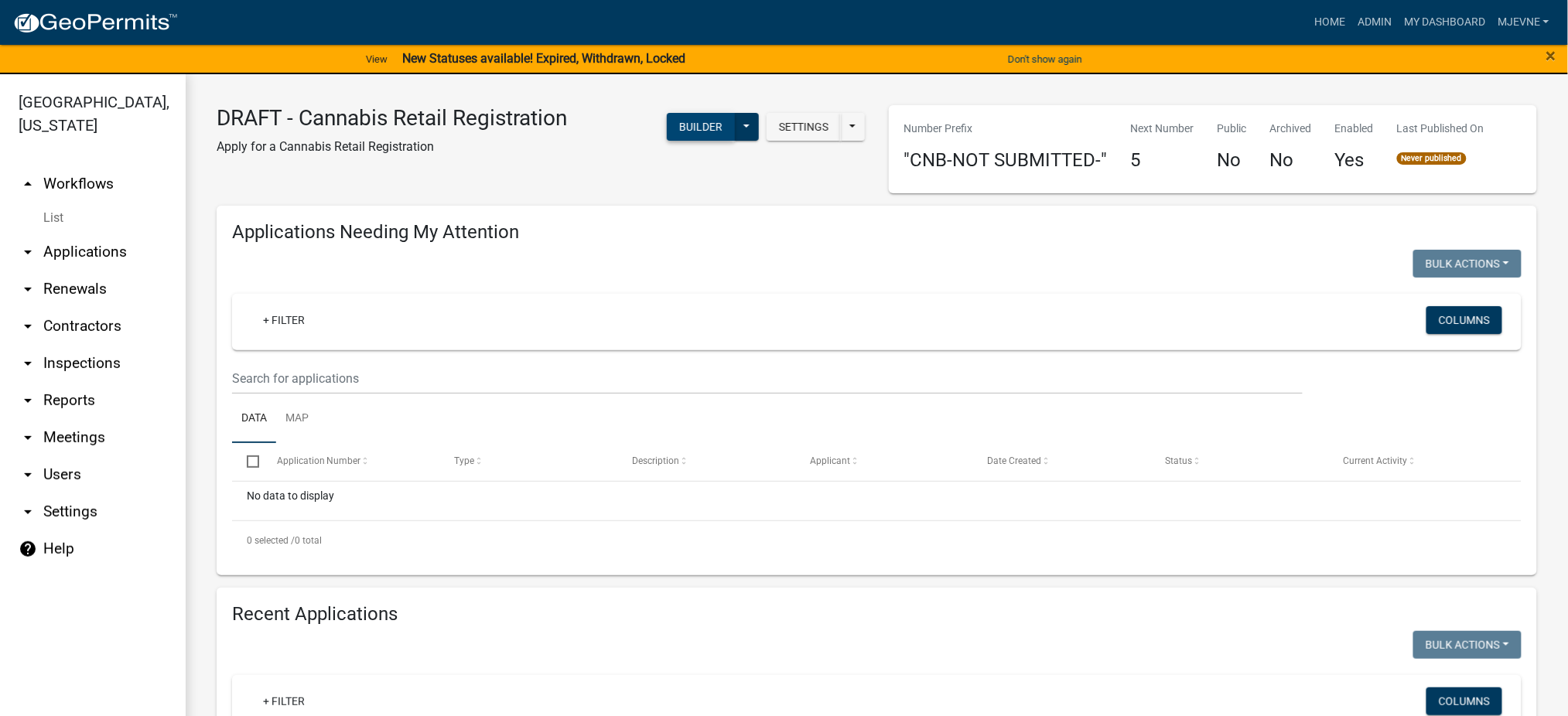
click at [683, 122] on button "Builder" at bounding box center [701, 127] width 68 height 28
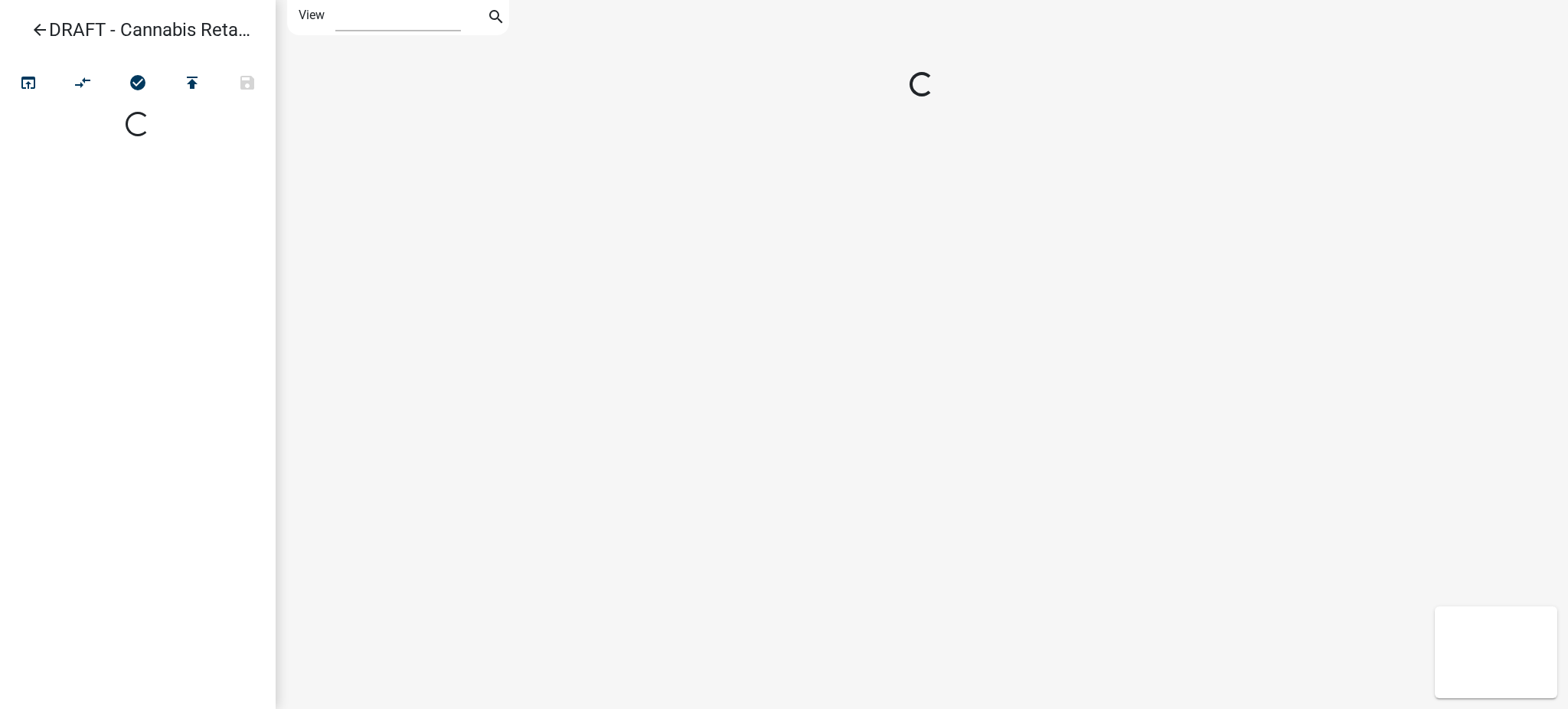
select select "1"
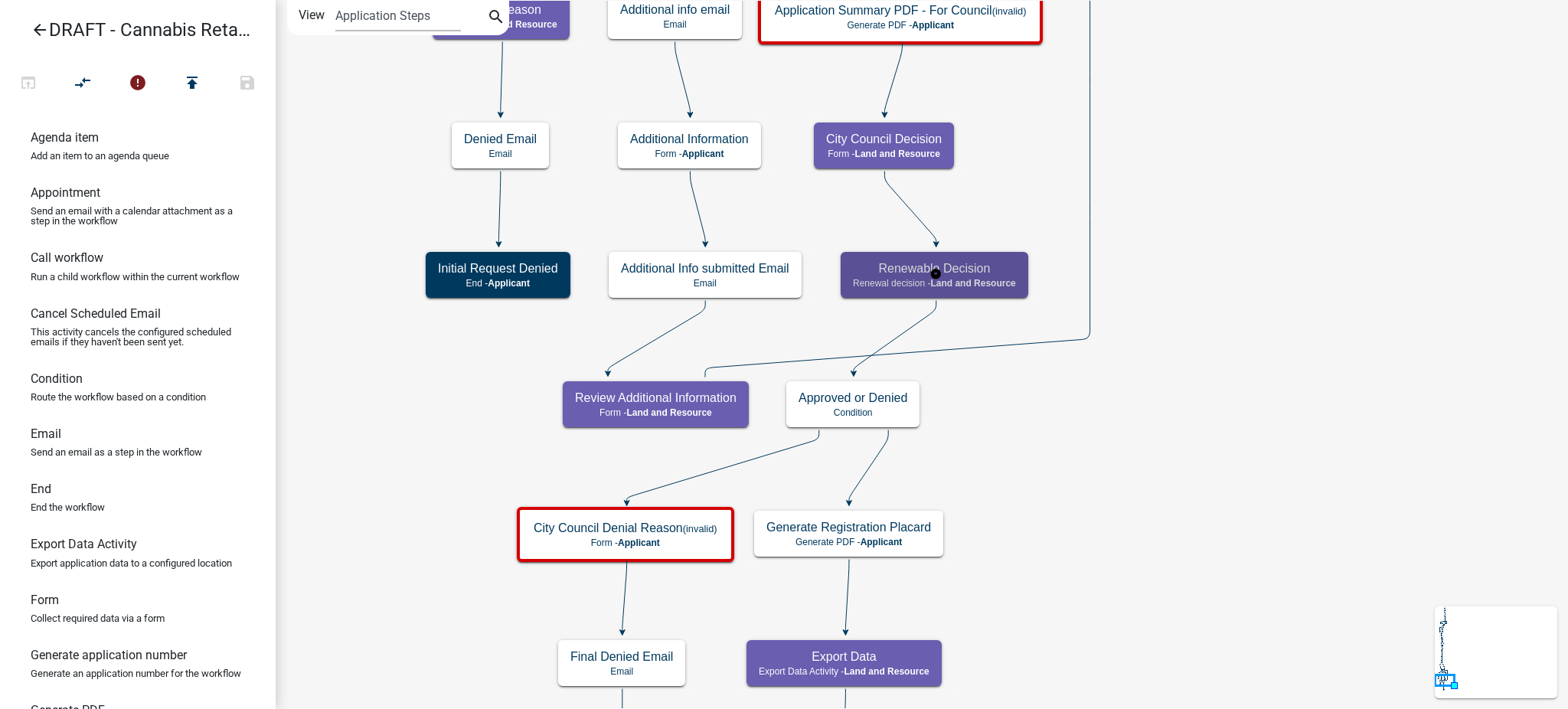
click at [995, 276] on div "Renewable Decision Renewal decision - Land and Resource" at bounding box center [934, 275] width 188 height 46
select select "8480AF63-7AD4-4446-8EB2-87DCCDEB9E57"
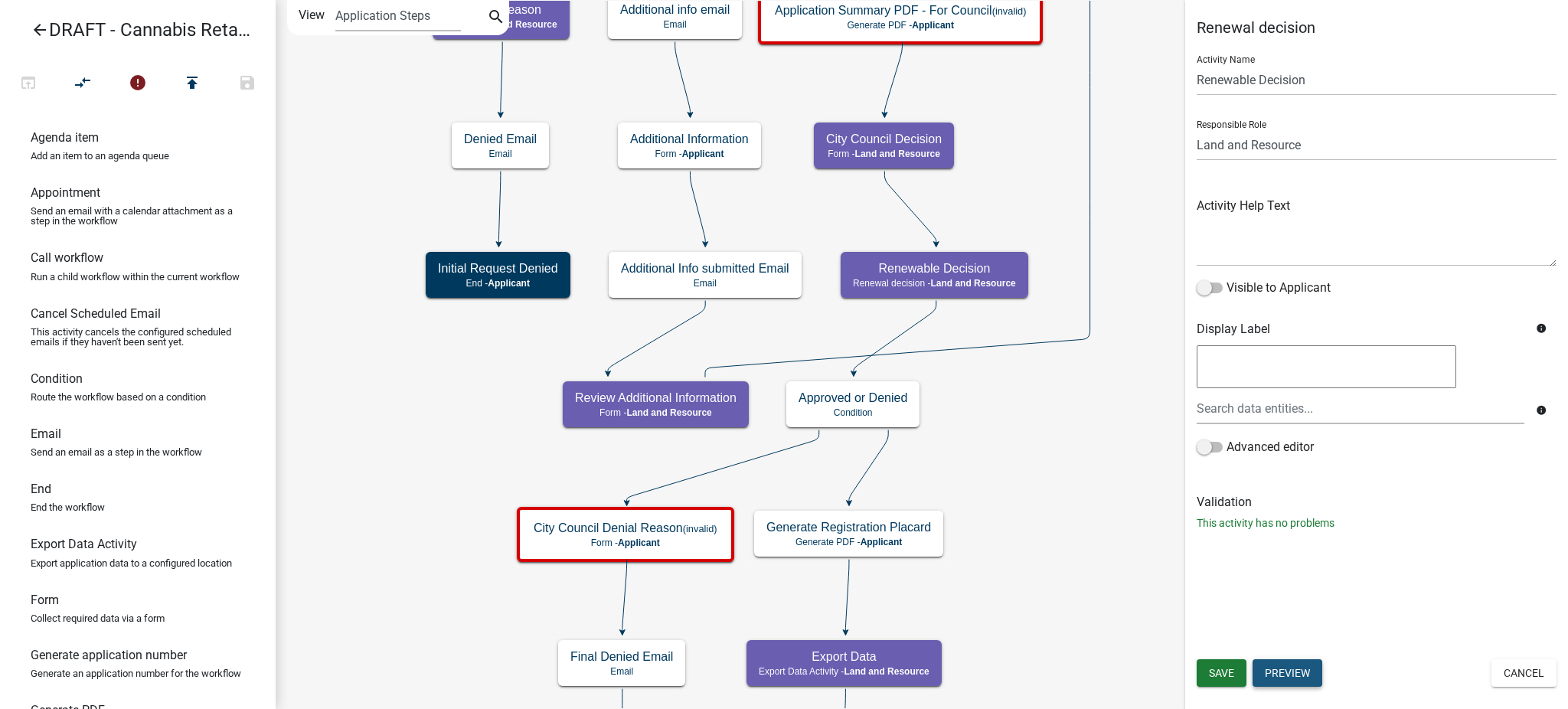
click at [1290, 672] on button "Preview" at bounding box center [1287, 673] width 70 height 28
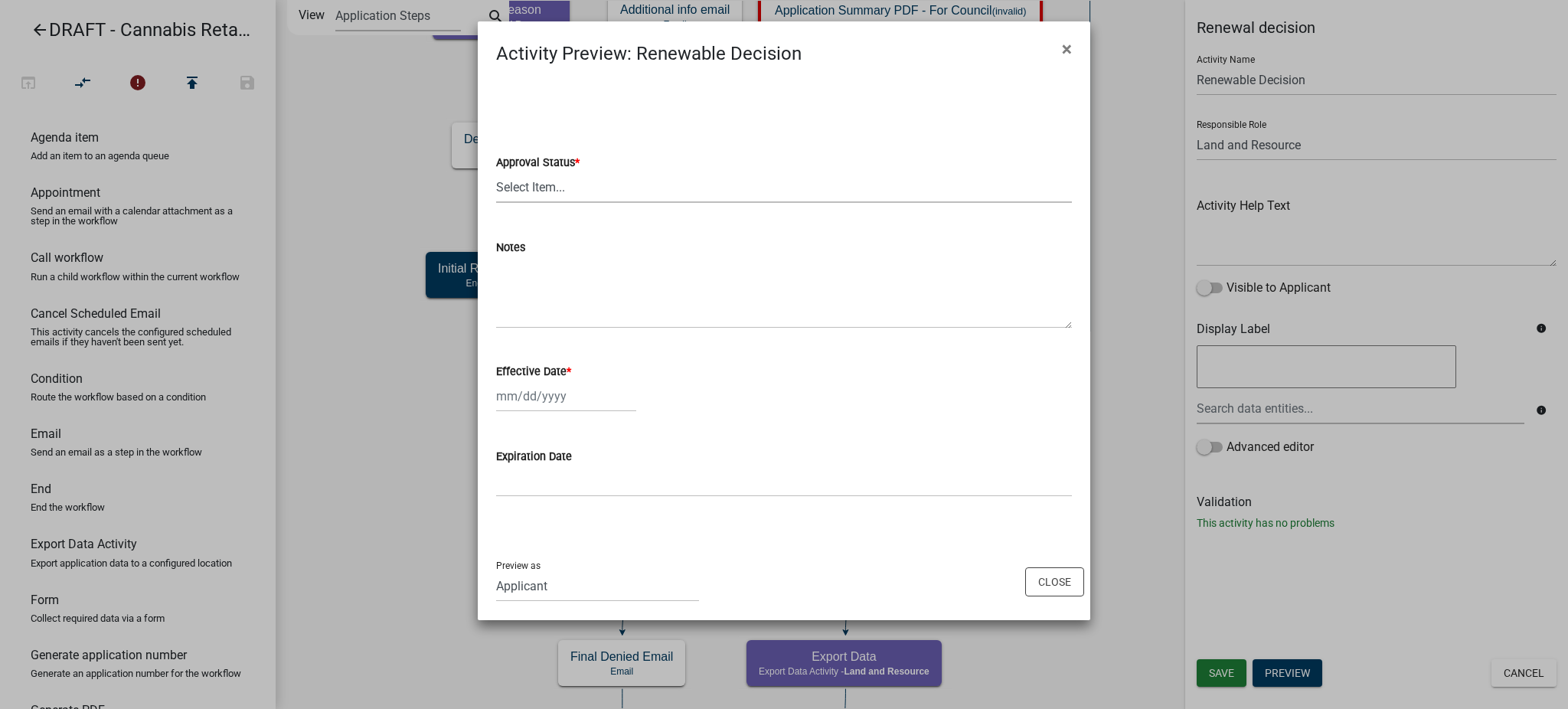
click at [543, 183] on select "Select Item... Approved Denied" at bounding box center [784, 187] width 575 height 32
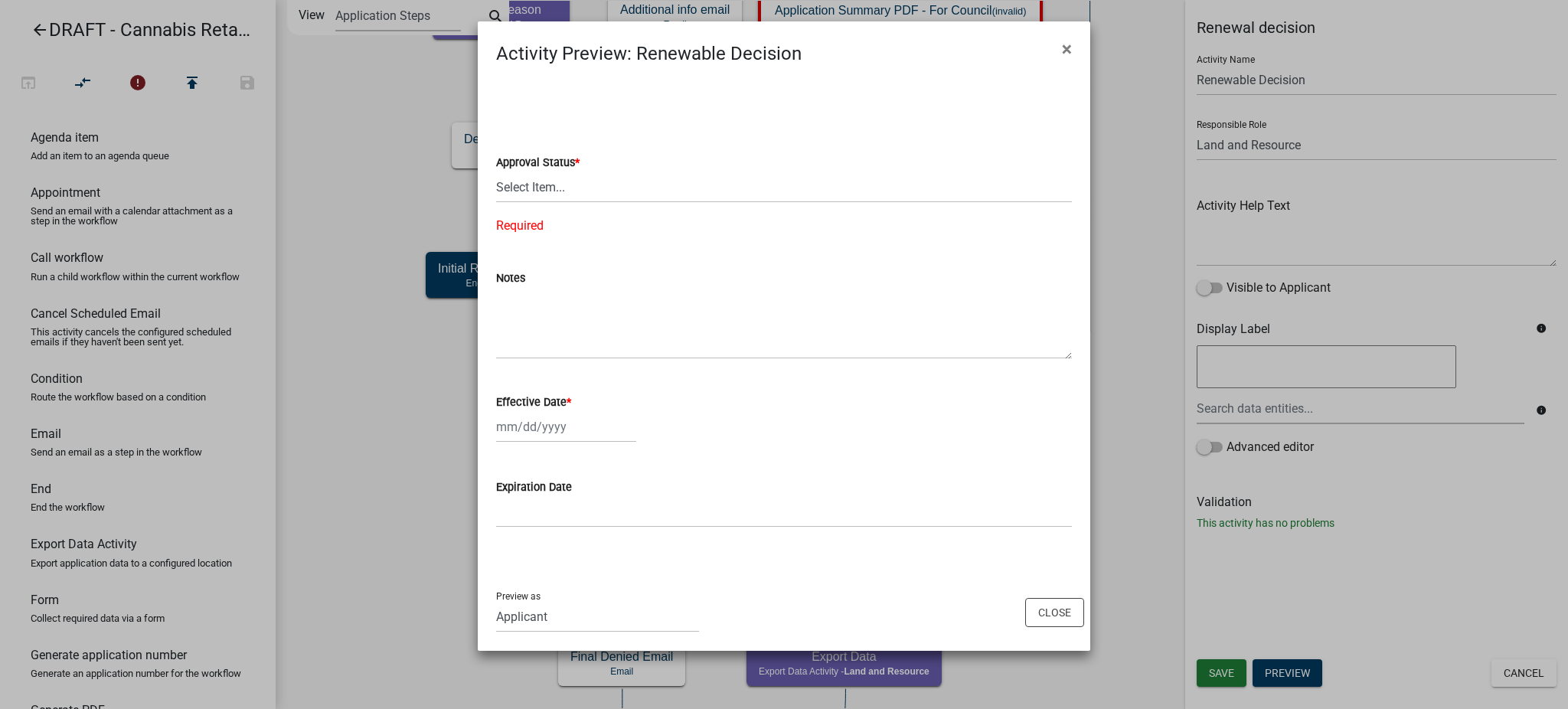
click at [689, 374] on div "Effective Date *" at bounding box center [784, 407] width 575 height 71
click at [533, 513] on input "Expiration Date" at bounding box center [784, 511] width 575 height 32
click at [1065, 621] on button "Close" at bounding box center [1054, 612] width 59 height 29
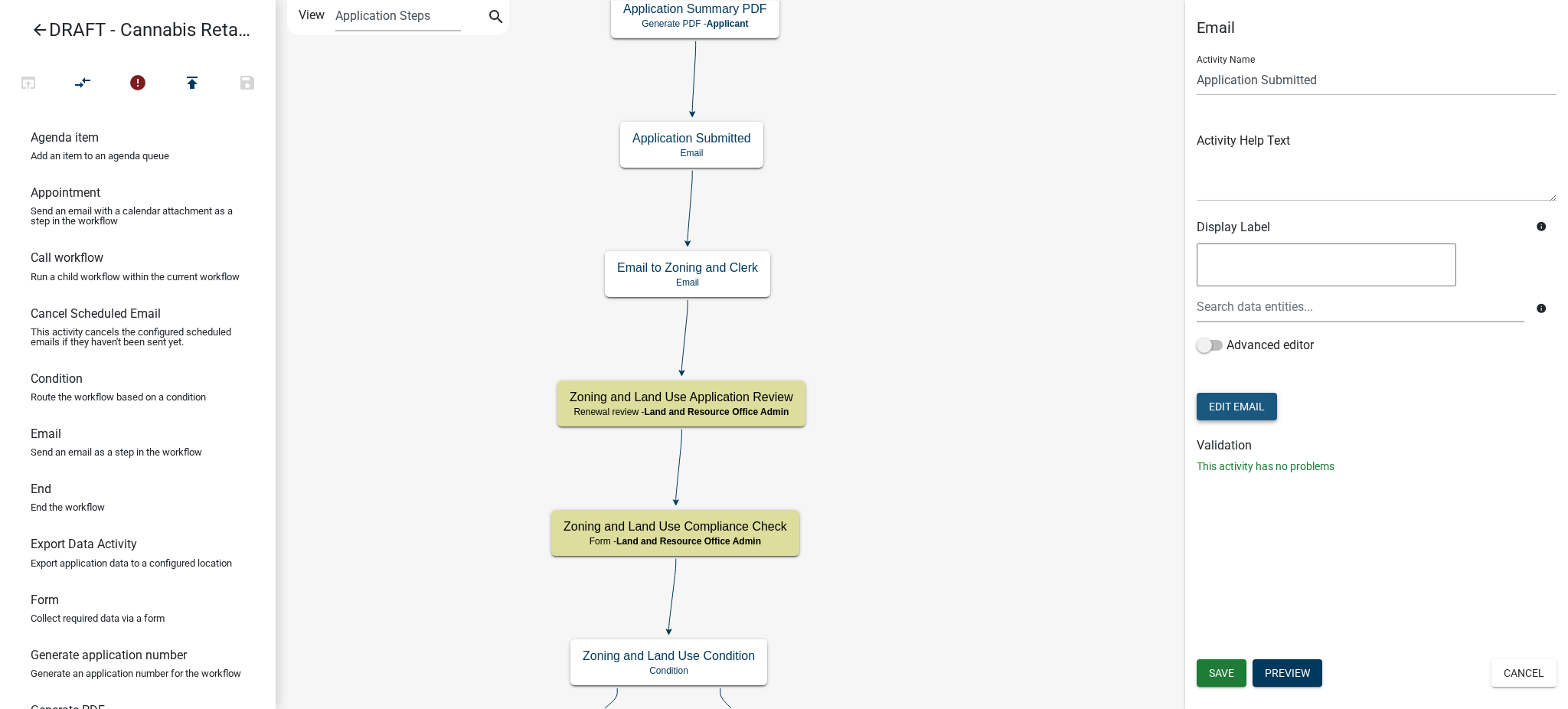
click at [1252, 404] on button "Edit Email" at bounding box center [1237, 406] width 81 height 28
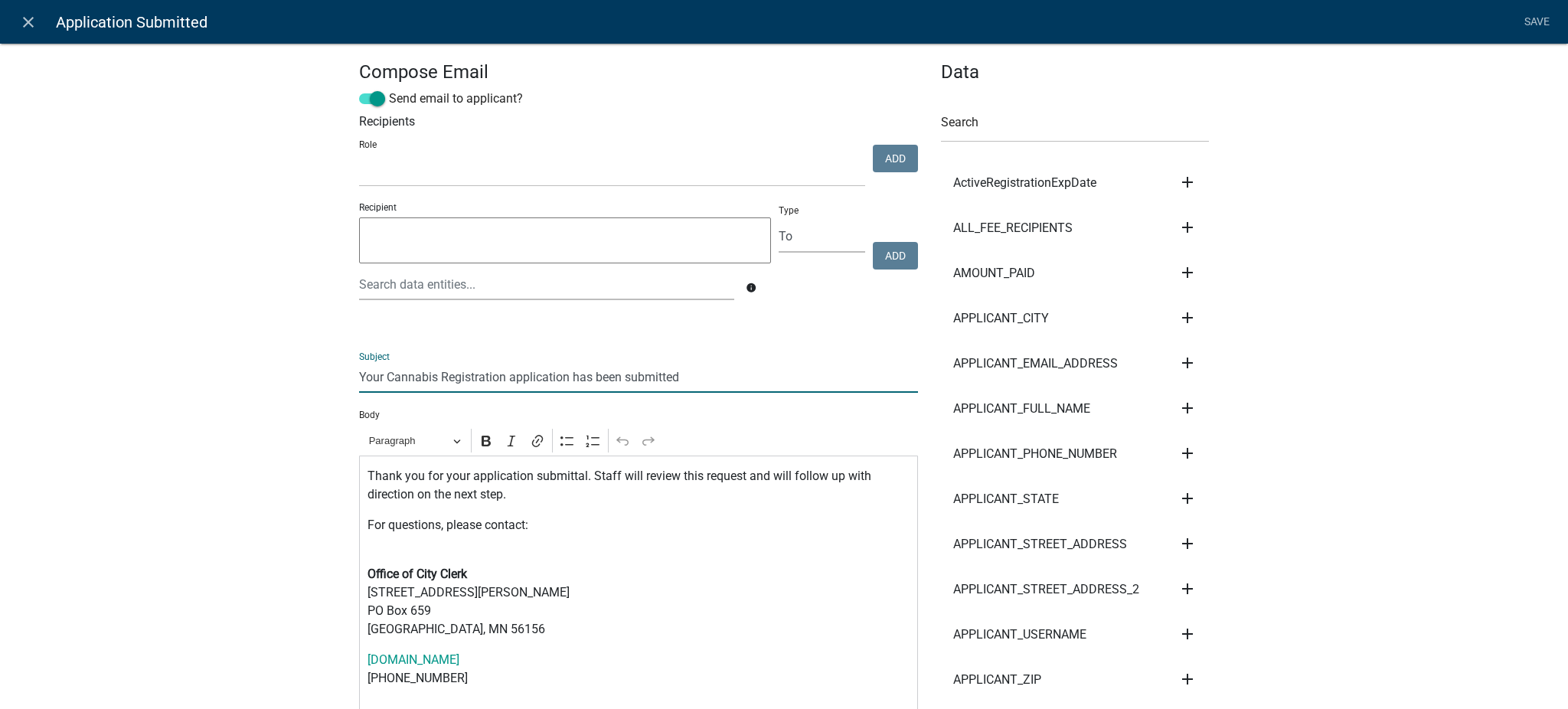
drag, startPoint x: 686, startPoint y: 381, endPoint x: 319, endPoint y: 372, distance: 367.1
click at [386, 481] on p "Thank you for your application submittal. Staff will review this request and wi…" at bounding box center [639, 485] width 543 height 36
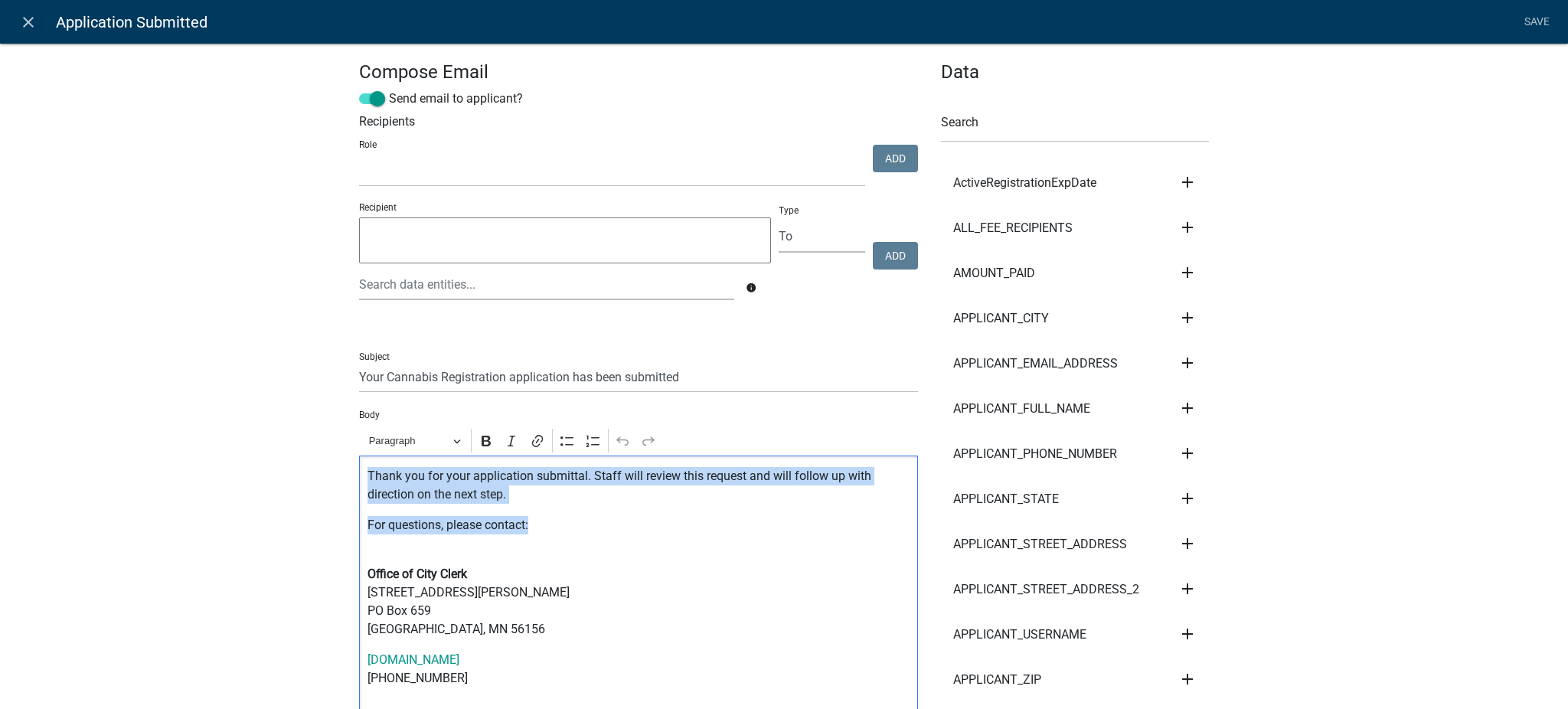
drag, startPoint x: 359, startPoint y: 473, endPoint x: 565, endPoint y: 529, distance: 213.5
click at [565, 529] on div "Thank you for your application submittal. Staff will review this request and wi…" at bounding box center [638, 593] width 559 height 275
copy div "Thank you for your application submittal. Staff will review this request and wi…"
click at [678, 595] on p "Office of City Clerk [STREET_ADDRESS][PERSON_NAME][PERSON_NAME]" at bounding box center [639, 602] width 543 height 74
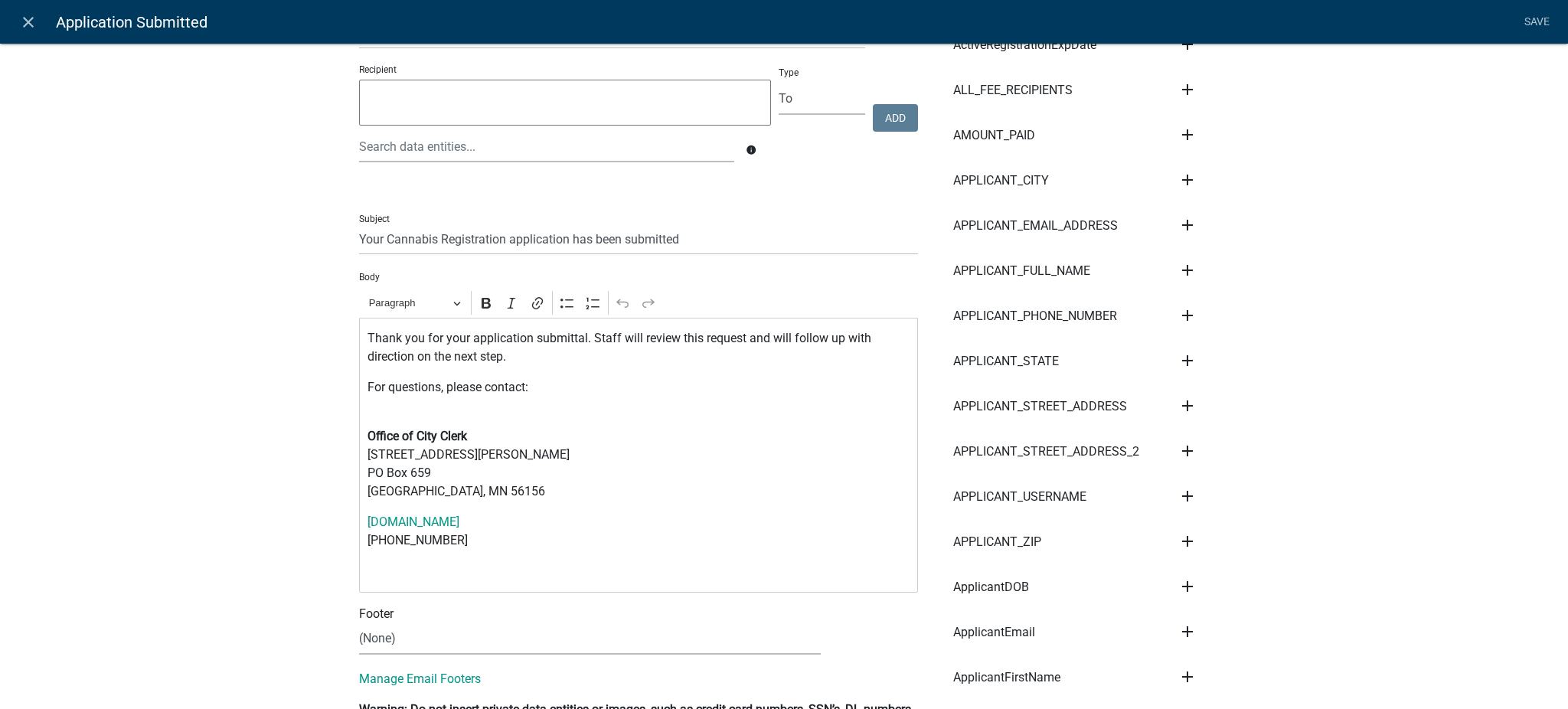
scroll to position [102, 0]
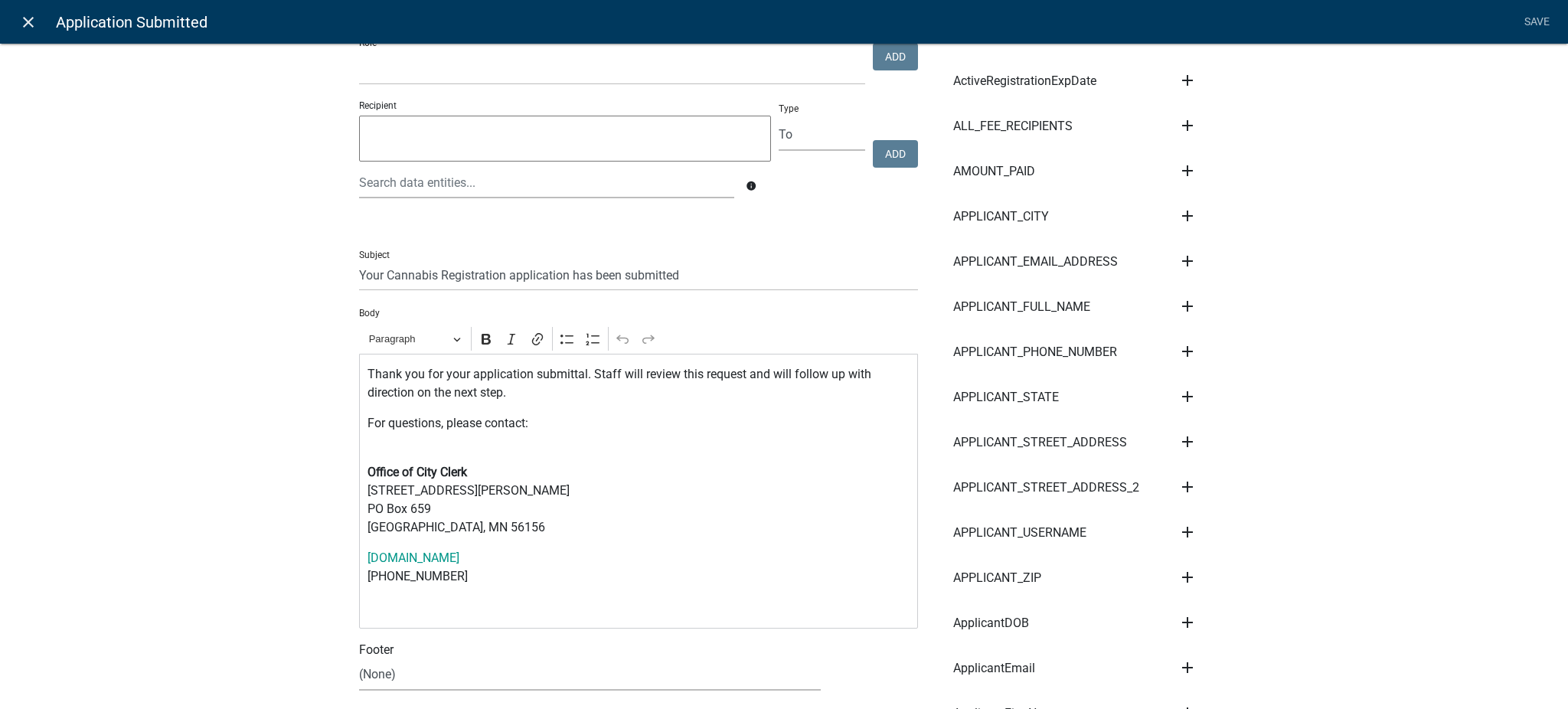
click at [25, 16] on icon "close" at bounding box center [28, 22] width 18 height 18
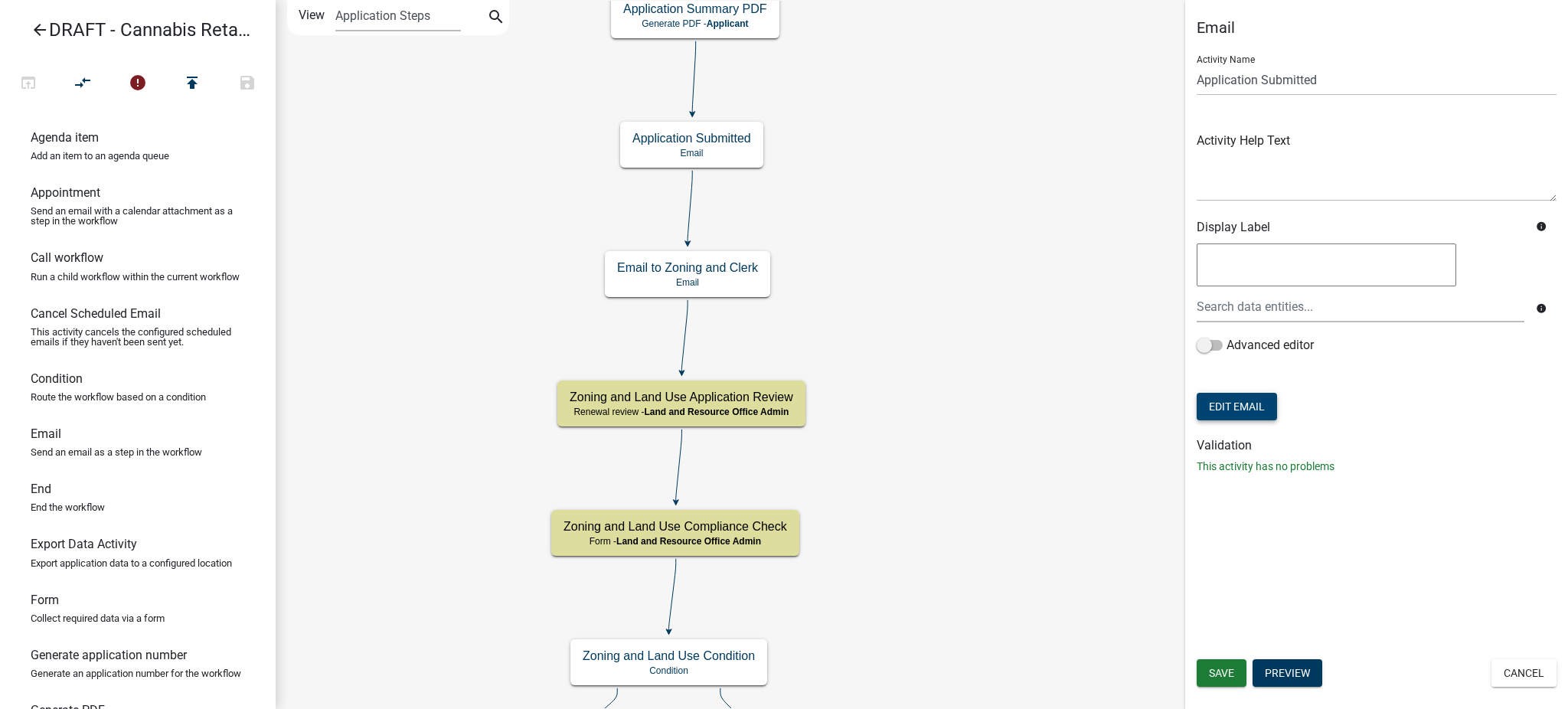
scroll to position [0, 0]
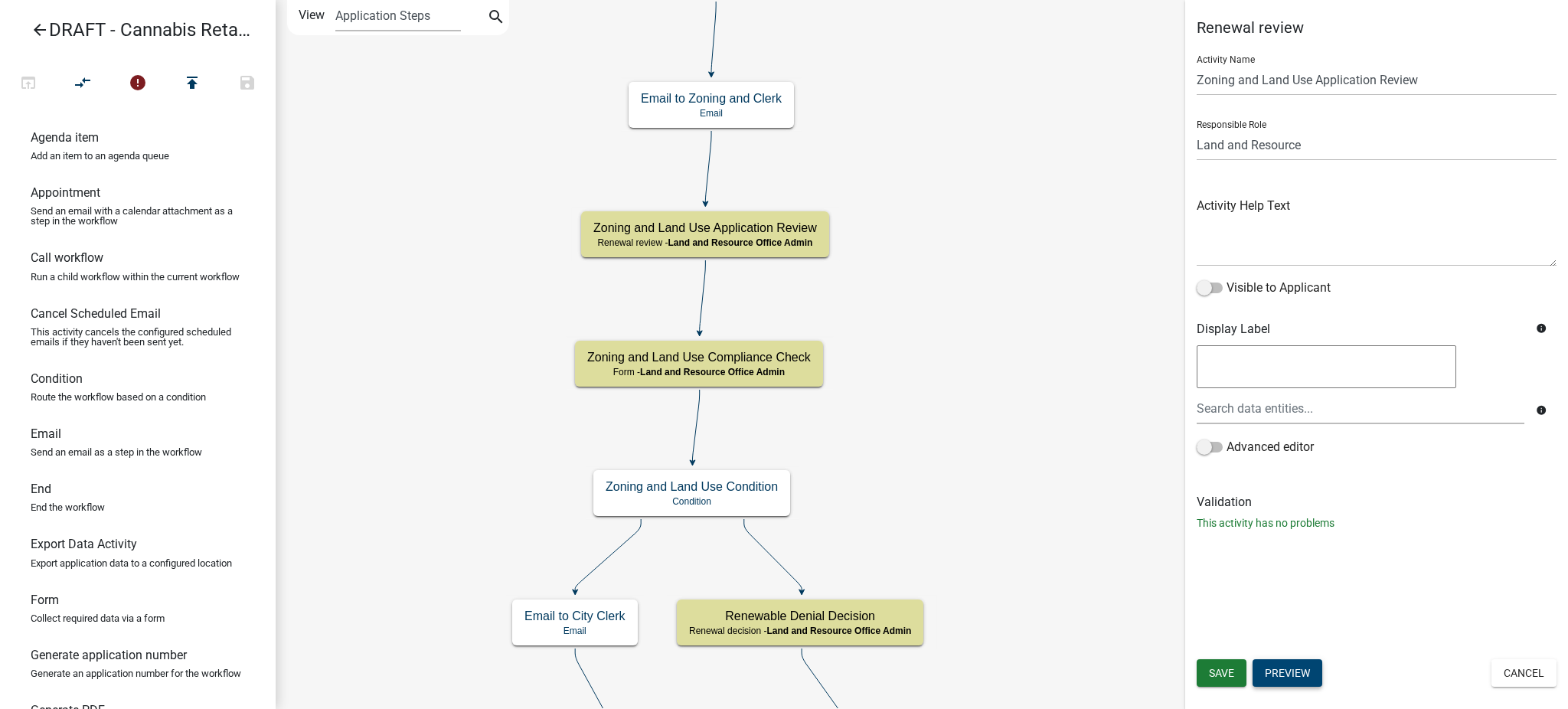
click at [1286, 677] on button "Preview" at bounding box center [1287, 673] width 70 height 28
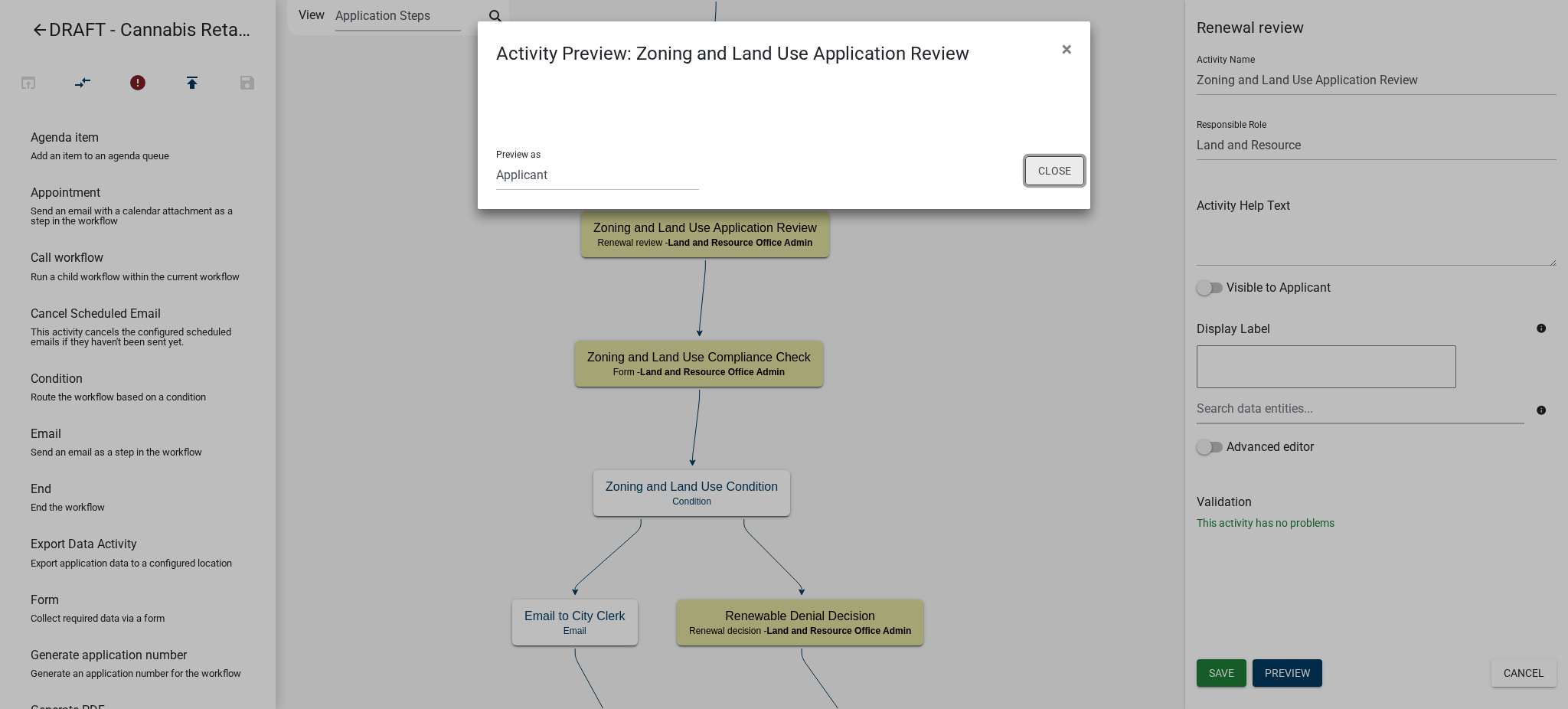
click at [1060, 166] on button "Close" at bounding box center [1054, 171] width 59 height 29
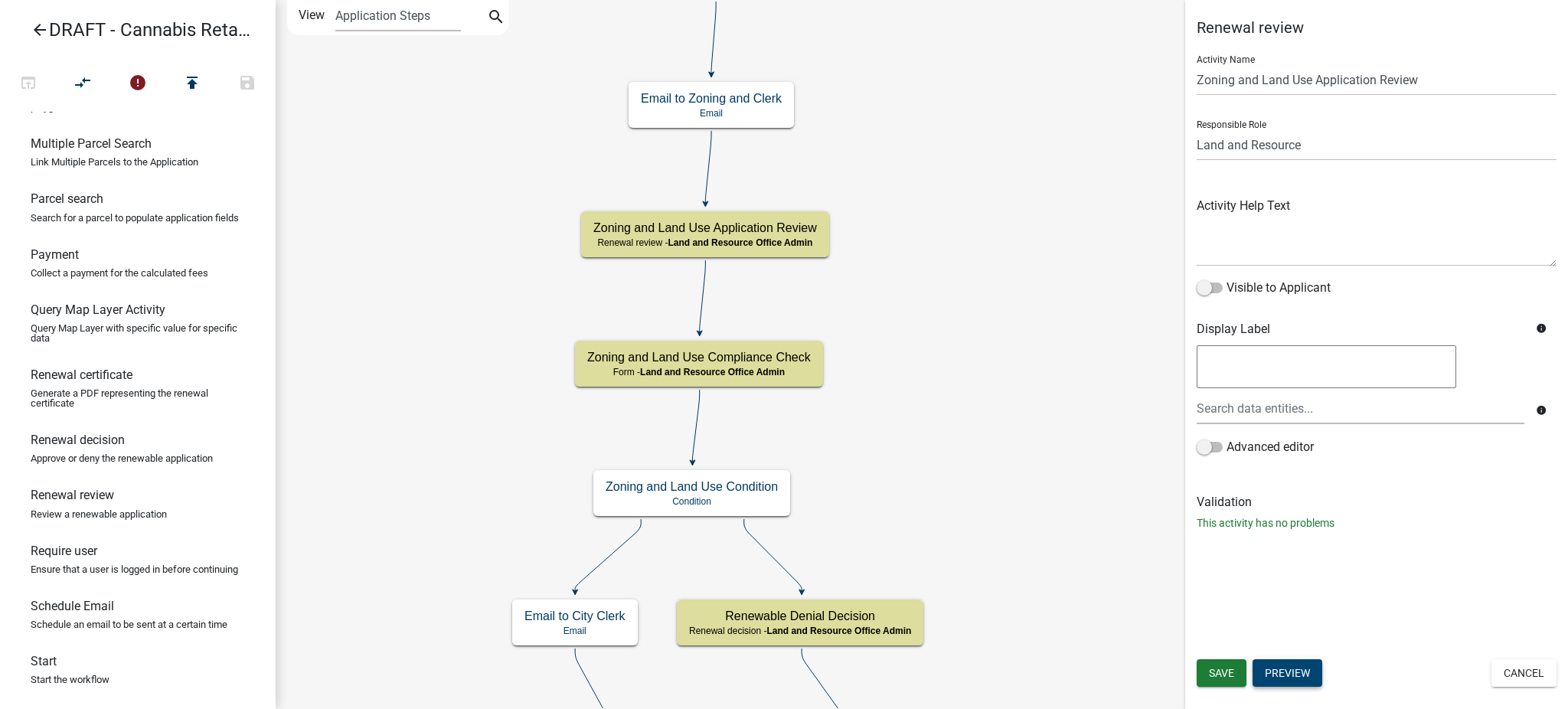
scroll to position [1052, 0]
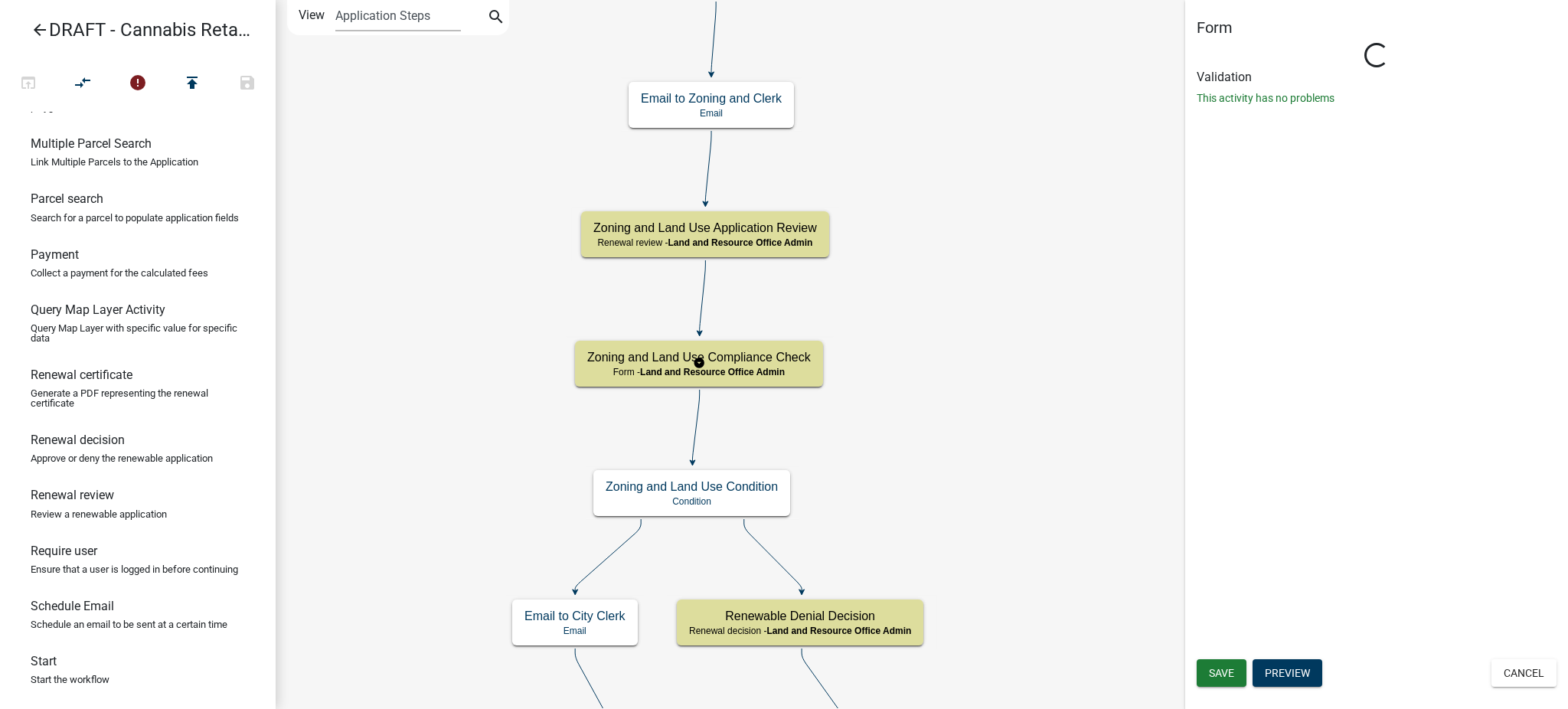
select select "8480AF63-7AD4-4446-8EB2-87DCCDEB9E57"
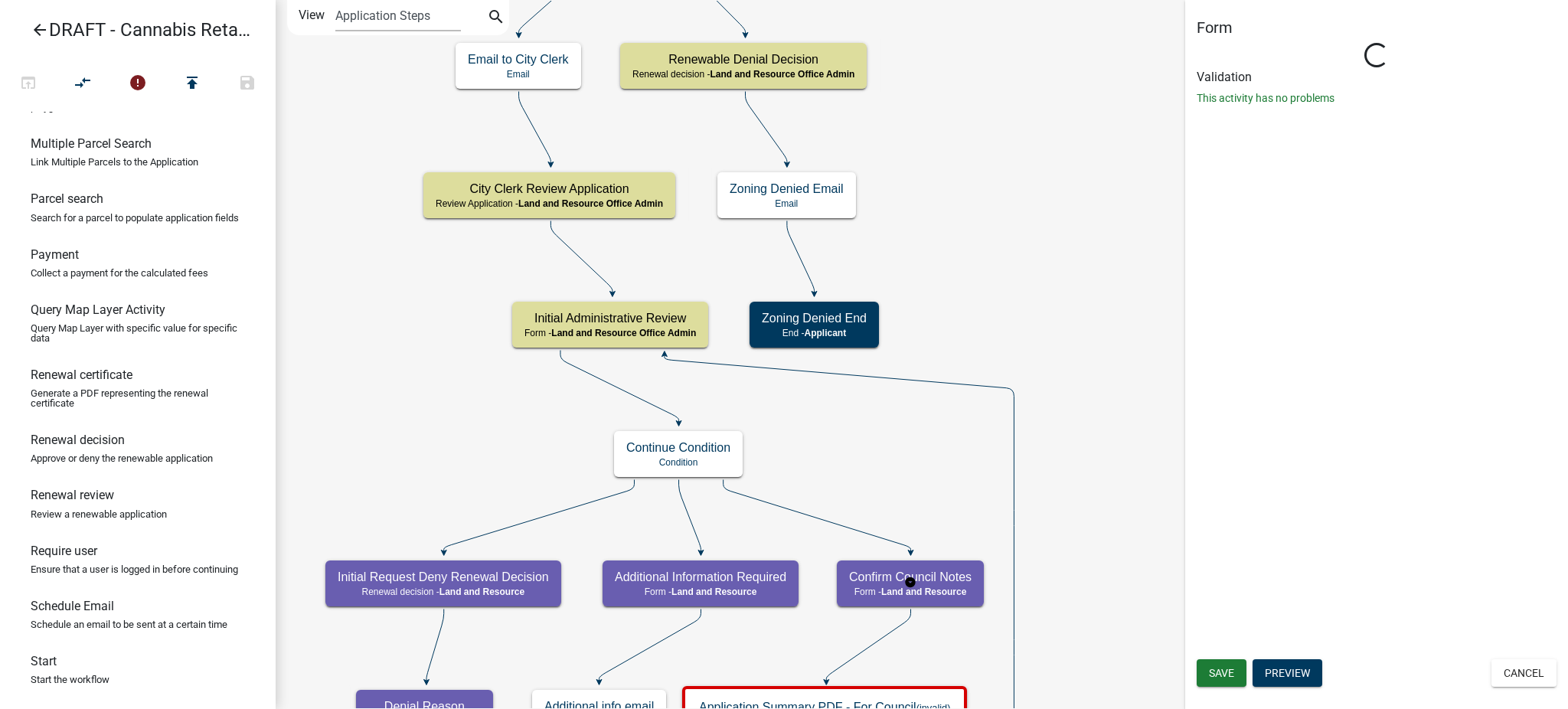
scroll to position [0, 0]
select select "8480AF63-7AD4-4446-8EB2-87DCCDEB9E57"
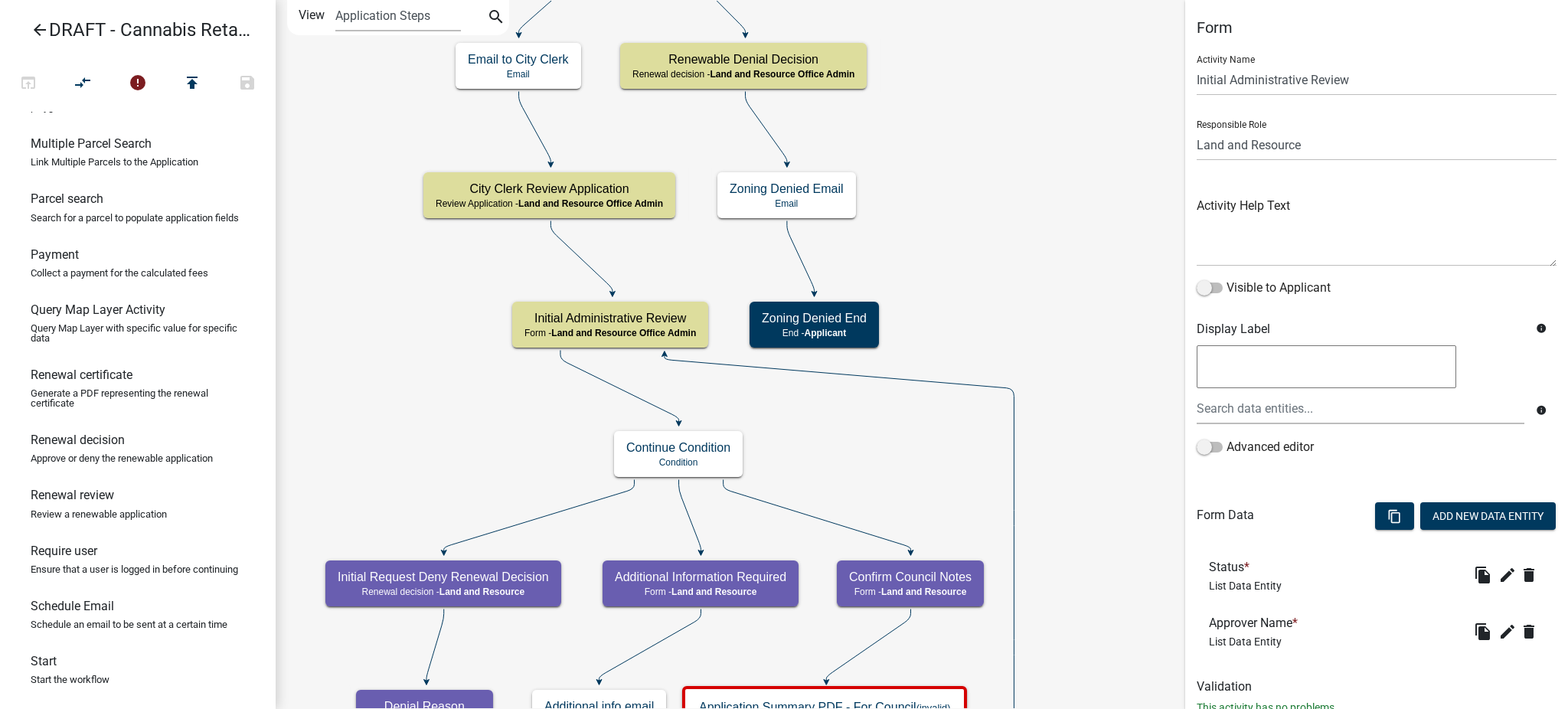
scroll to position [51, 0]
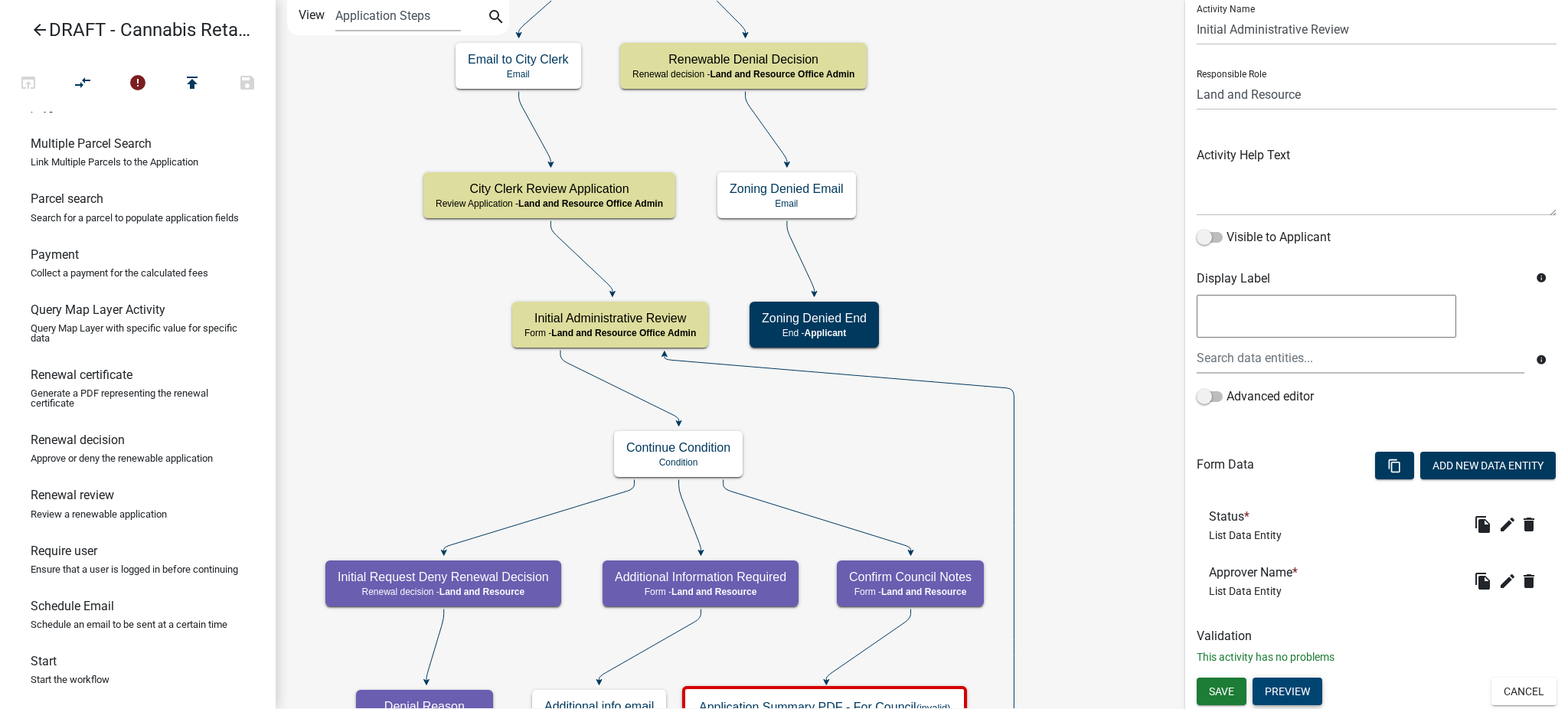
click at [1292, 696] on button "Preview" at bounding box center [1287, 691] width 70 height 28
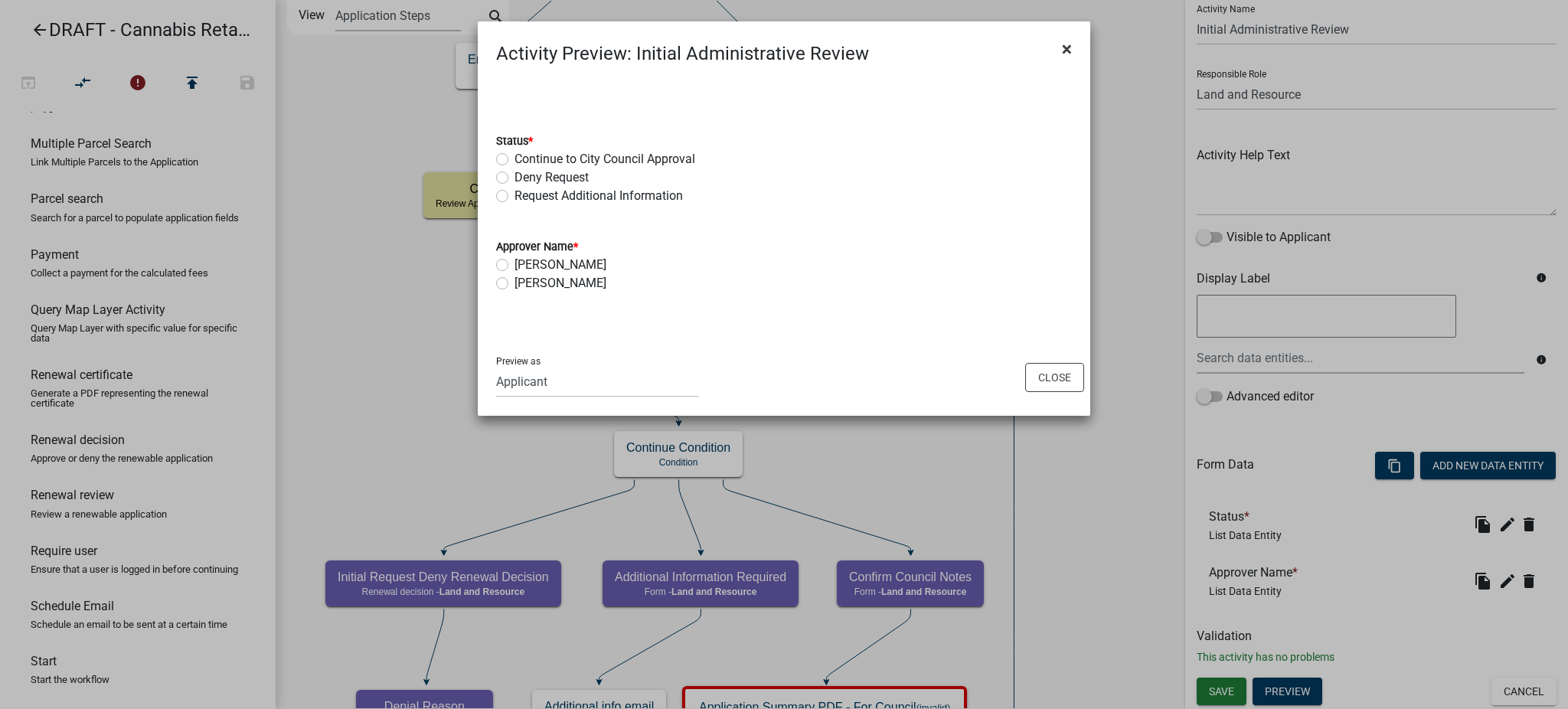
click at [1062, 47] on span "×" at bounding box center [1066, 49] width 10 height 21
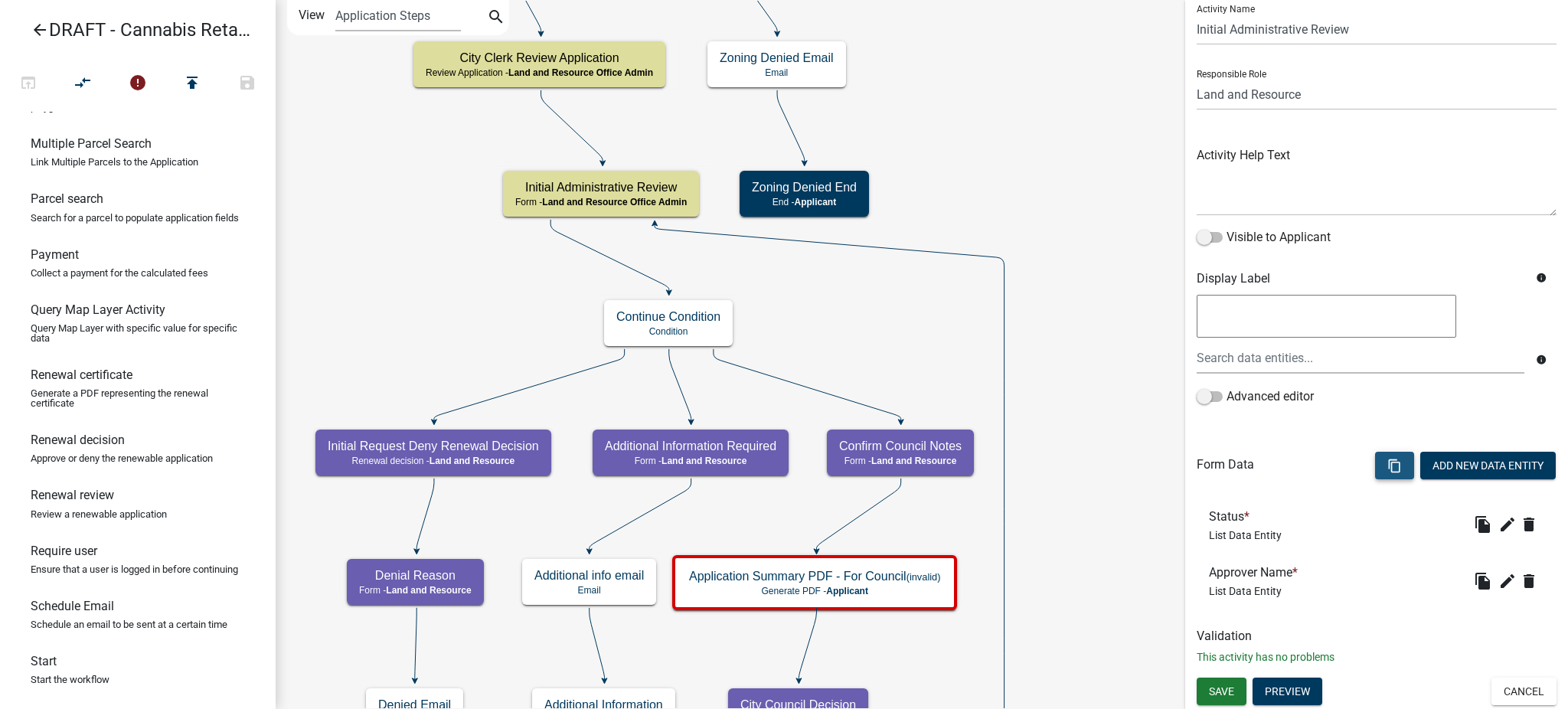
click at [1387, 462] on icon "content_copy" at bounding box center [1393, 465] width 14 height 14
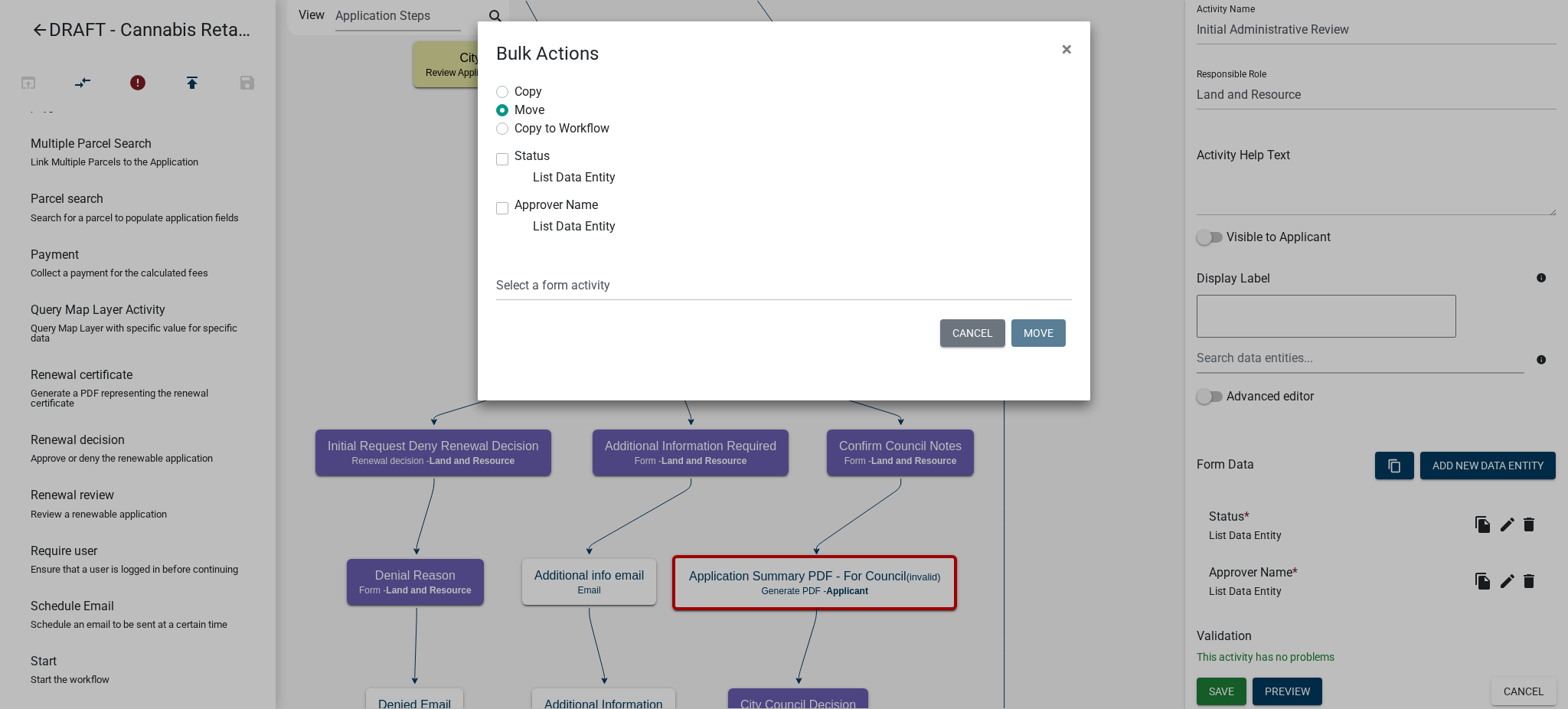
click at [514, 127] on label "Copy to Workflow" at bounding box center [561, 128] width 95 height 15
click at [514, 127] on input "Copy to Workflow" at bounding box center [519, 125] width 10 height 10
radio input "true"
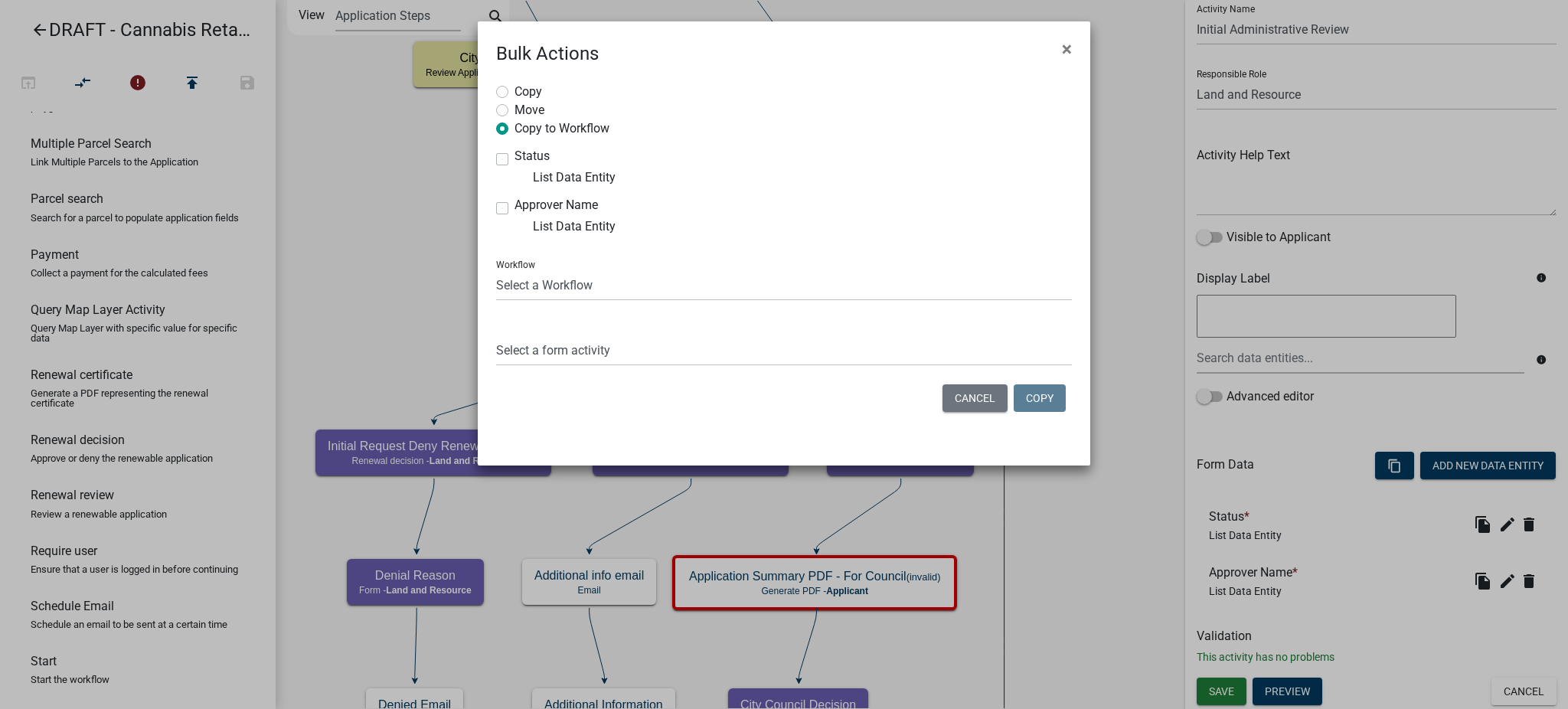
click at [514, 153] on label "Status" at bounding box center [531, 155] width 35 height 12
click at [514, 153] on input "Status" at bounding box center [519, 154] width 10 height 10
checkbox input "true"
click at [514, 210] on label "Approver Name" at bounding box center [555, 205] width 83 height 12
click at [514, 209] on input "Approver Name" at bounding box center [519, 204] width 10 height 10
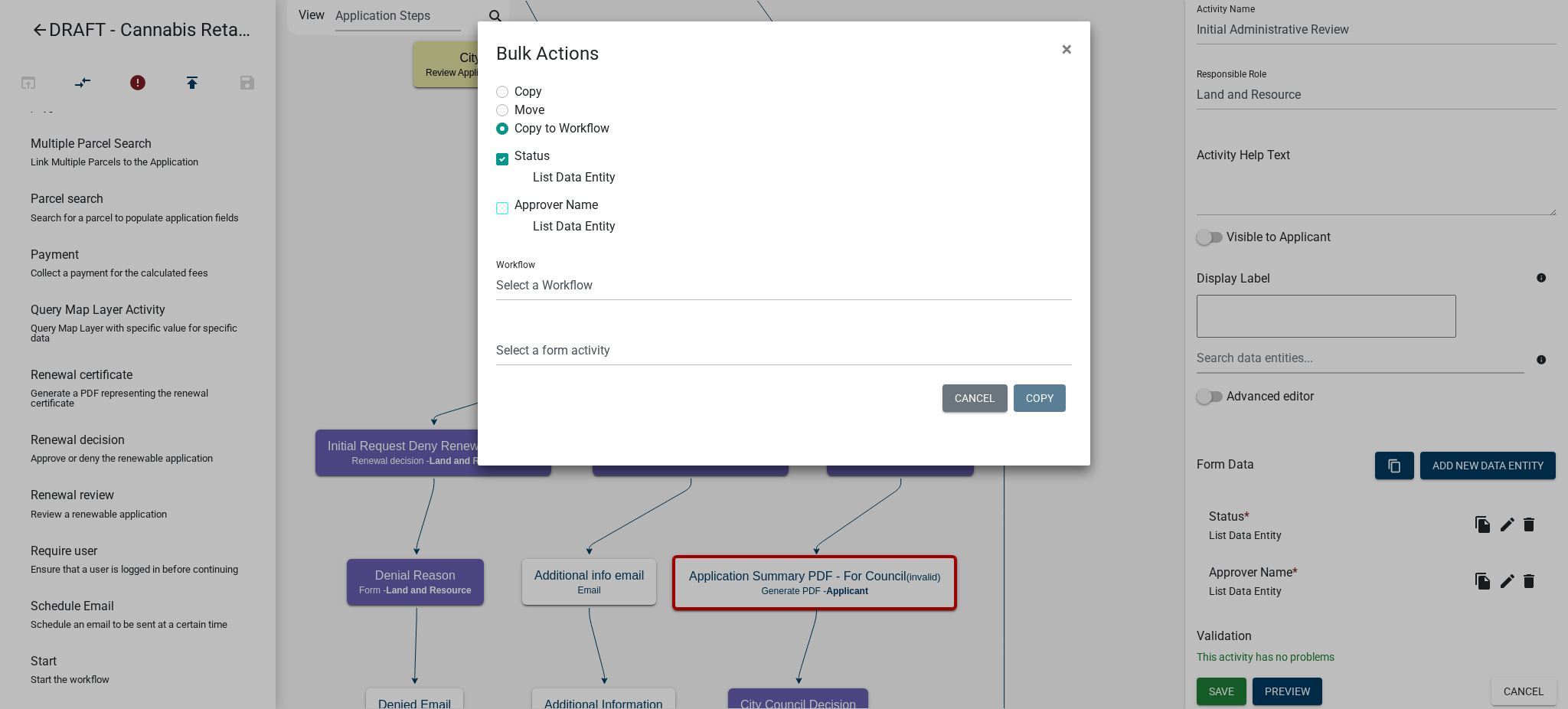
checkbox input "true"
click at [556, 287] on select "Select a Workflow Cannabis Retail Businesses and Temporary Cannabis Events Cond…" at bounding box center [784, 285] width 575 height 32
select select "d75ab6b6-fc25-4bea-8811-1ac5a539832d"
click at [496, 270] on select "Select a Workflow Cannabis Retail Businesses and Temporary Cannabis Events Cond…" at bounding box center [784, 285] width 575 height 32
click at [550, 353] on select "Select a form activity Application Introduction Data Practices Advisory Applica…" at bounding box center [784, 350] width 575 height 32
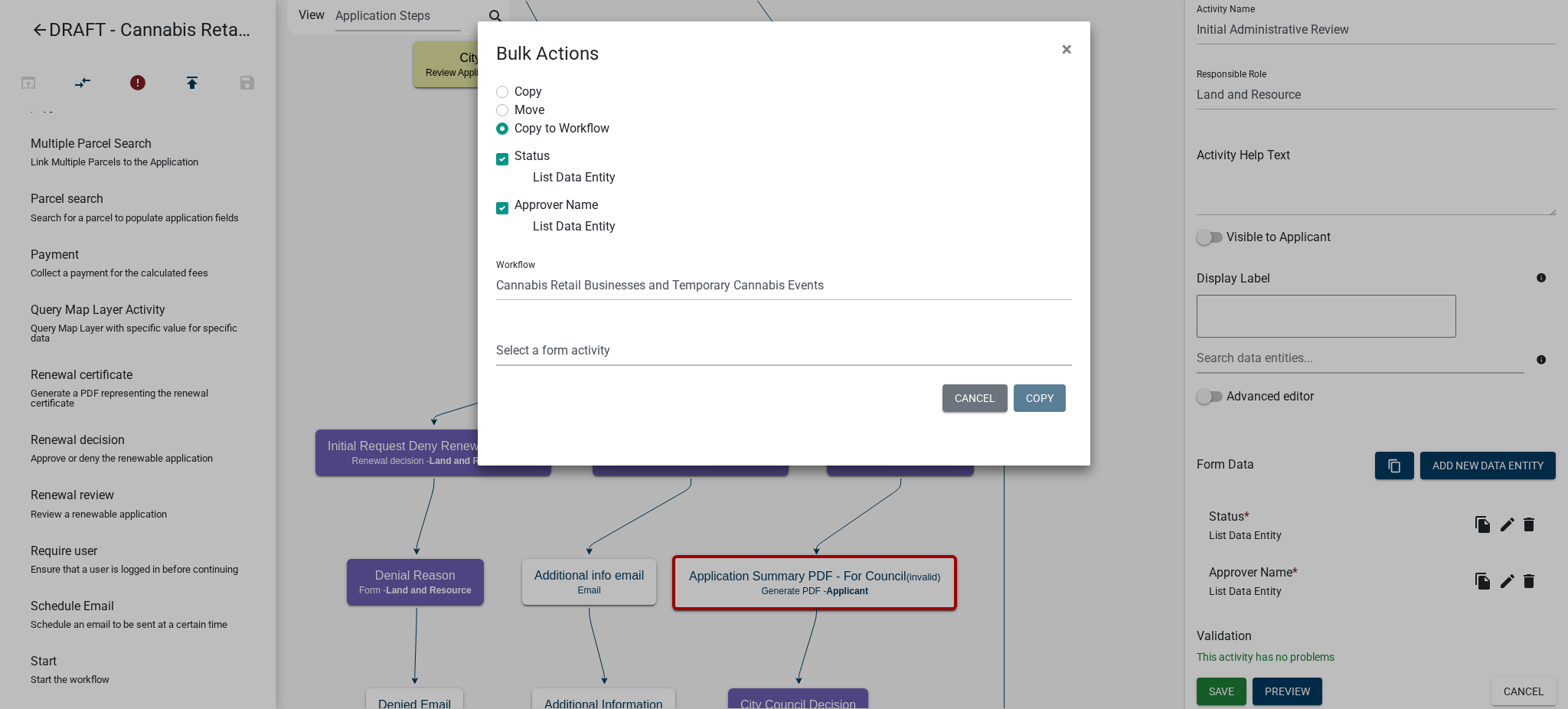
click at [714, 309] on div "Workflow Select a Workflow Cannabis Retail Businesses and Temporary Cannabis Ev…" at bounding box center [784, 307] width 575 height 118
click at [551, 355] on select "Select a form activity Application Introduction Data Practices Advisory Applica…" at bounding box center [784, 350] width 575 height 32
click at [1122, 550] on ngb-modal-window "Bulk Actions × Copy Move Copy to Workflow Status List Data Entity Approver Name…" at bounding box center [784, 354] width 1568 height 709
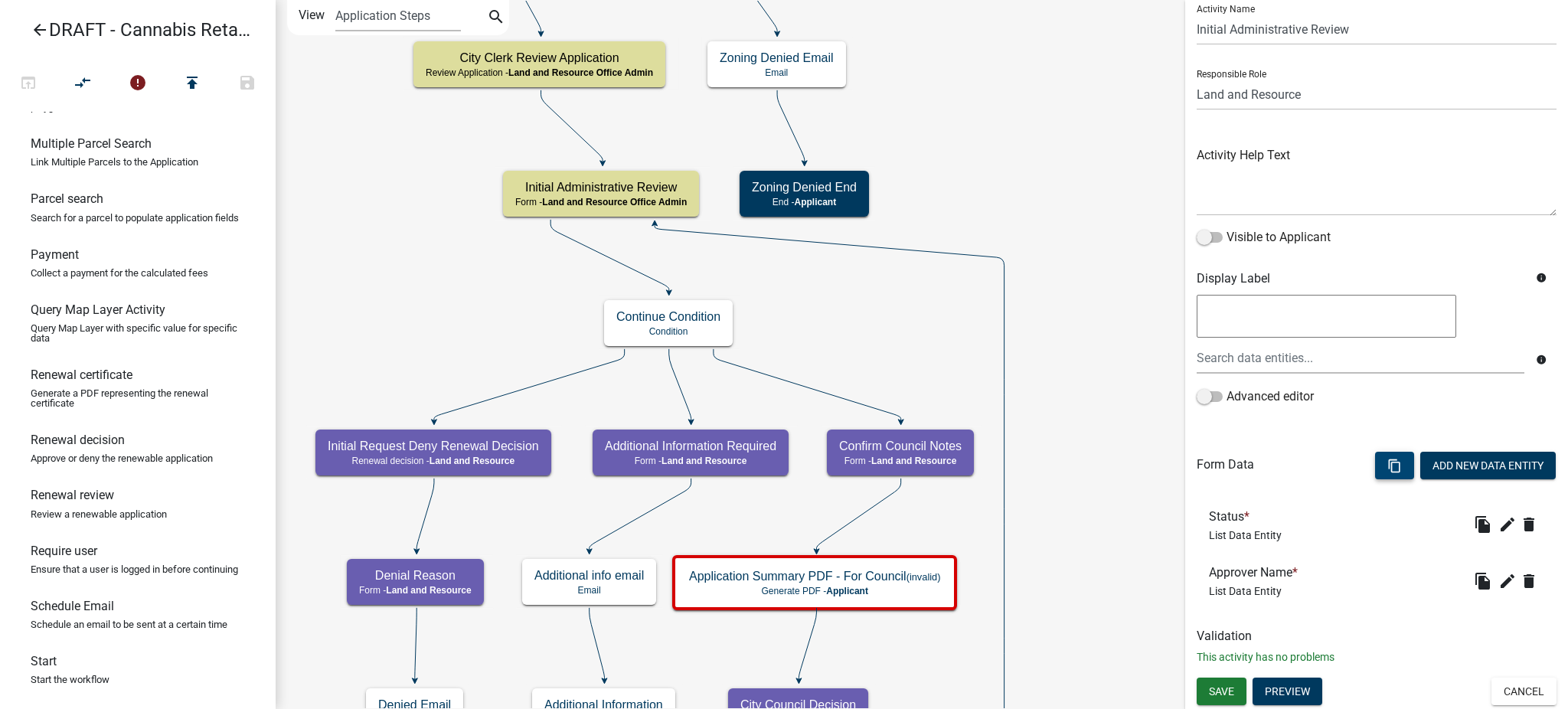
click at [1385, 463] on button "content_copy" at bounding box center [1394, 465] width 39 height 28
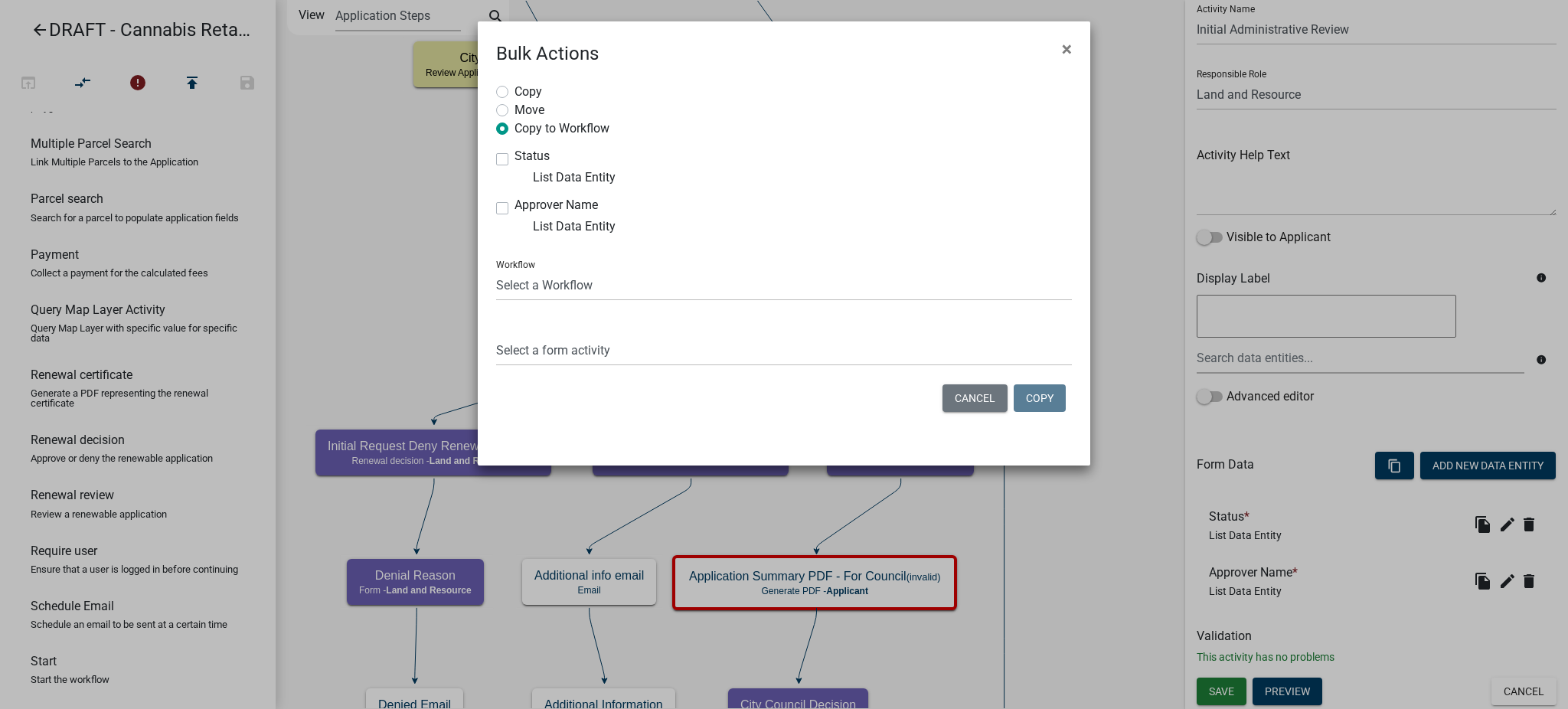
click at [514, 158] on label "Status" at bounding box center [531, 155] width 35 height 12
click at [514, 158] on input "Status" at bounding box center [519, 154] width 10 height 10
checkbox input "true"
click at [514, 211] on label "Approver Name" at bounding box center [555, 205] width 83 height 12
click at [514, 209] on input "Approver Name" at bounding box center [519, 204] width 10 height 10
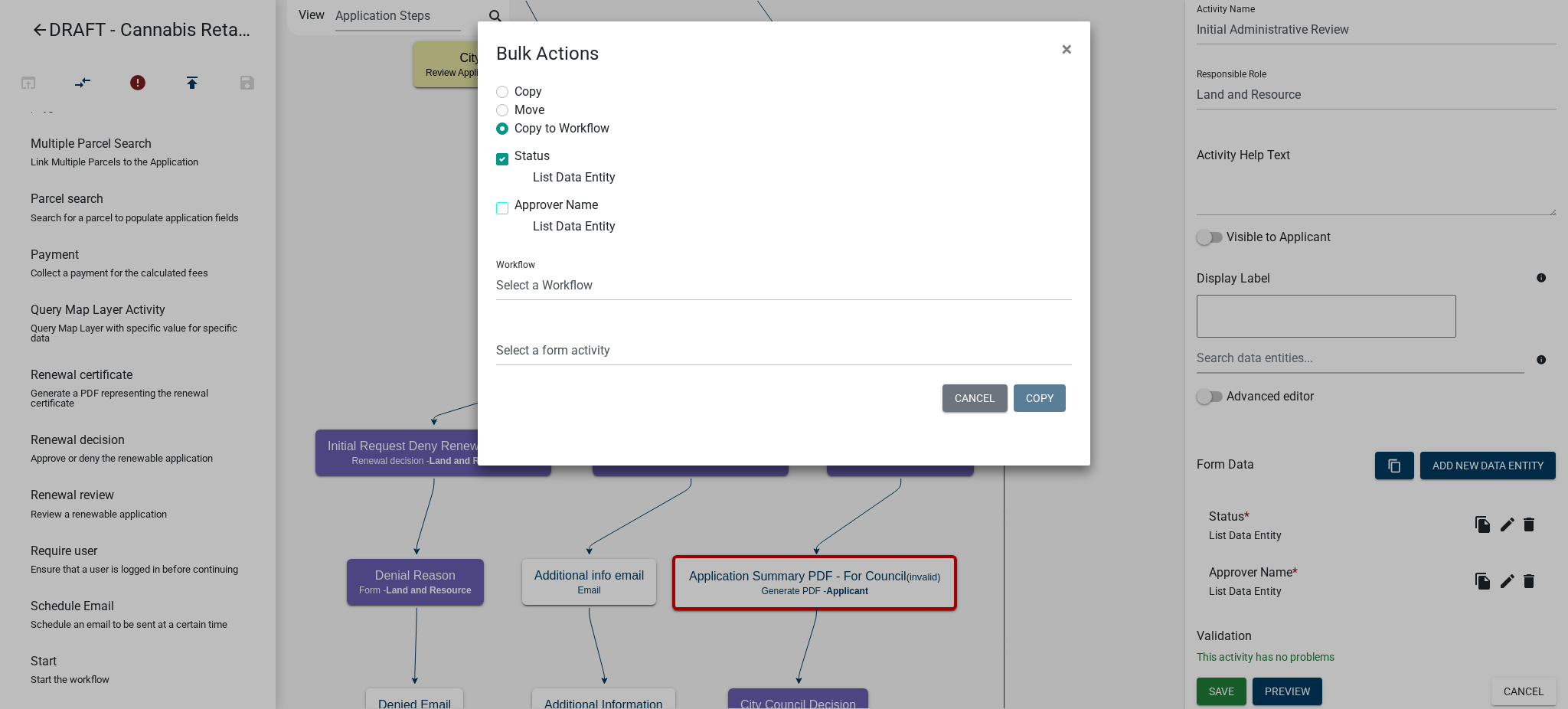
checkbox input "true"
click at [539, 288] on select "Select a Workflow Cannabis Retail Businesses and Temporary Cannabis Events Cond…" at bounding box center [784, 285] width 575 height 32
select select "d75ab6b6-fc25-4bea-8811-1ac5a539832d"
click at [496, 270] on select "Select a Workflow Cannabis Retail Businesses and Temporary Cannabis Events Cond…" at bounding box center [784, 285] width 575 height 32
click at [575, 352] on select "Select a form activity Application Introduction Data Practices Advisory Applica…" at bounding box center [784, 350] width 575 height 32
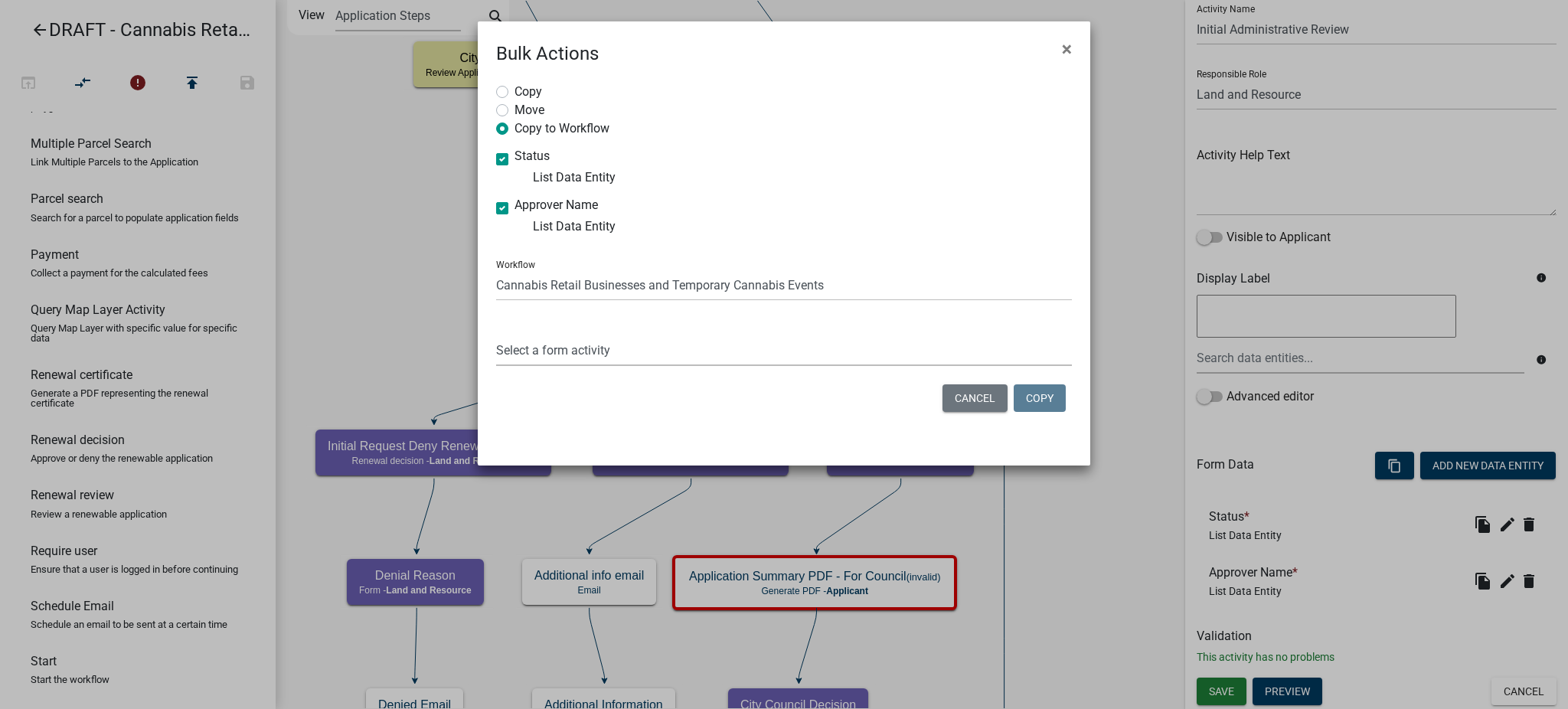
select select "610a5d4d-a6ff-411f-9fed-607d85b015ed"
click at [496, 335] on select "Select a form activity Application Introduction Data Practices Advisory Applica…" at bounding box center [784, 350] width 575 height 32
click at [1045, 402] on button "Copy" at bounding box center [1040, 398] width 52 height 28
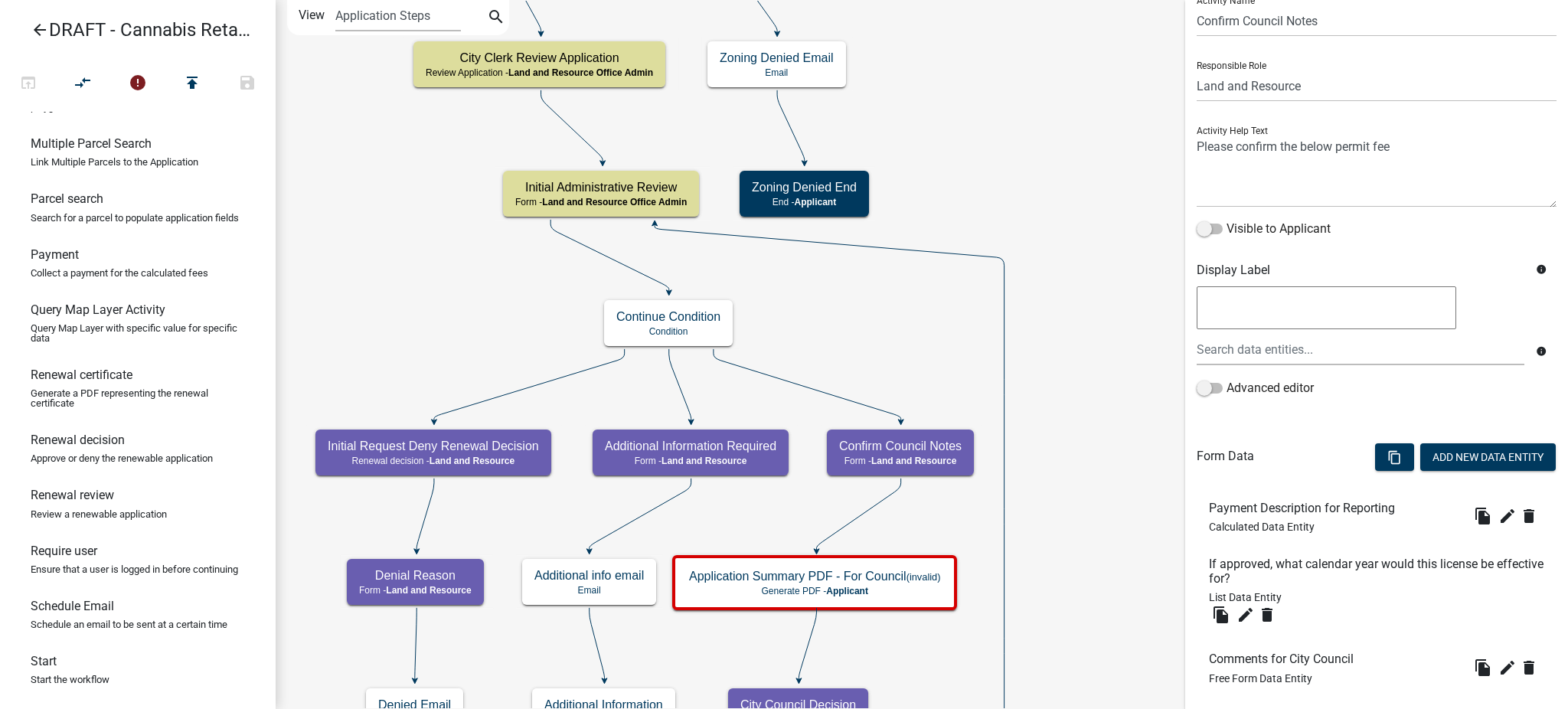
scroll to position [0, 0]
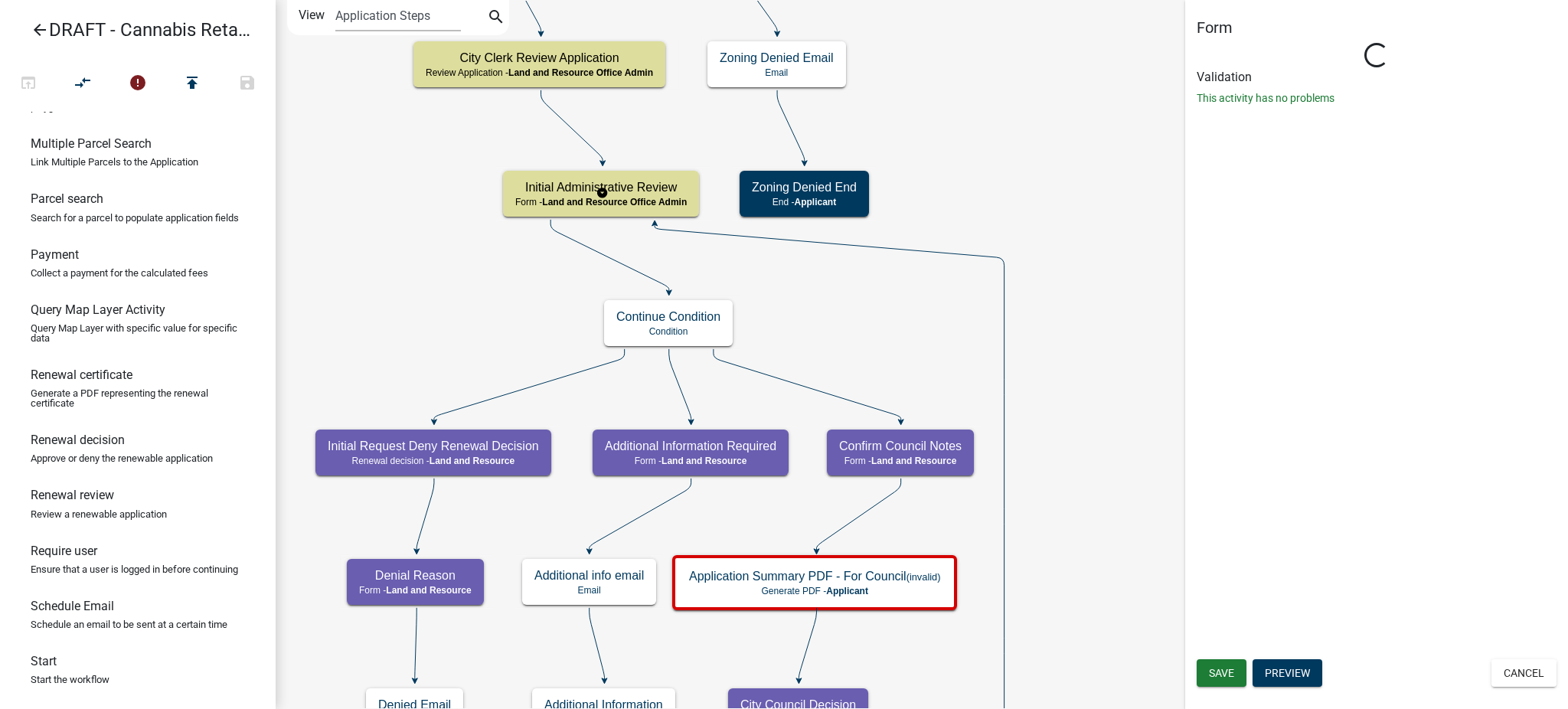
select select "8480AF63-7AD4-4446-8EB2-87DCCDEB9E57"
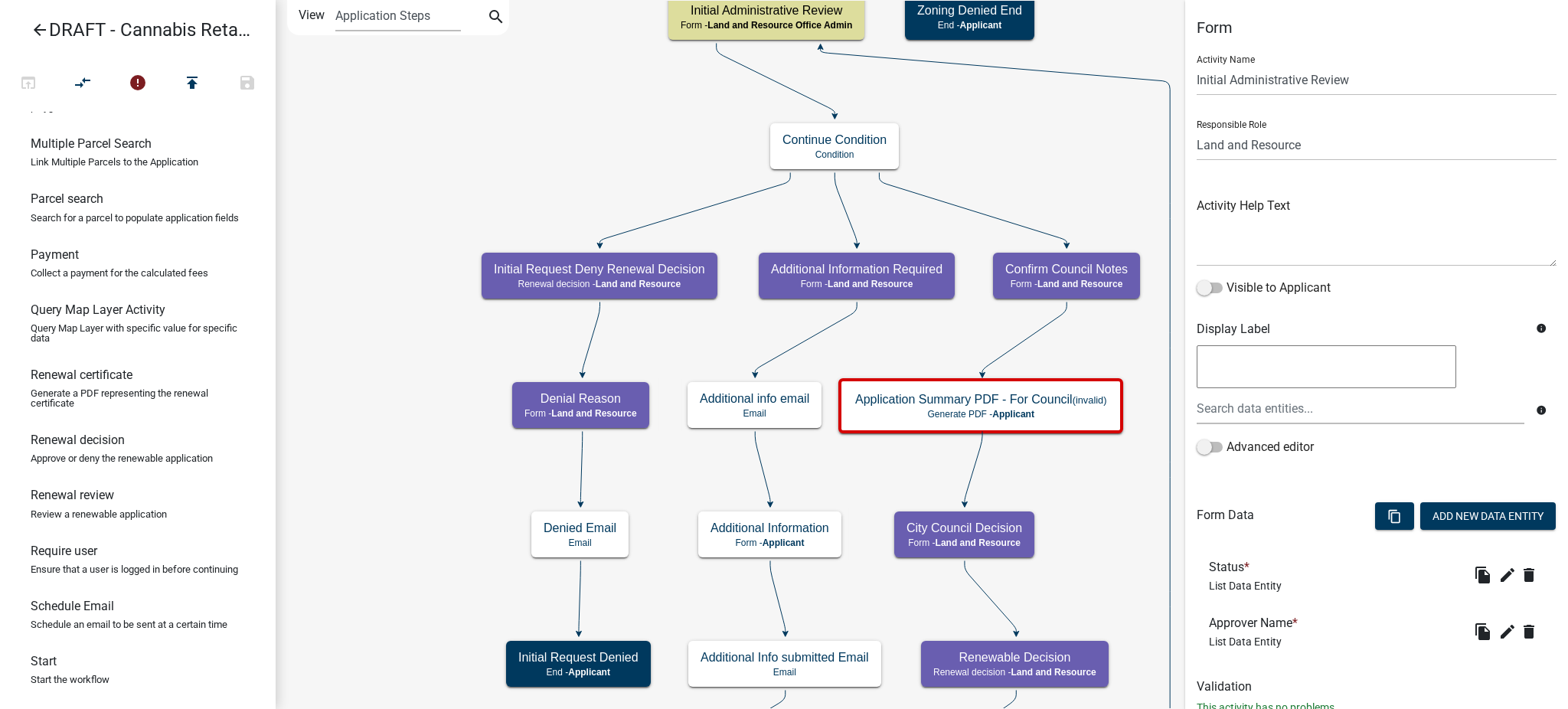
drag, startPoint x: 332, startPoint y: 82, endPoint x: 552, endPoint y: 77, distance: 220.1
drag, startPoint x: 653, startPoint y: 78, endPoint x: 731, endPoint y: 117, distance: 87.2
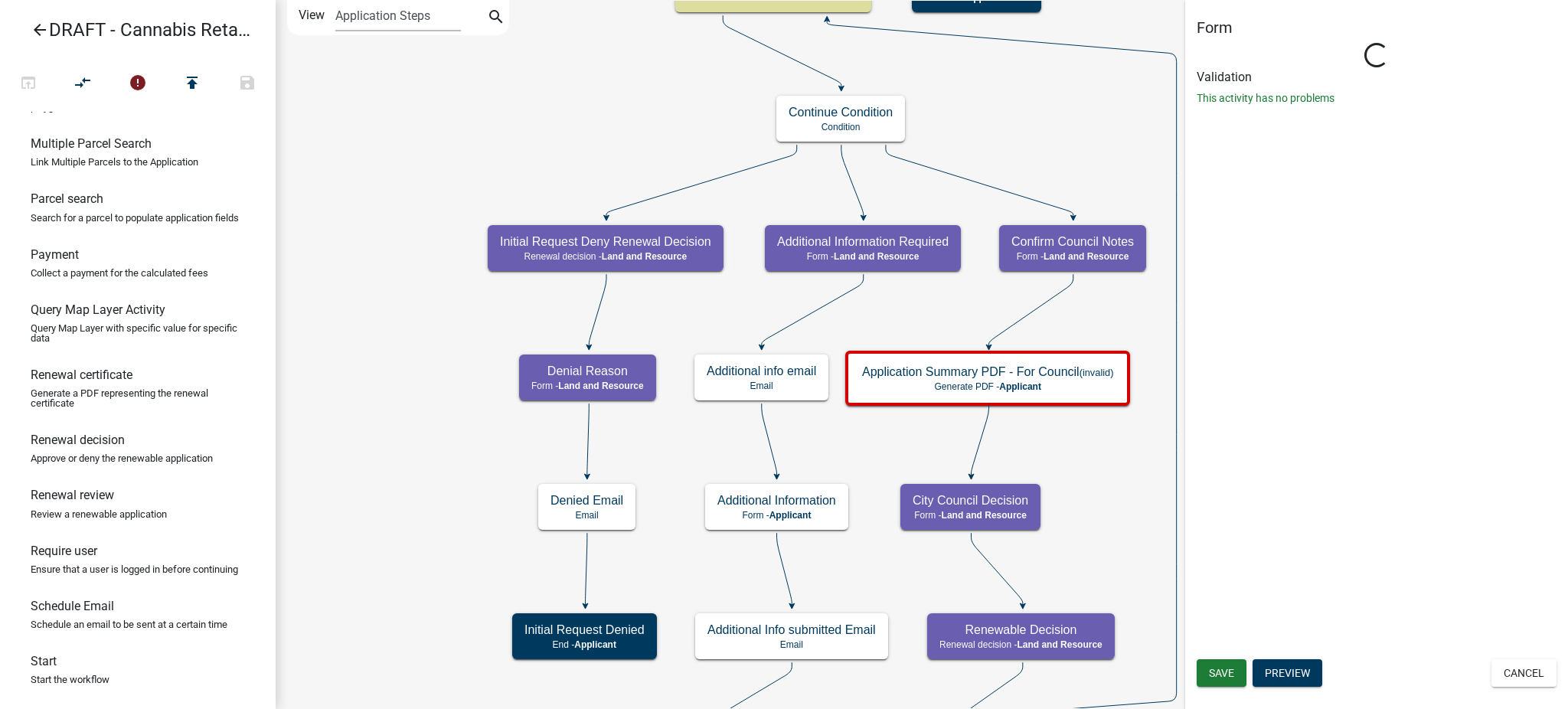
select select "8480AF63-7AD4-4446-8EB2-87DCCDEB9E57"
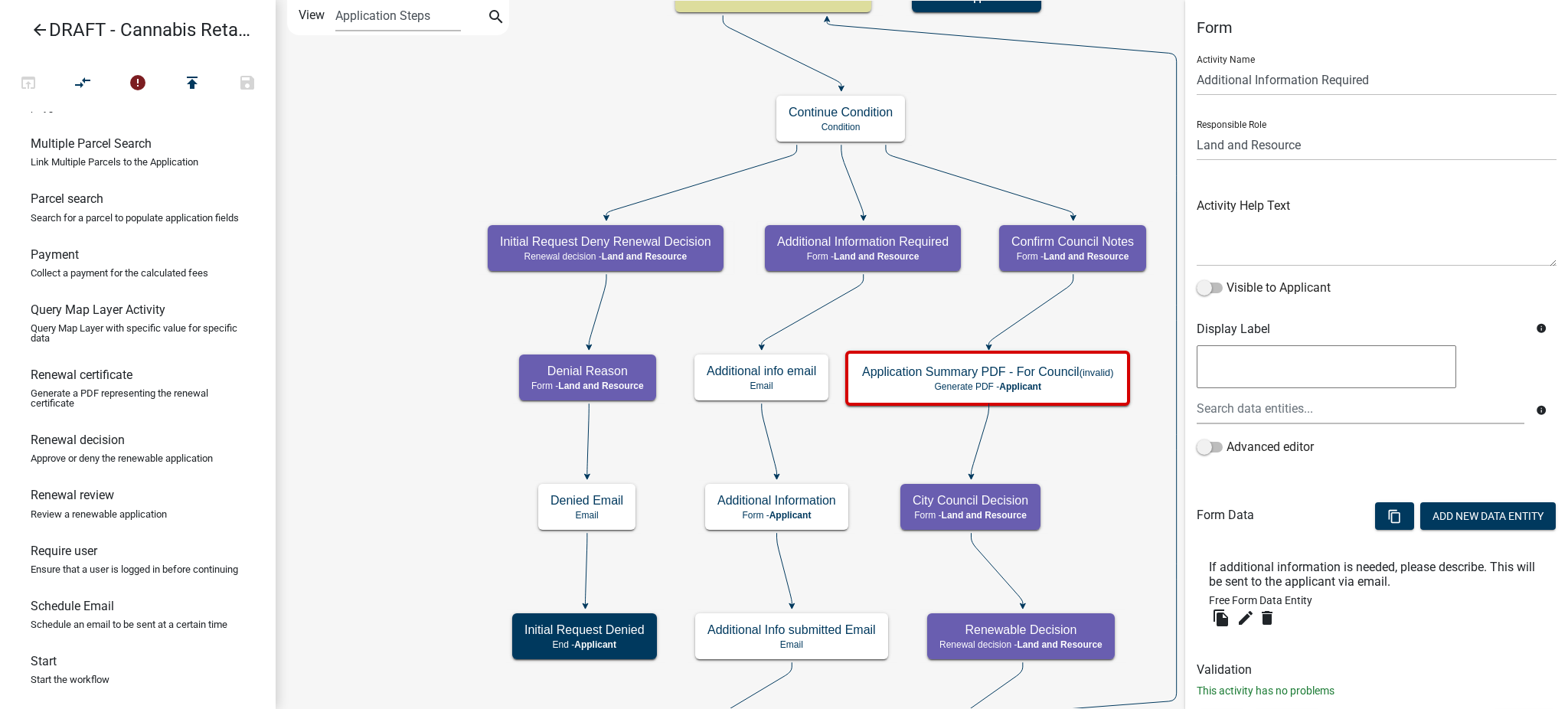
click at [518, 126] on icon "Start Start - Applicant Applicant and Business Information Form - Applicant Req…" at bounding box center [922, 721] width 1291 height 1439
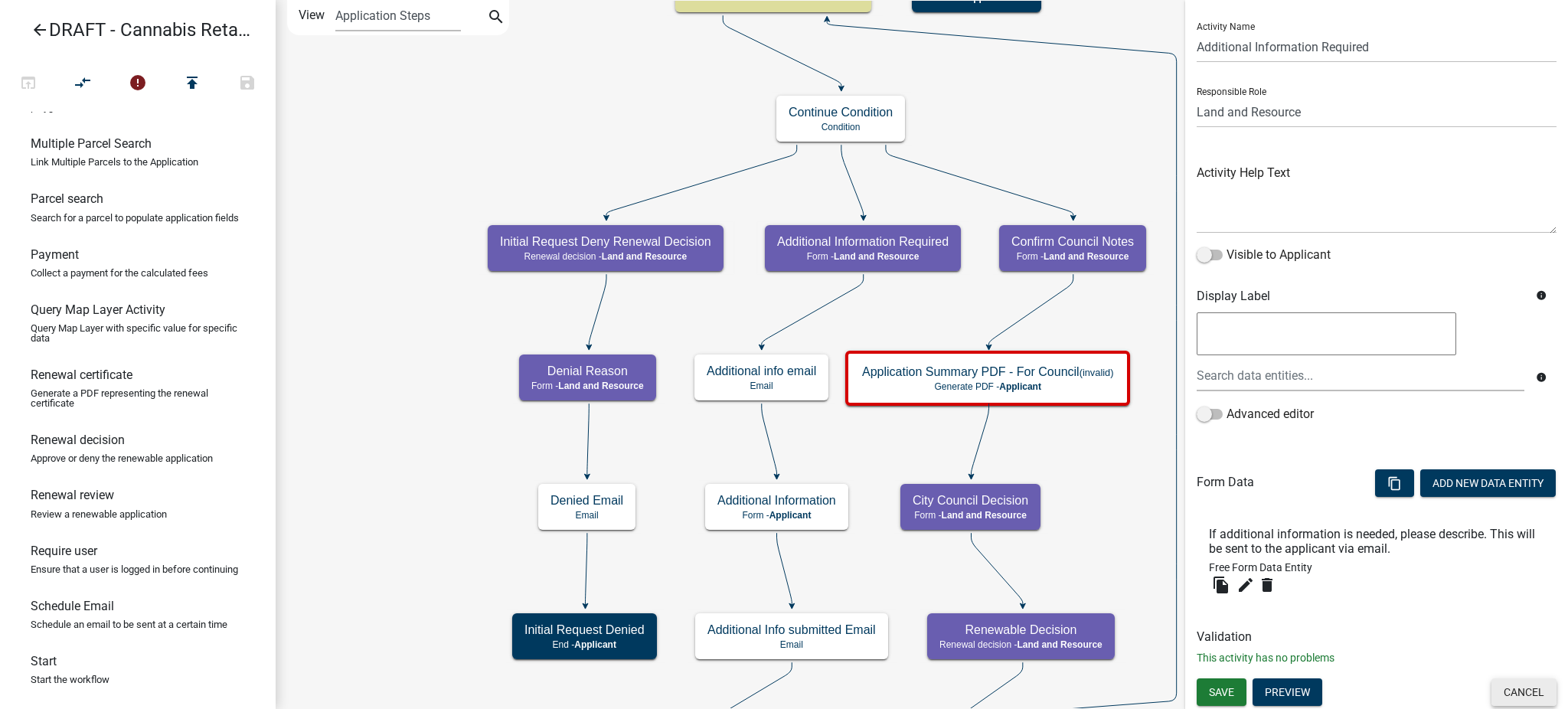
click at [1534, 685] on button "Cancel" at bounding box center [1524, 692] width 65 height 28
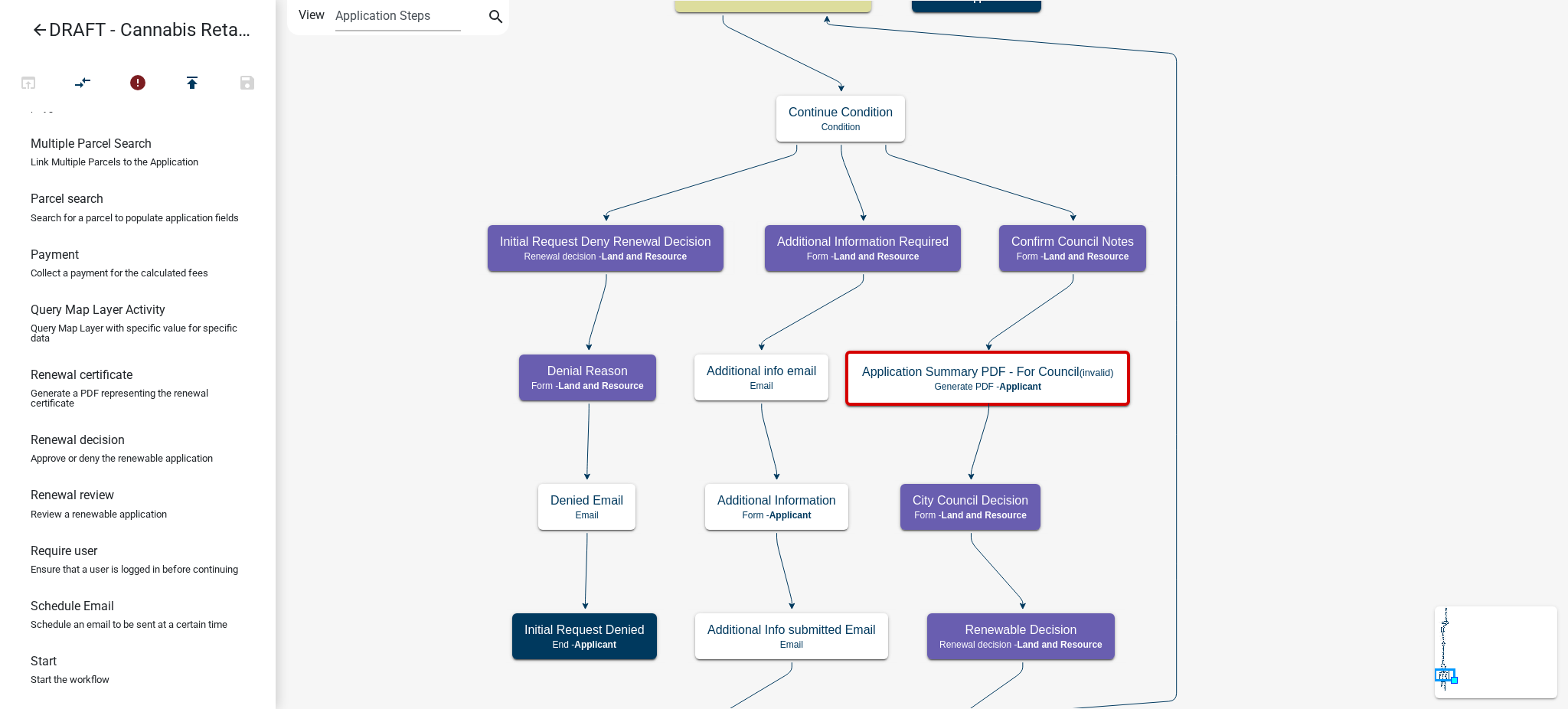
scroll to position [0, 0]
click at [493, 123] on icon "Start Start - Applicant Applicant and Business Information Form - Applicant Req…" at bounding box center [922, 721] width 1291 height 1439
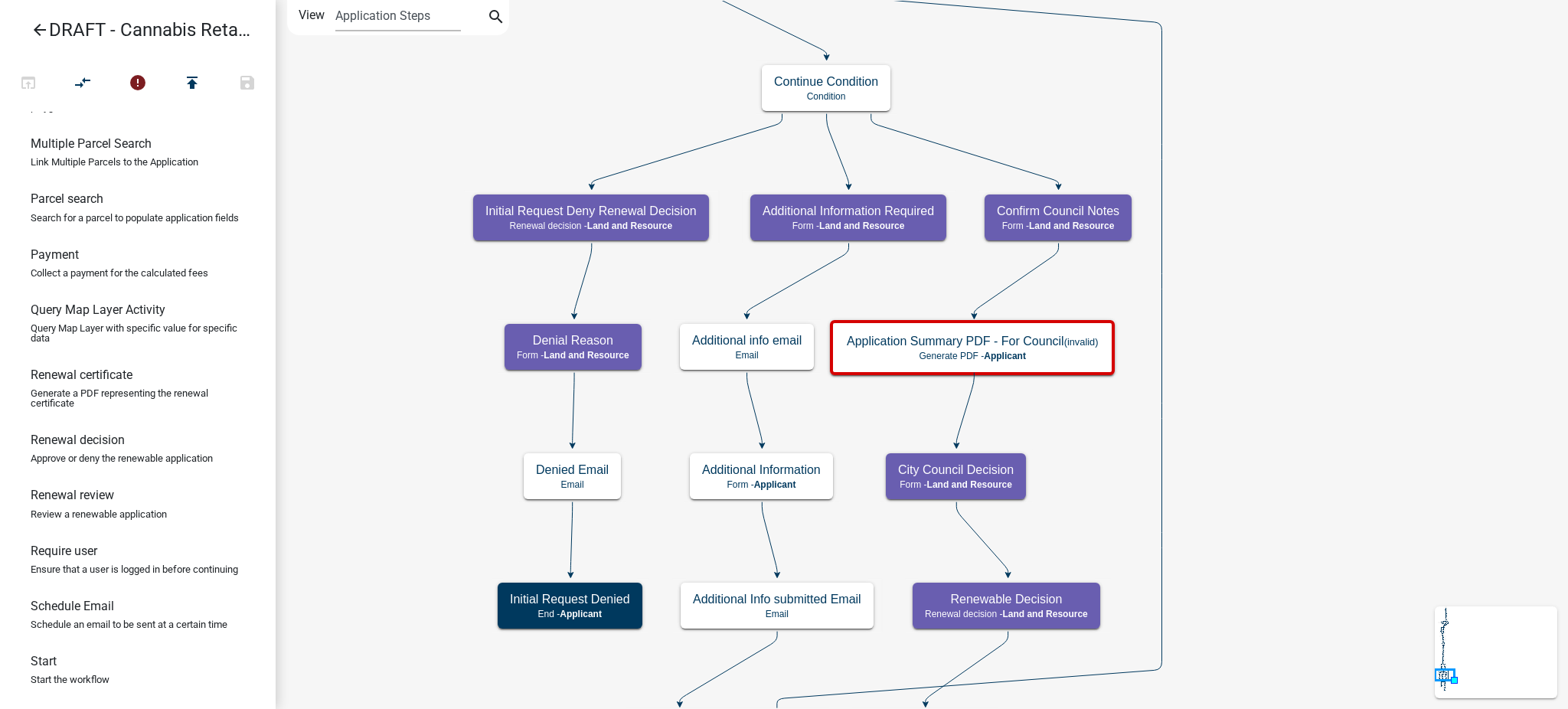
click at [1350, 398] on icon "Start Start - Applicant Applicant and Business Information Form - Applicant Req…" at bounding box center [922, 704] width 1291 height 1407
click at [44, 23] on icon "arrow_back" at bounding box center [39, 32] width 18 height 21
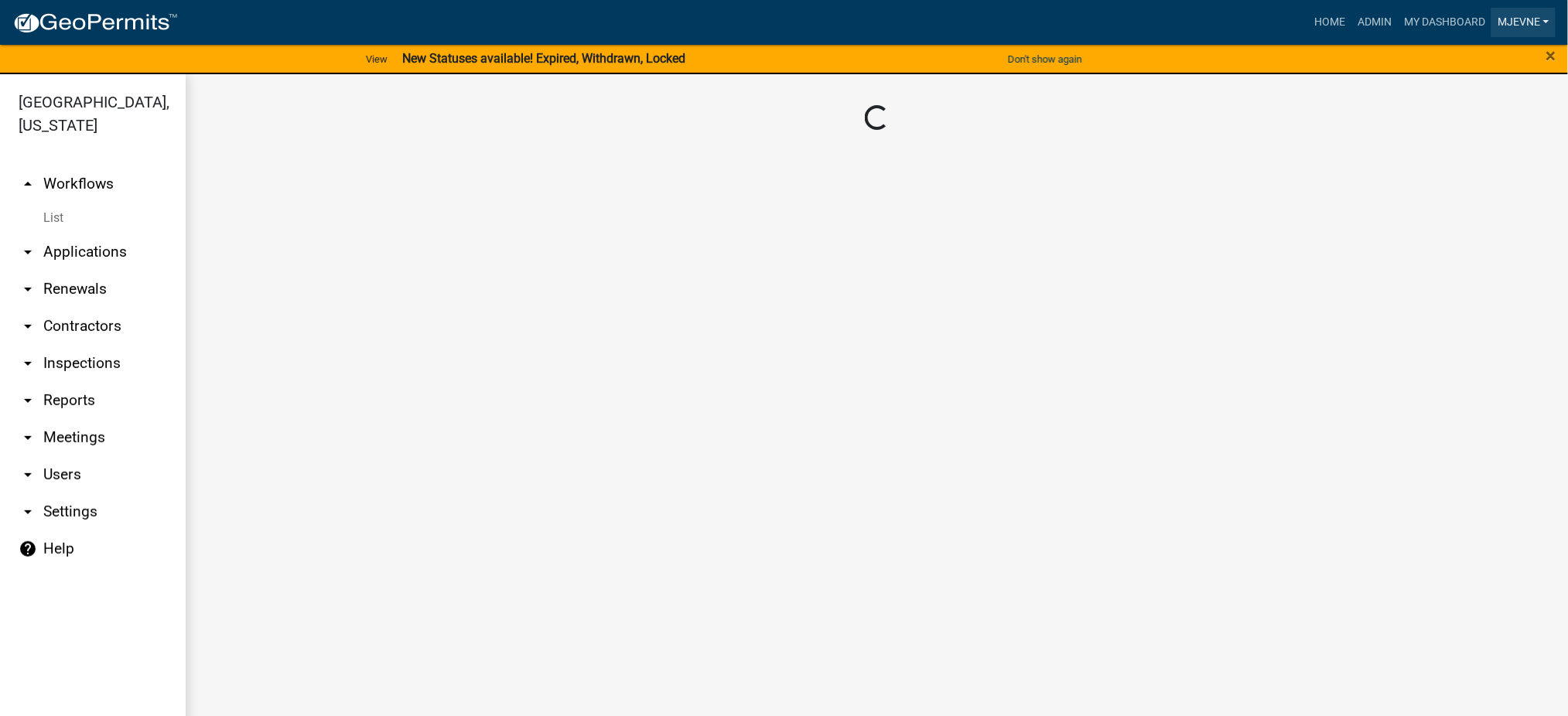
click at [1523, 18] on link "MJevne" at bounding box center [1523, 22] width 64 height 29
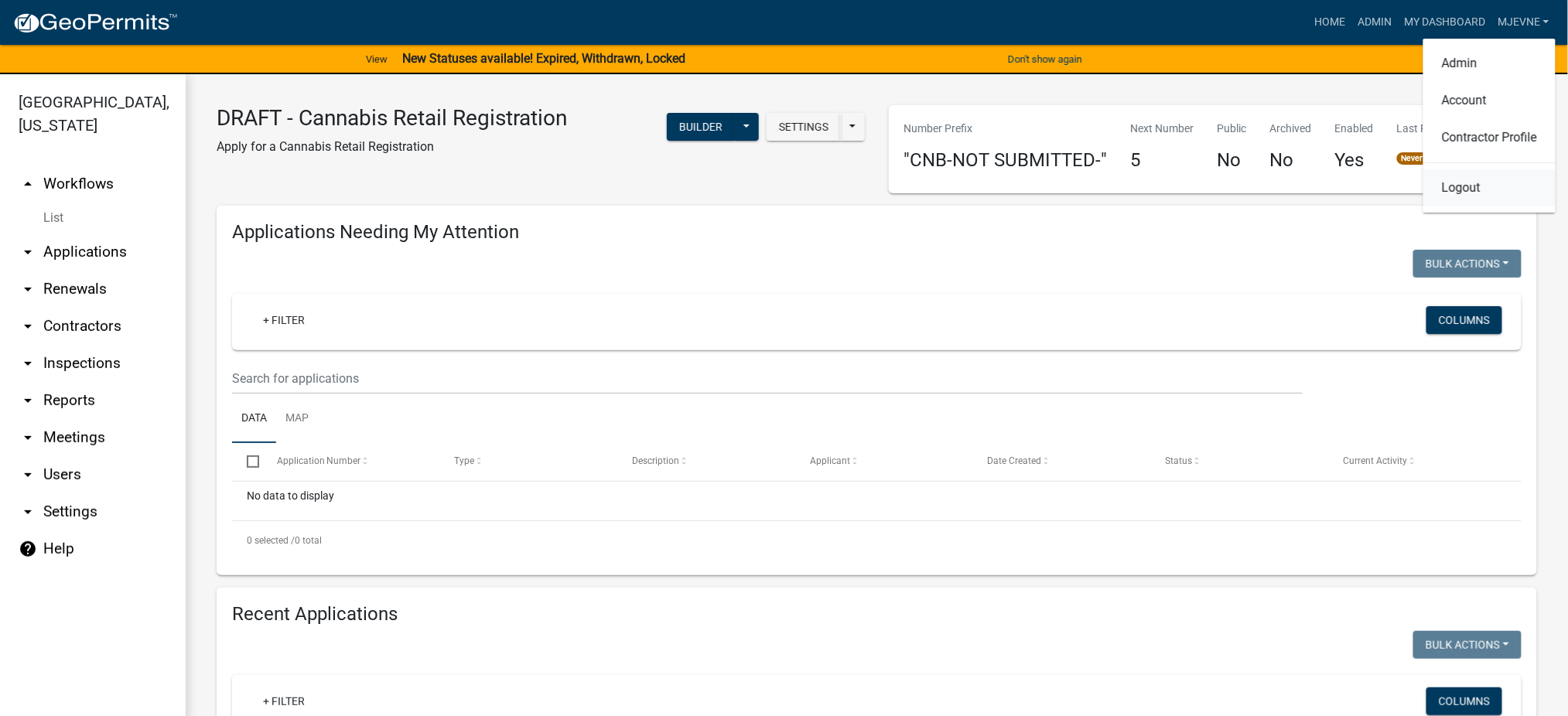
click at [1458, 189] on link "Logout" at bounding box center [1490, 188] width 132 height 37
